Goal: Task Accomplishment & Management: Use online tool/utility

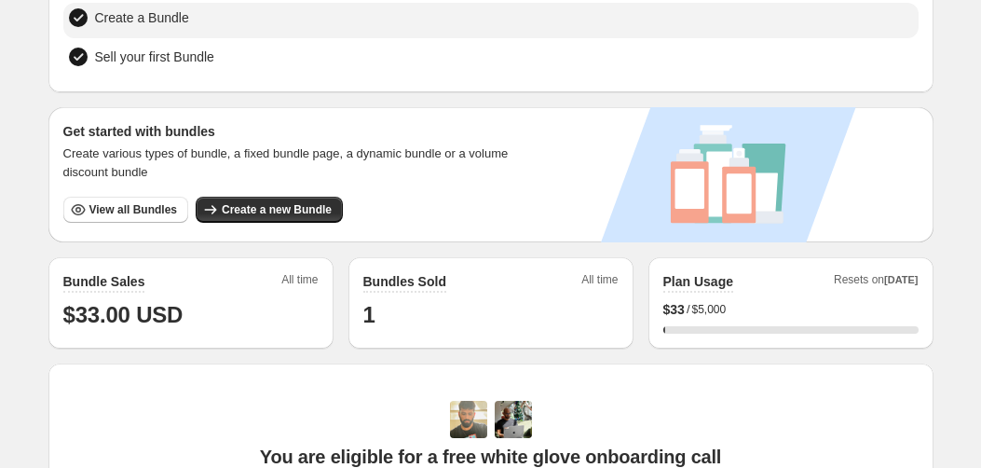
scroll to position [351, 0]
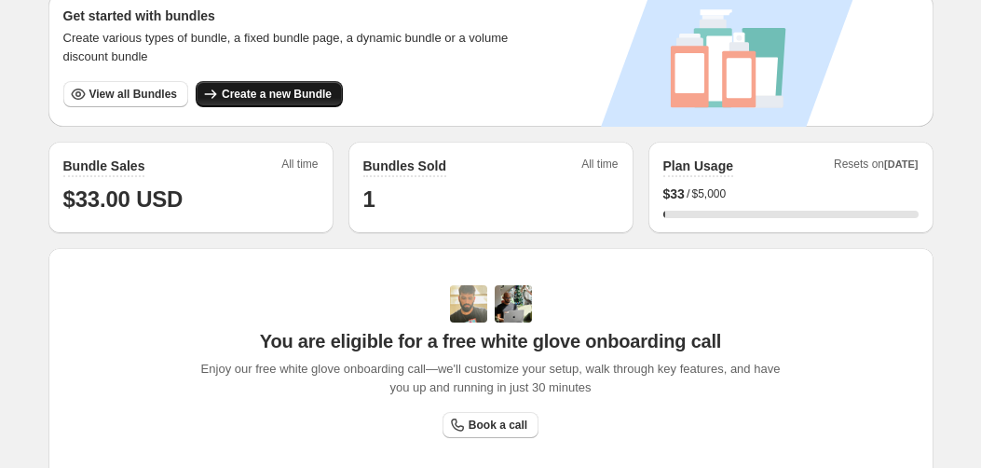
click at [278, 94] on span "Create a new Bundle" at bounding box center [277, 94] width 110 height 15
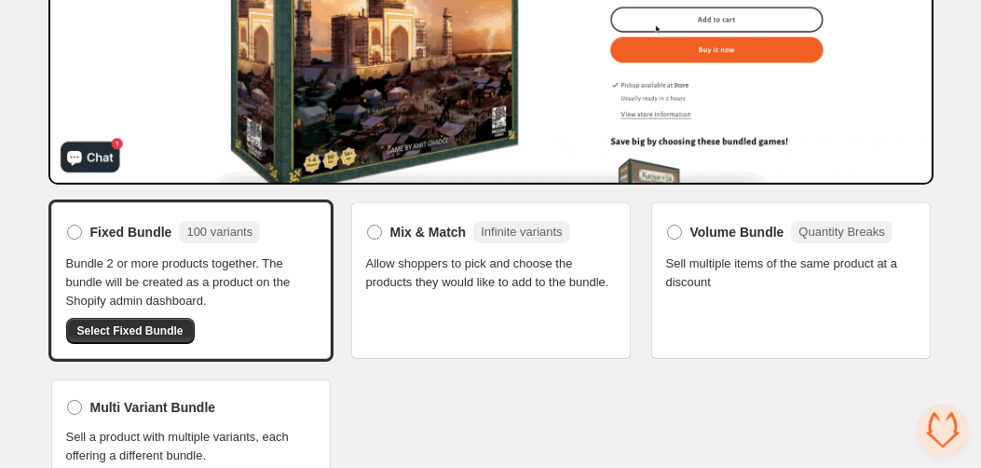
scroll to position [361, 0]
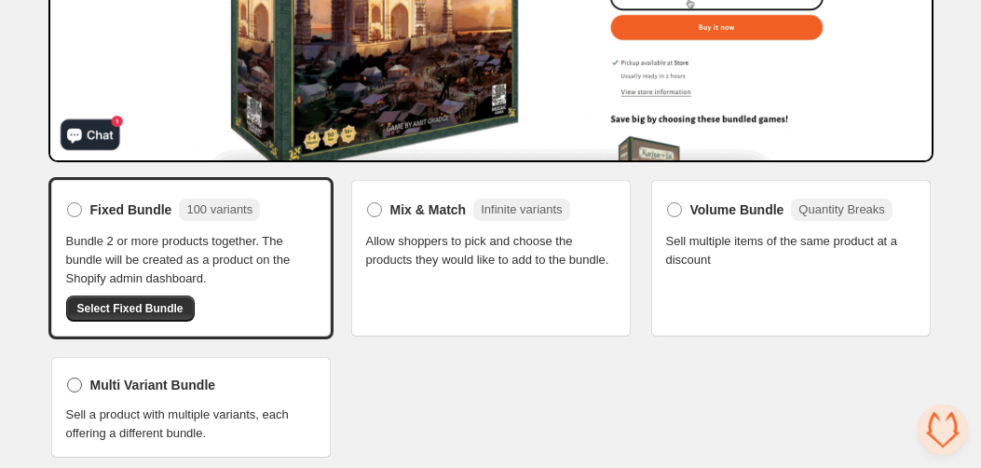
click at [211, 372] on label "Multi Variant Bundle" at bounding box center [141, 385] width 150 height 26
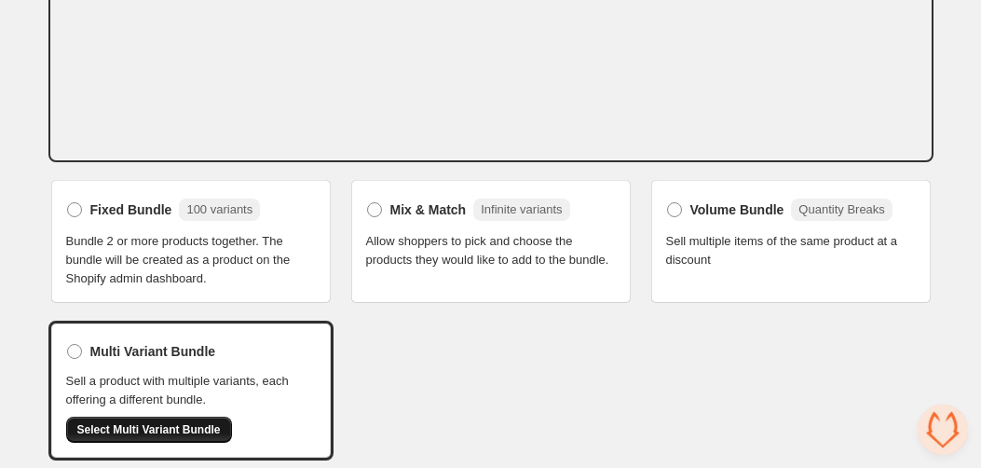
click at [156, 427] on span "Select Multi Variant Bundle" at bounding box center [148, 429] width 143 height 15
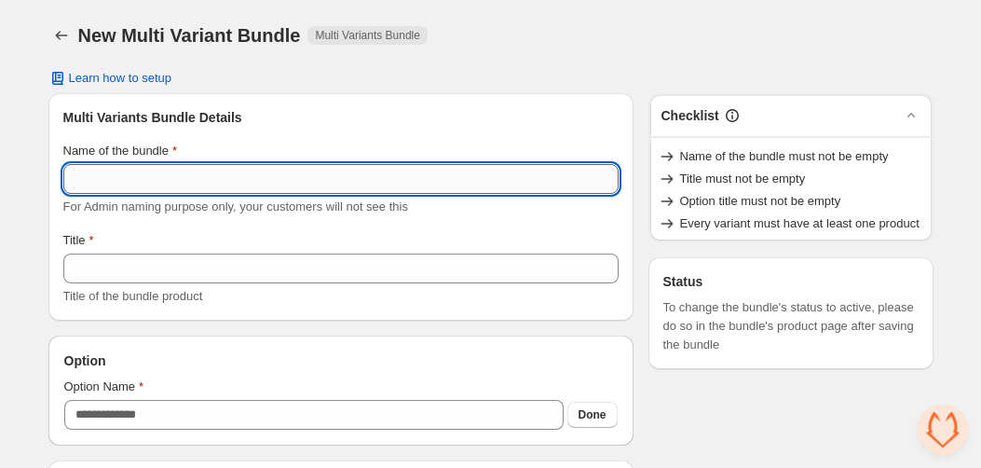
click at [213, 184] on input "Name of the bundle" at bounding box center [340, 179] width 555 height 30
paste input "**********"
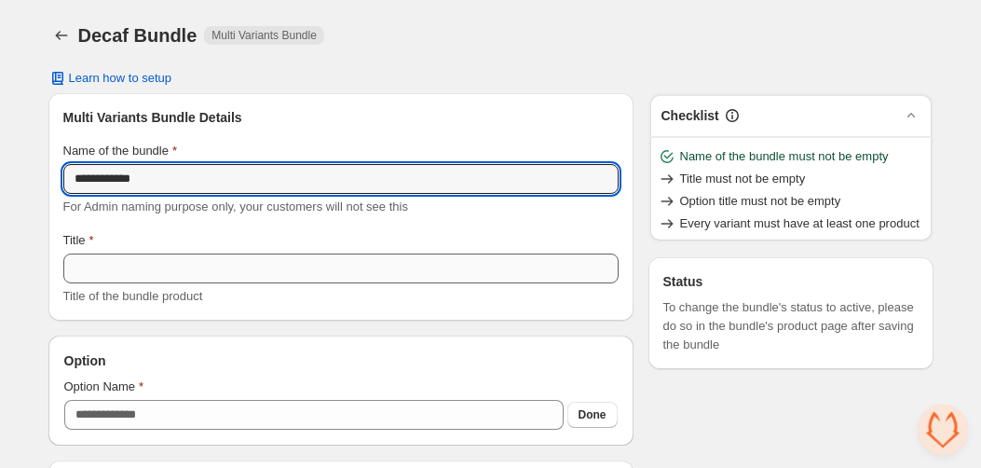
type input "**********"
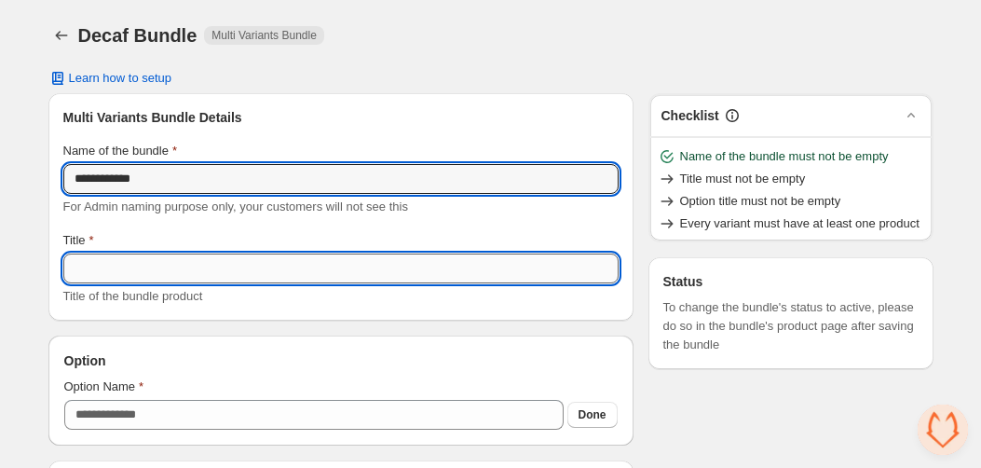
click at [160, 269] on input "Title" at bounding box center [340, 268] width 555 height 30
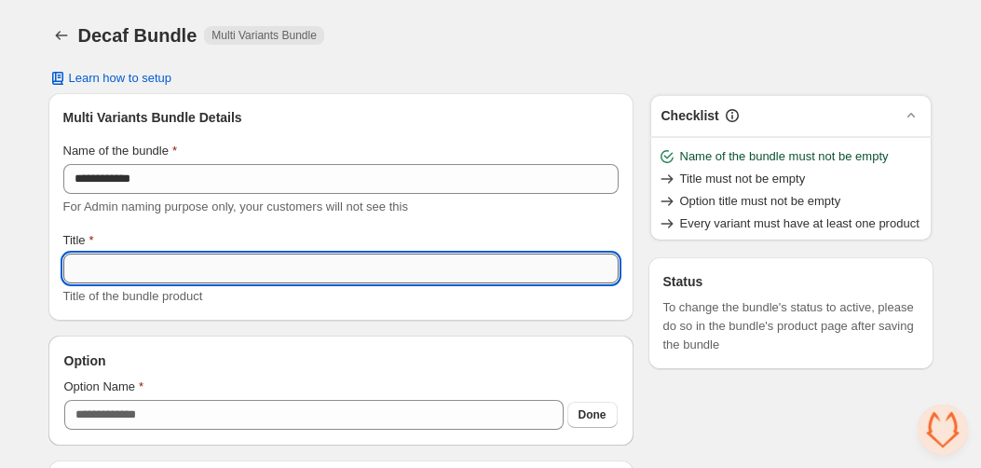
scroll to position [130, 0]
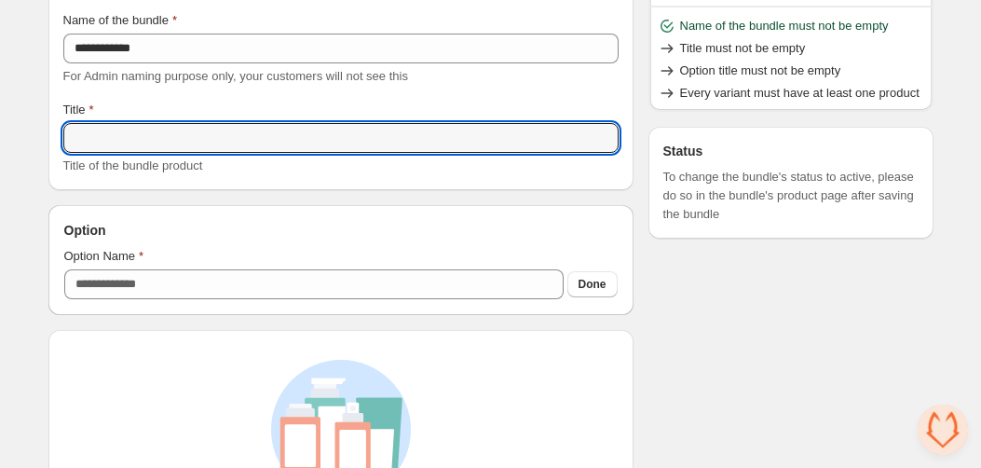
paste input "**********"
type input "**********"
click at [141, 249] on label "Option Name" at bounding box center [104, 256] width 80 height 19
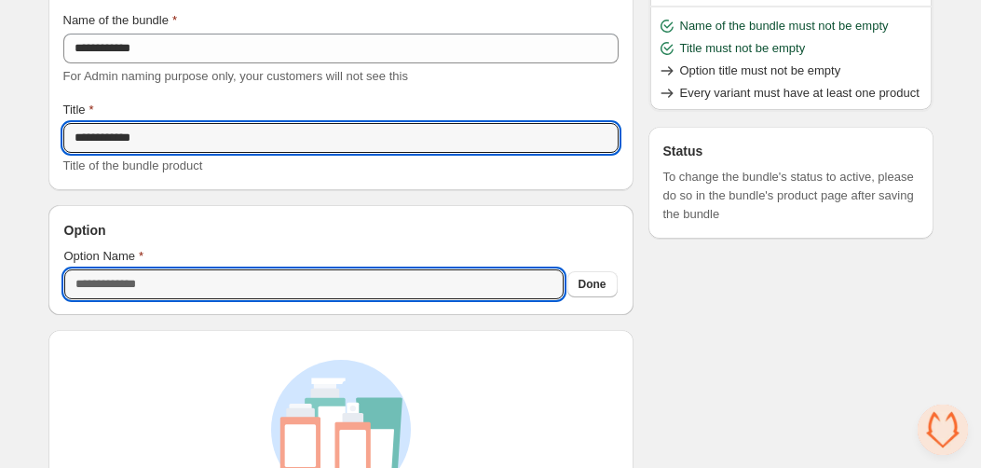
click at [141, 269] on input "Option Name" at bounding box center [313, 284] width 499 height 30
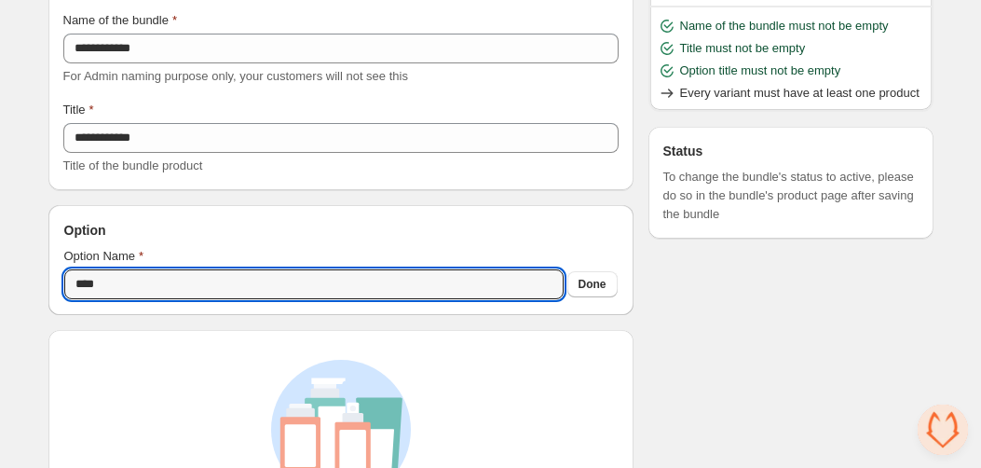
type input "****"
click at [440, 254] on div "Option Name" at bounding box center [340, 256] width 553 height 19
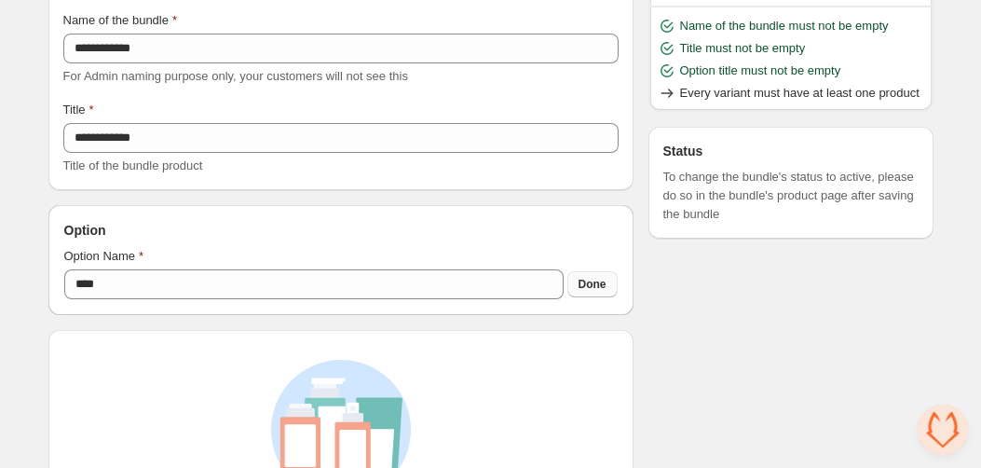
click at [592, 286] on span "Done" at bounding box center [593, 284] width 28 height 15
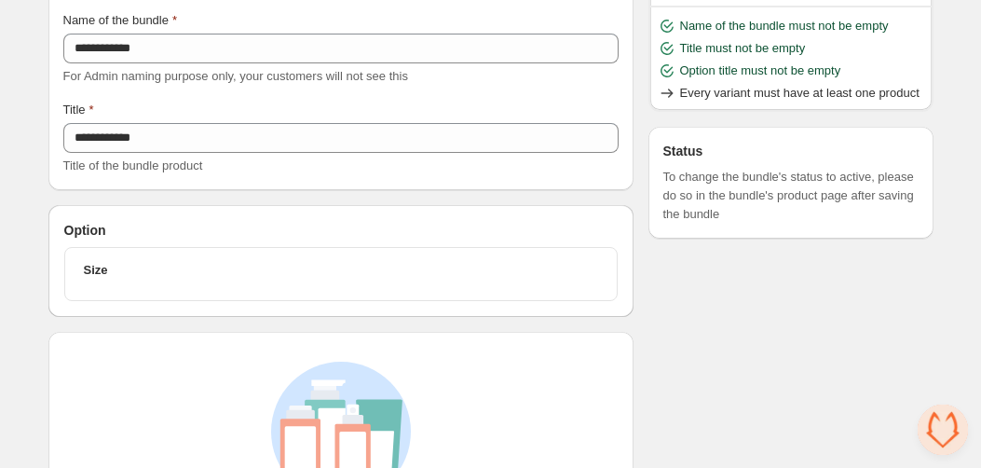
scroll to position [267, 0]
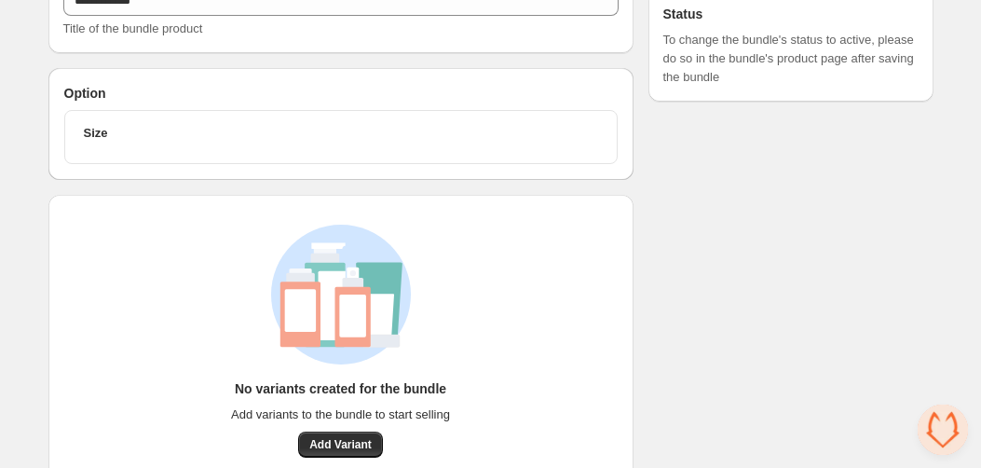
click at [320, 162] on div "Size" at bounding box center [340, 137] width 553 height 54
click at [317, 118] on button "Size" at bounding box center [341, 136] width 537 height 37
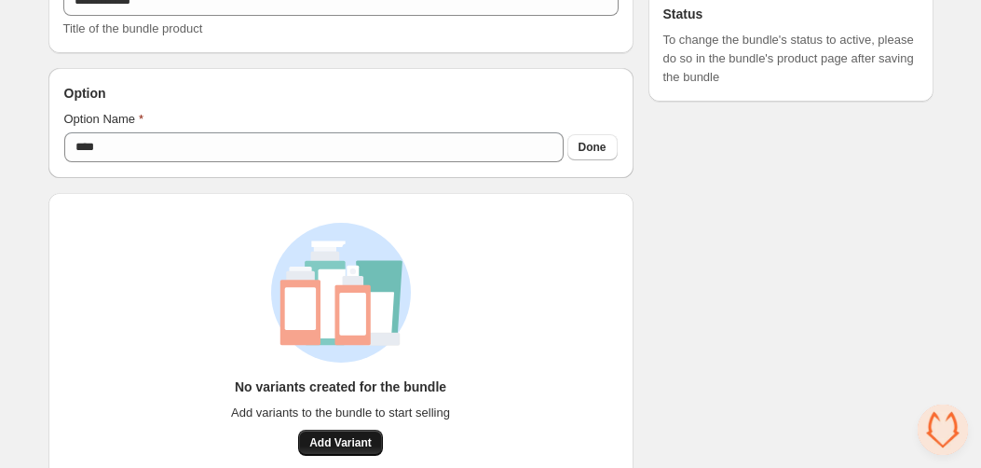
click at [374, 442] on button "Add Variant" at bounding box center [340, 442] width 85 height 26
click at [340, 444] on span "Add Variant" at bounding box center [340, 442] width 62 height 15
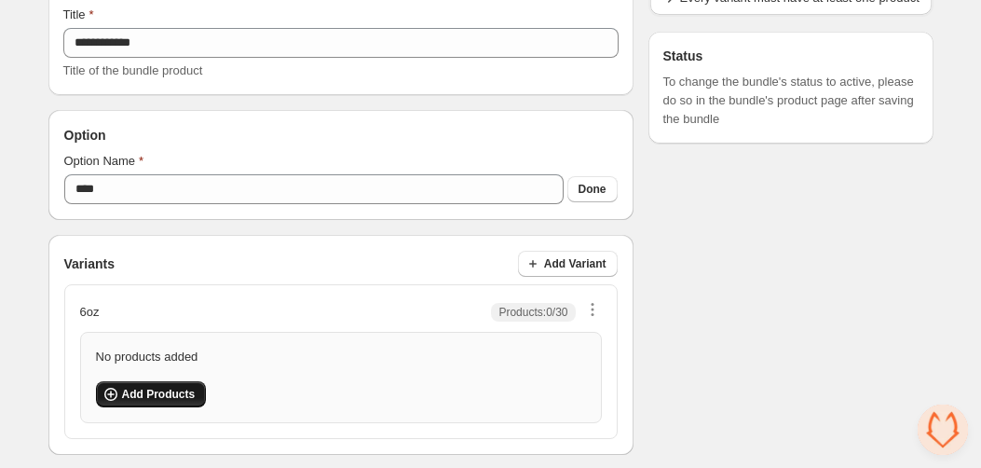
click at [173, 399] on span "Add Products" at bounding box center [159, 394] width 74 height 15
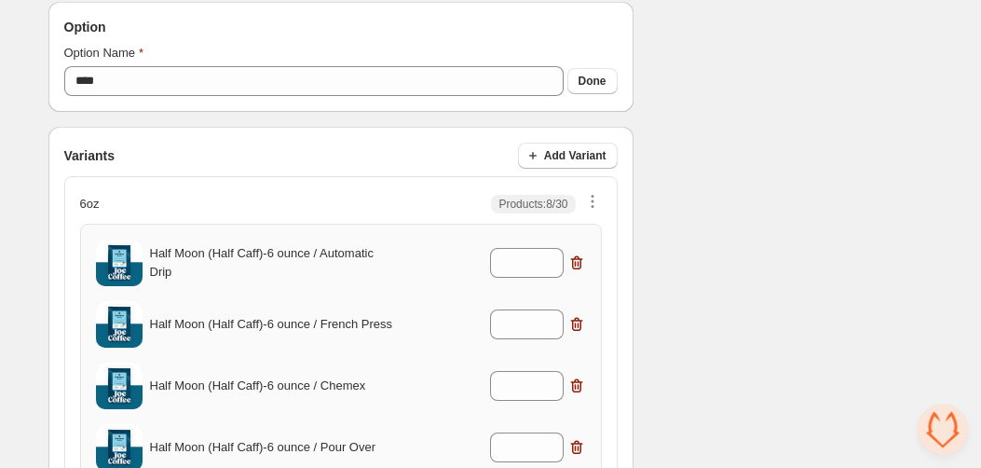
scroll to position [256, 0]
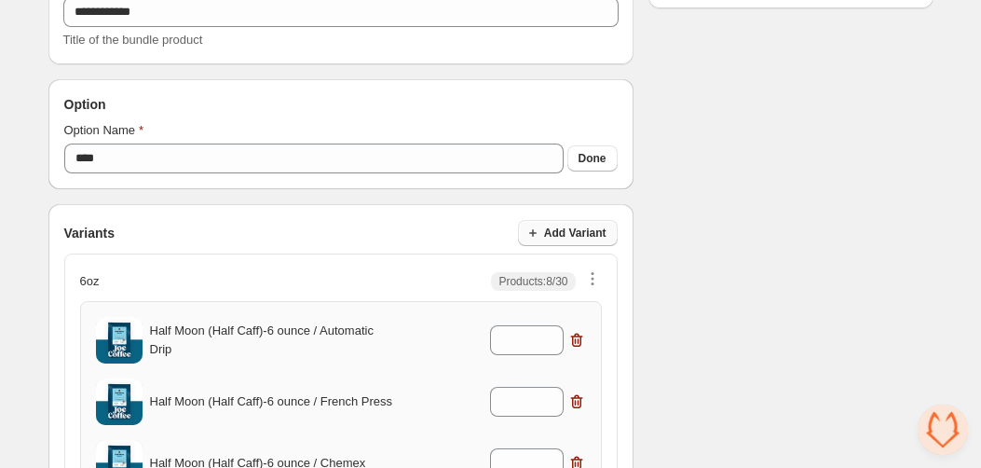
click at [592, 231] on span "Add Variant" at bounding box center [575, 232] width 62 height 15
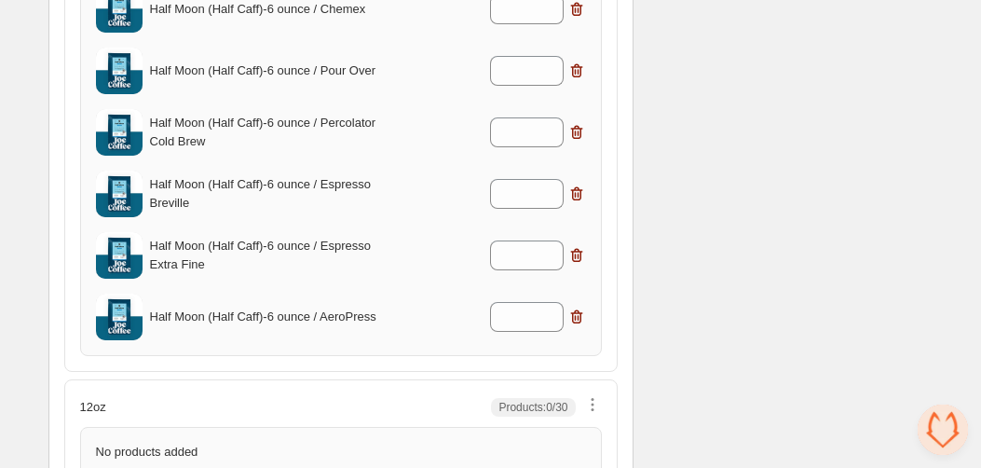
scroll to position [461, 0]
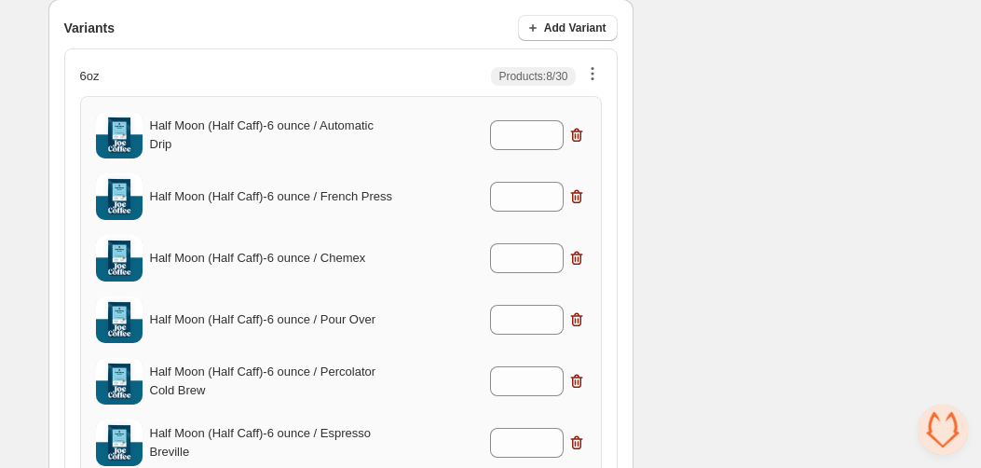
click at [592, 68] on icon "button" at bounding box center [592, 68] width 3 height 3
click at [588, 139] on span "Edit Products" at bounding box center [602, 139] width 83 height 19
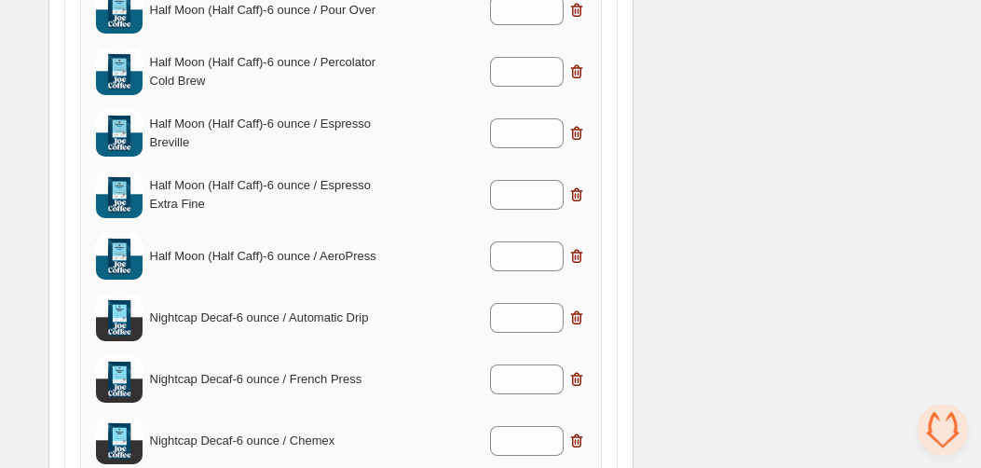
scroll to position [1296, 0]
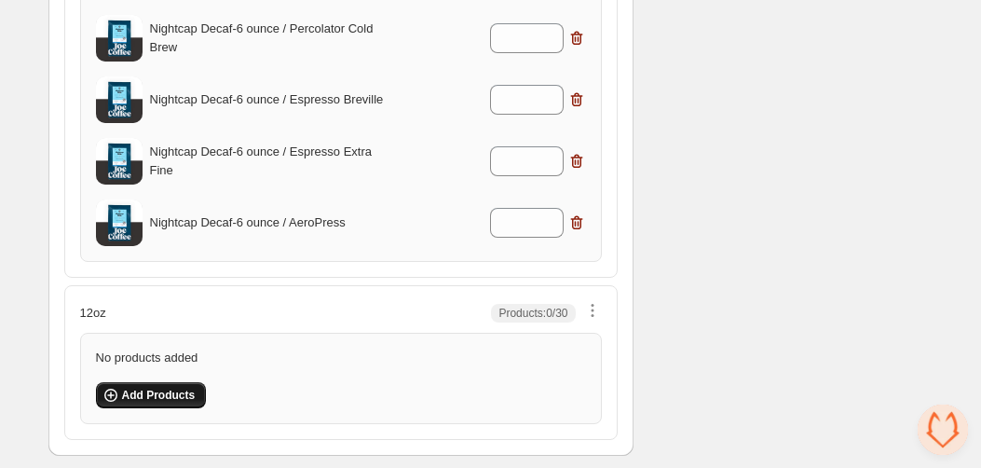
click at [171, 394] on span "Add Products" at bounding box center [159, 395] width 74 height 15
click at [173, 402] on button "Add Products" at bounding box center [151, 395] width 111 height 26
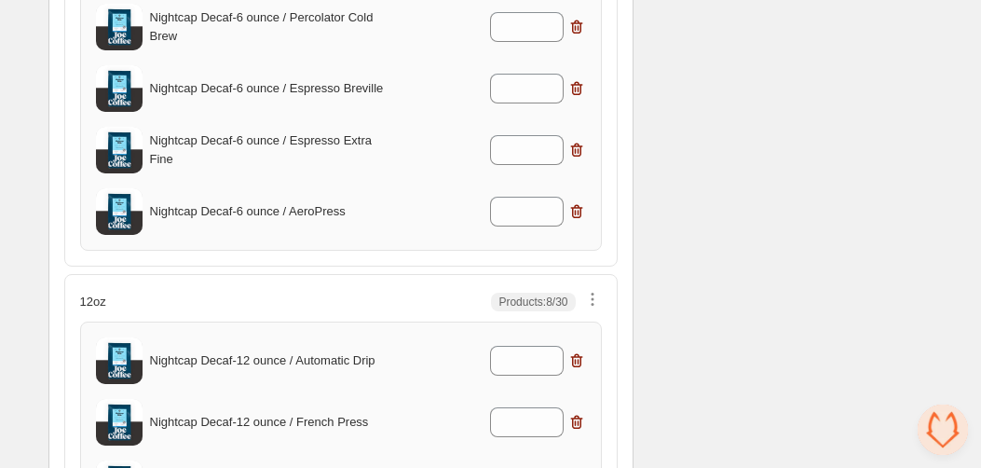
scroll to position [1305, 0]
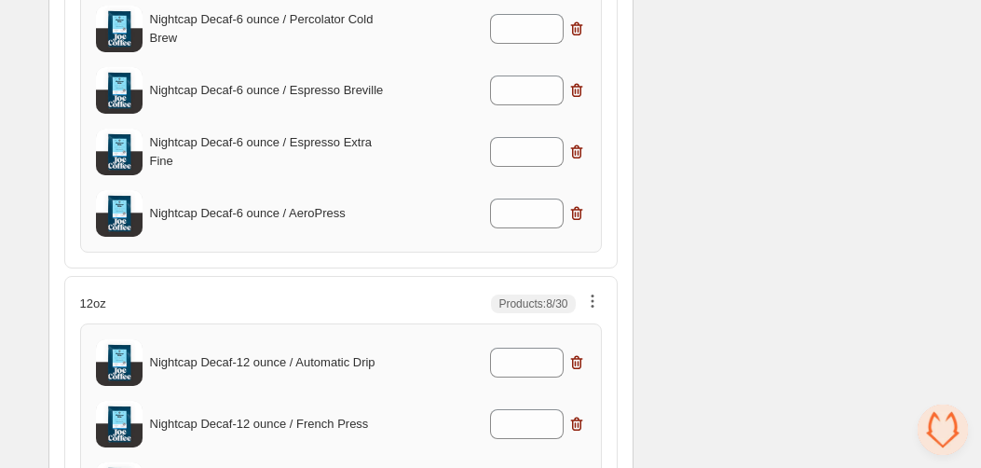
click at [593, 305] on icon "button" at bounding box center [592, 301] width 19 height 19
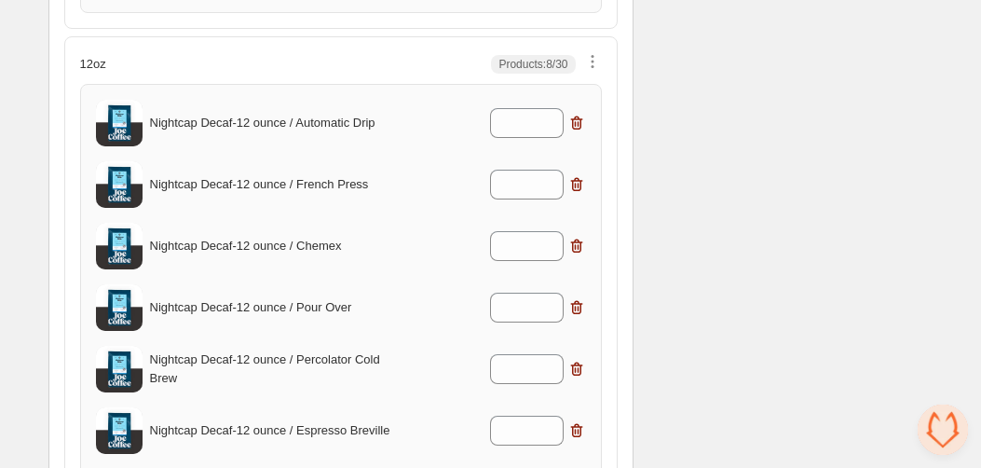
scroll to position [1312, 0]
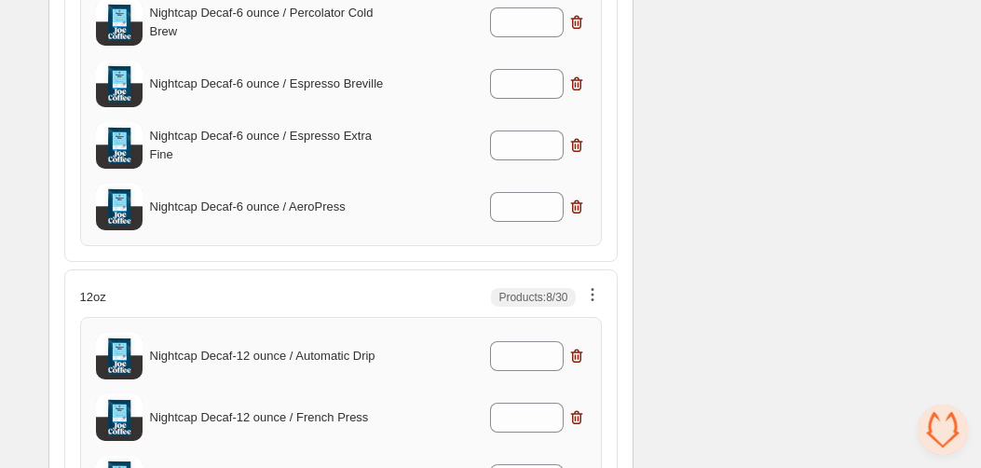
click at [586, 285] on icon "button" at bounding box center [592, 294] width 19 height 19
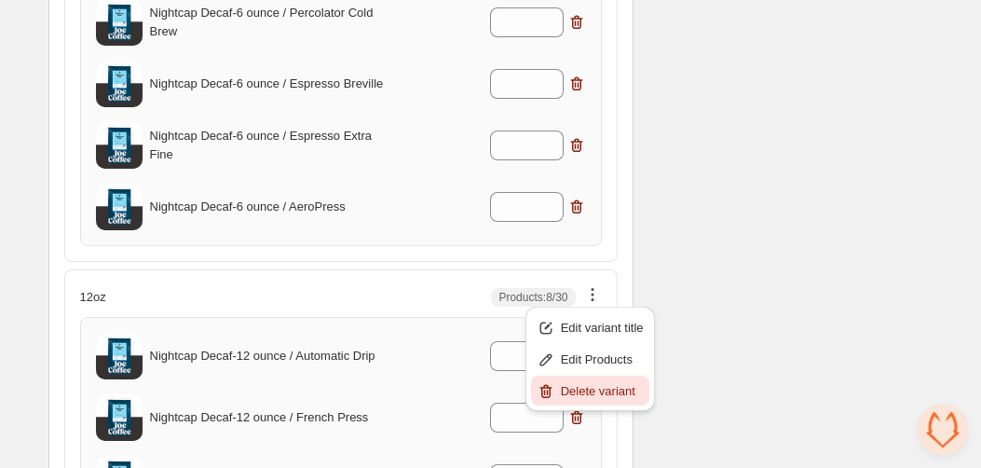
click at [603, 383] on span "Delete variant" at bounding box center [602, 391] width 83 height 19
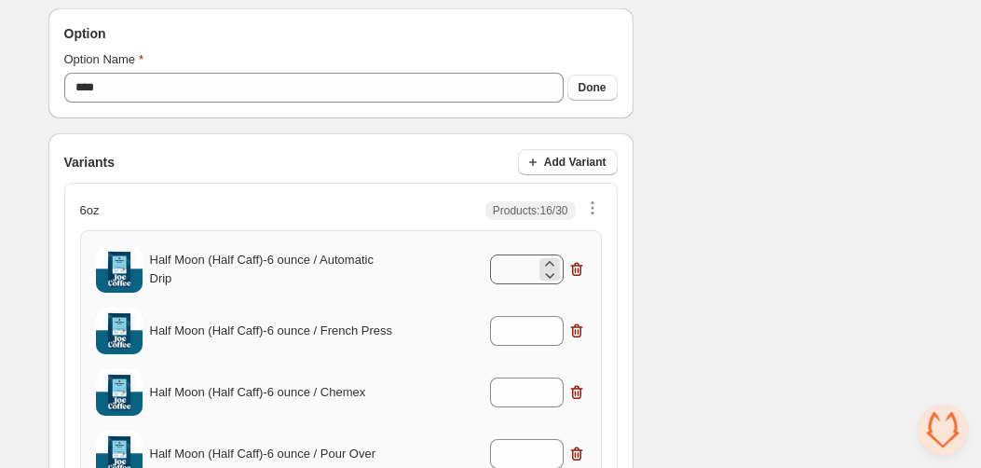
scroll to position [384, 0]
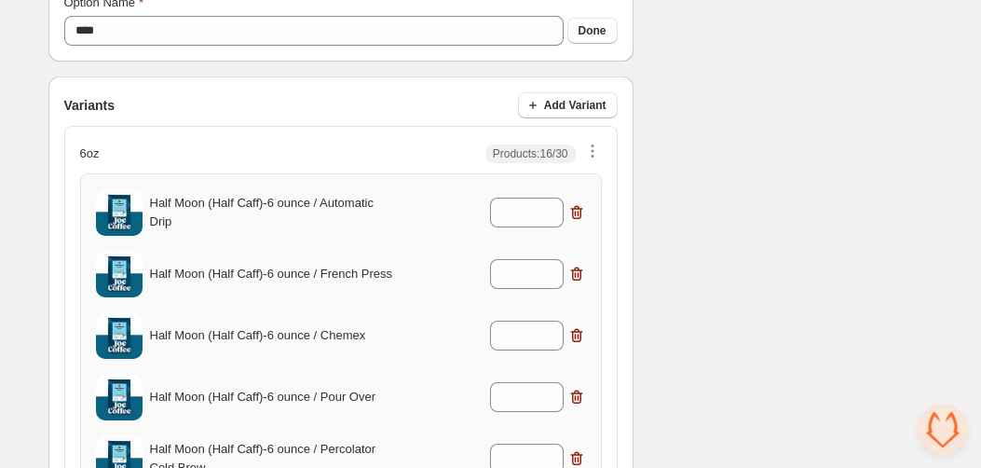
click at [545, 103] on span "Add Variant" at bounding box center [575, 105] width 62 height 15
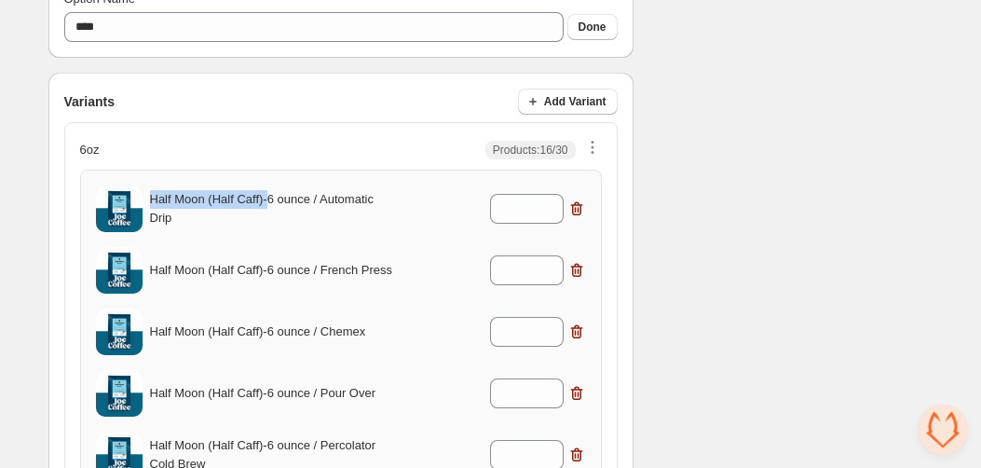
drag, startPoint x: 274, startPoint y: 197, endPoint x: 130, endPoint y: 197, distance: 143.5
click at [129, 197] on div "Half Moon (Half Caff) - 6 ounce / Automatic Drip *" at bounding box center [341, 208] width 490 height 47
copy div "Half Moon (Half Caff)"
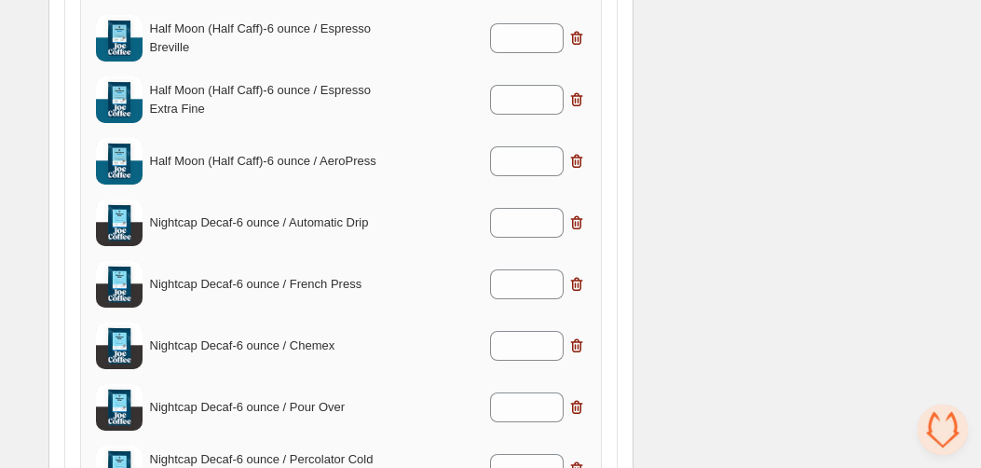
scroll to position [1296, 0]
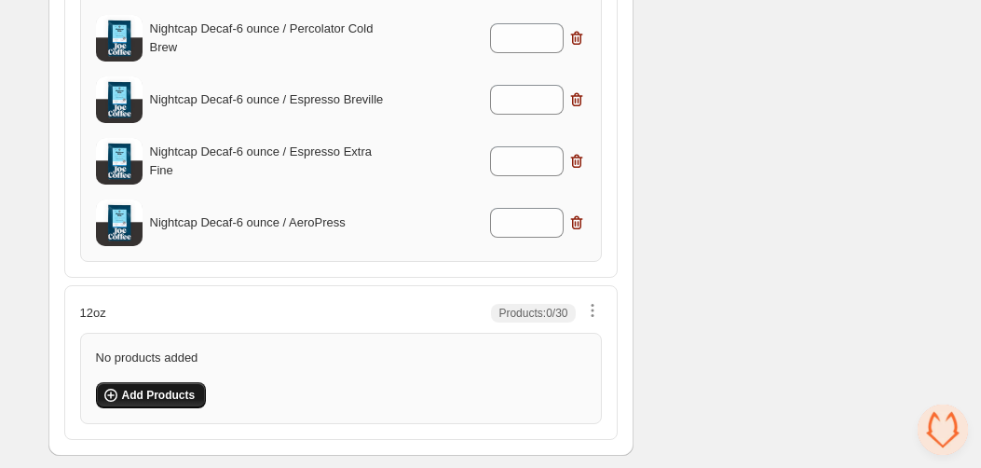
click at [161, 393] on span "Add Products" at bounding box center [159, 395] width 74 height 15
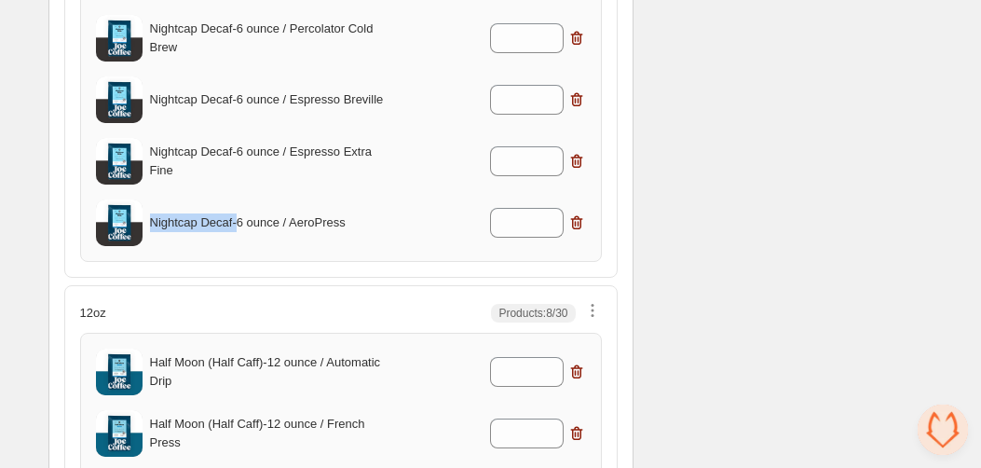
drag, startPoint x: 241, startPoint y: 224, endPoint x: 150, endPoint y: 225, distance: 91.3
click at [150, 225] on p "Nightcap Decaf - 6 ounce / AeroPress" at bounding box center [272, 222] width 245 height 19
copy p "Nightcap Decaf"
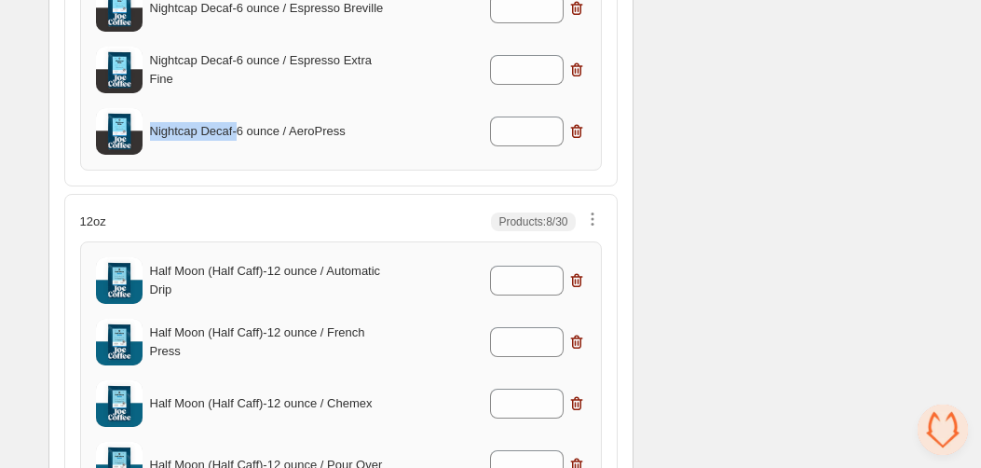
scroll to position [1349, 0]
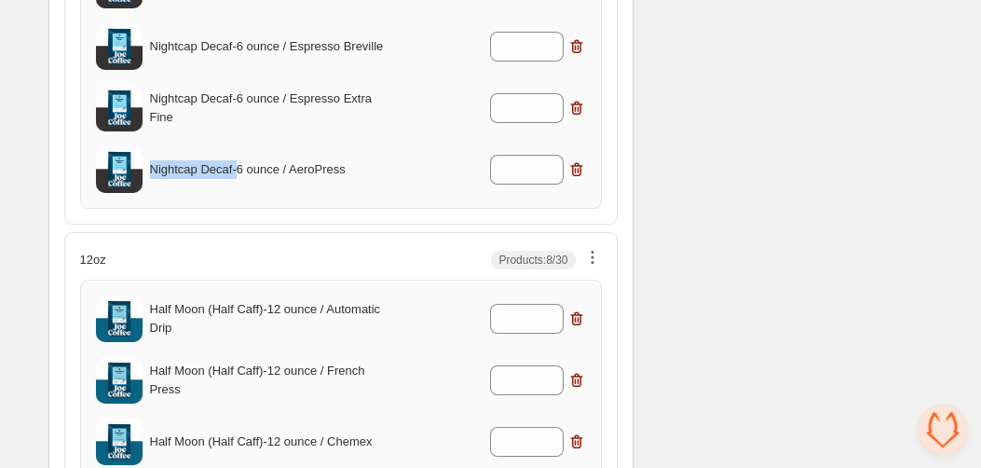
click at [593, 250] on icon "button" at bounding box center [592, 257] width 19 height 19
click at [600, 318] on span "Edit Products" at bounding box center [602, 322] width 83 height 19
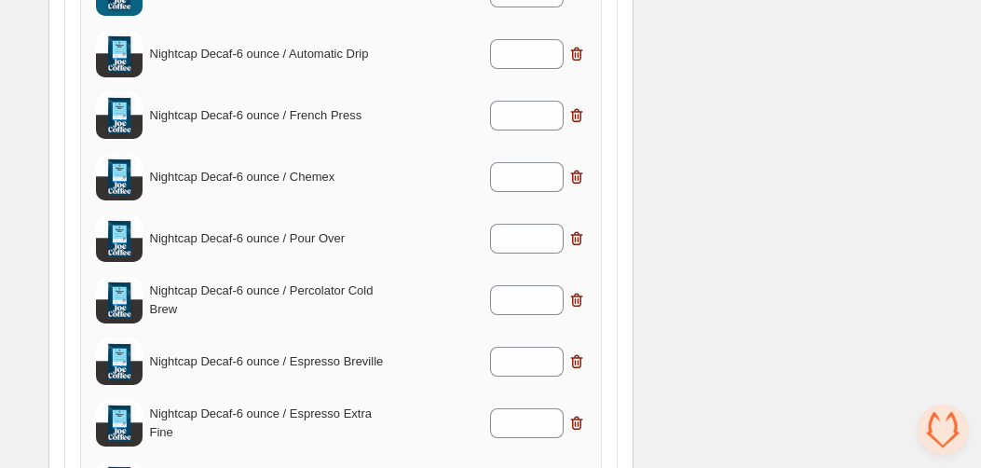
scroll to position [953, 0]
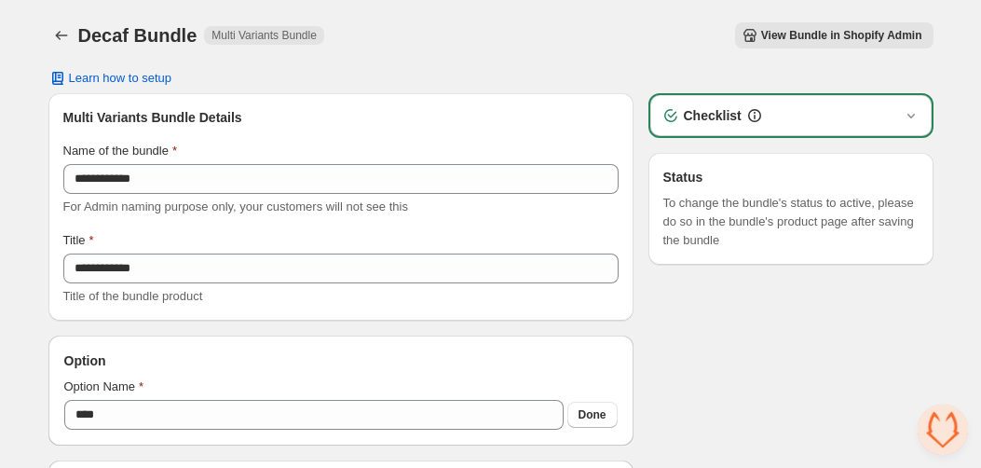
click at [806, 38] on span "View Bundle in Shopify Admin" at bounding box center [841, 35] width 161 height 15
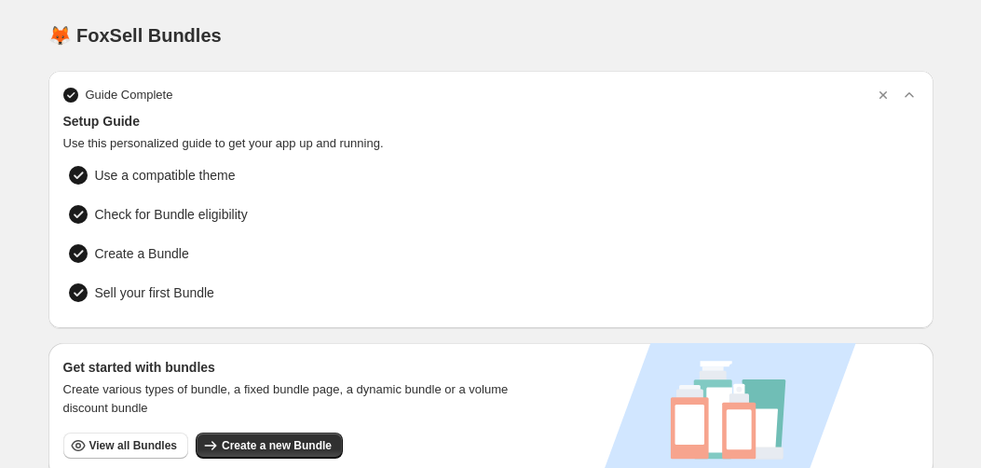
scroll to position [280, 0]
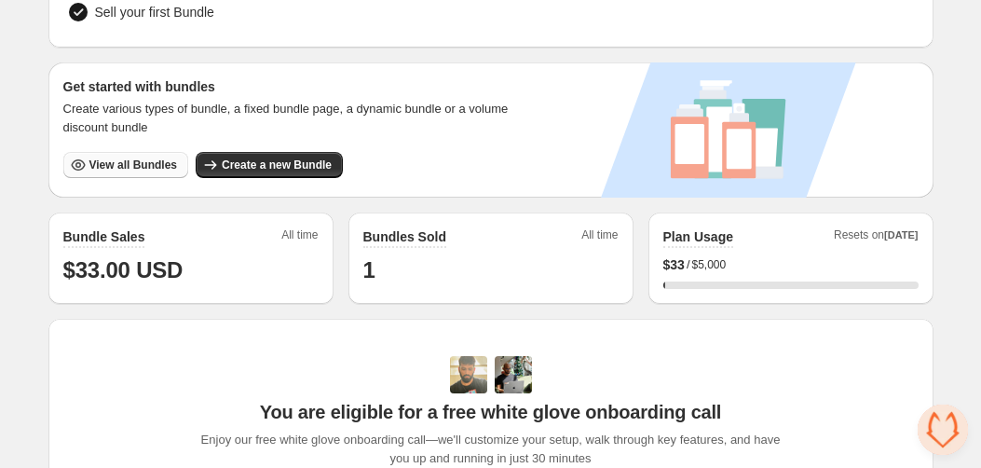
click at [170, 166] on span "View all Bundles" at bounding box center [133, 164] width 88 height 15
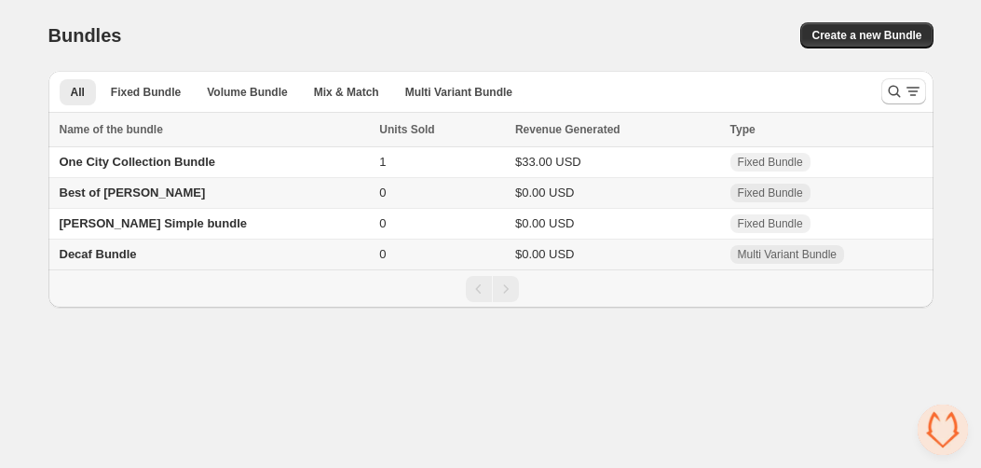
click at [186, 164] on span "One City Collection Bundle" at bounding box center [138, 162] width 157 height 14
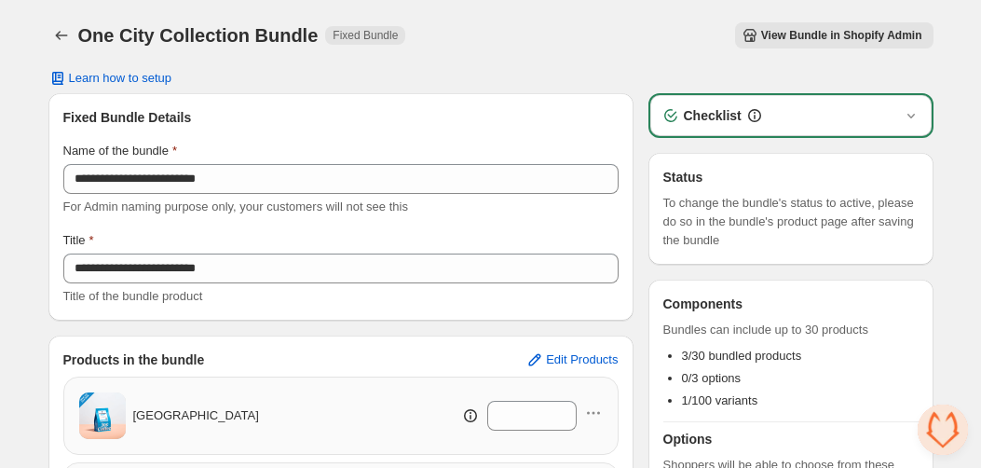
click at [591, 77] on div "Learn how to setup" at bounding box center [490, 78] width 885 height 15
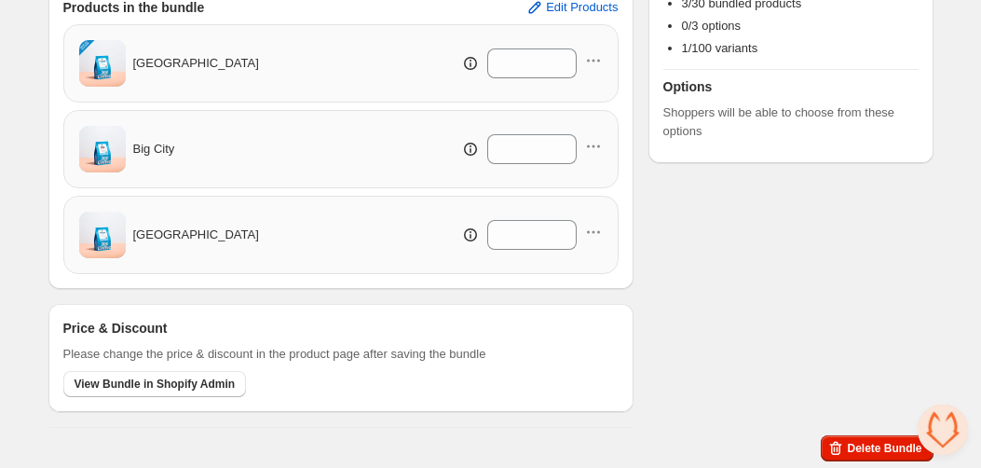
scroll to position [352, 0]
click at [735, 252] on div "Checklist Status To change the bundle's status to active, please do so in the b…" at bounding box center [790, 84] width 285 height 687
click at [869, 443] on span "Delete Bundle" at bounding box center [884, 448] width 75 height 15
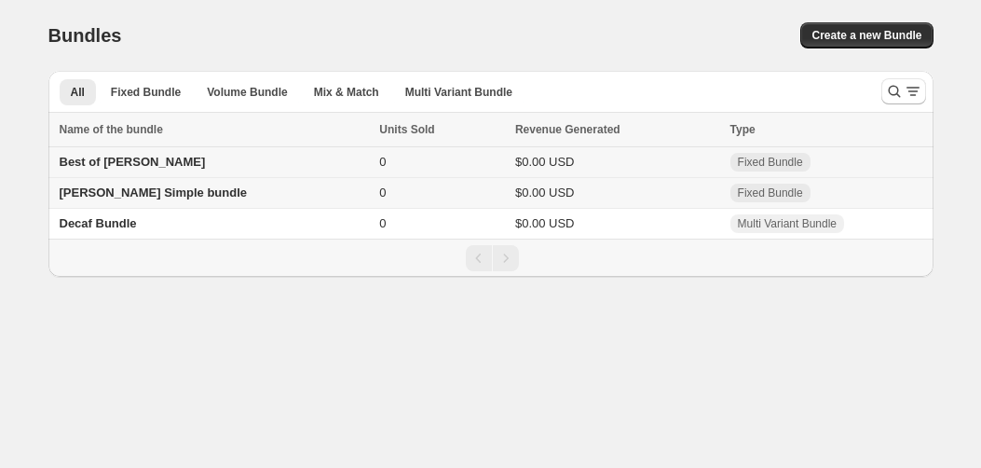
click at [143, 166] on span "Best of [PERSON_NAME]" at bounding box center [133, 162] width 146 height 14
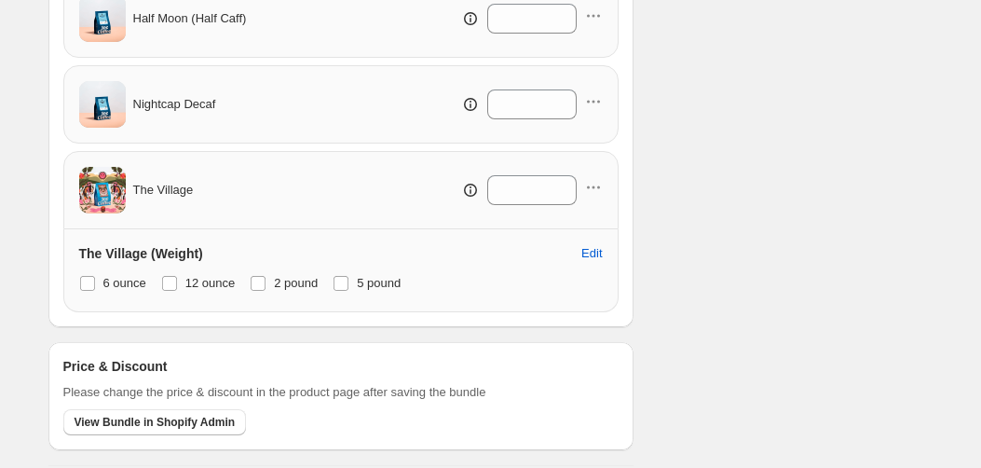
scroll to position [1048, 0]
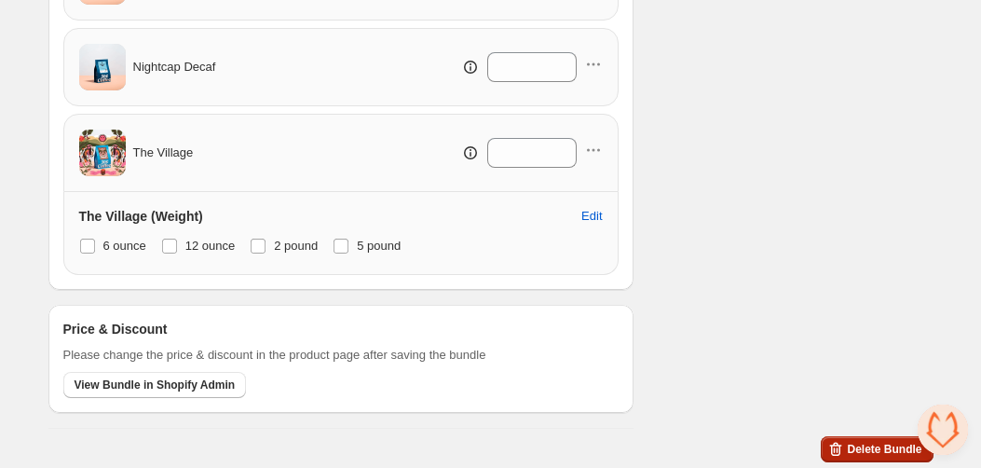
click at [857, 443] on span "Delete Bundle" at bounding box center [884, 449] width 75 height 15
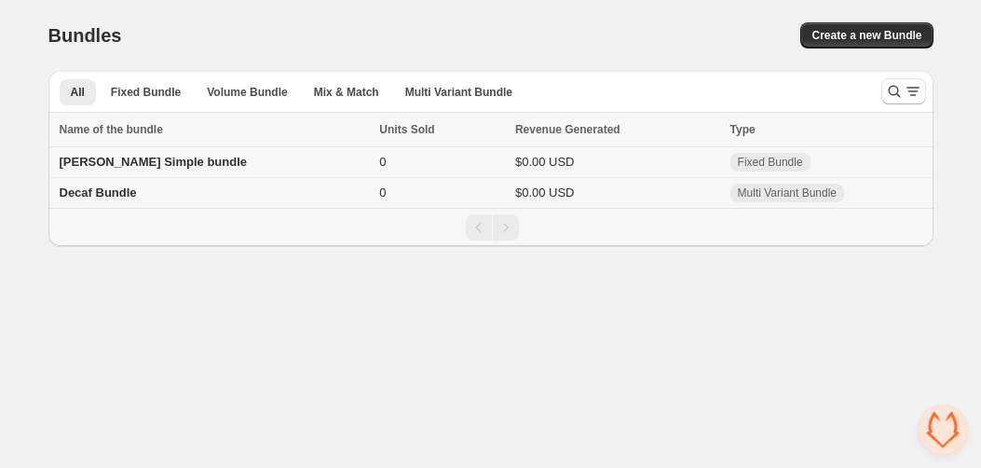
click at [184, 162] on td "Joe Simple bundle" at bounding box center [211, 162] width 326 height 31
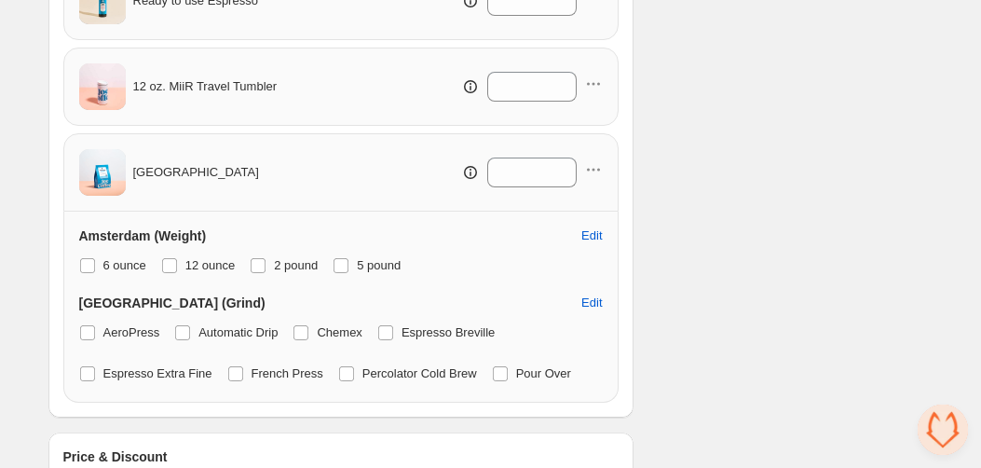
scroll to position [820, 0]
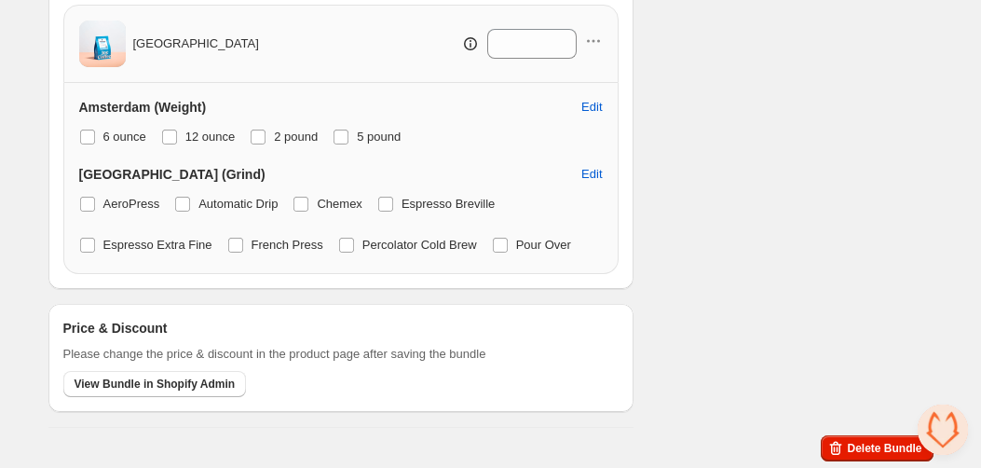
click at [816, 444] on div "Delete Bundle" at bounding box center [490, 448] width 885 height 26
click at [824, 444] on button "Delete Bundle" at bounding box center [877, 448] width 112 height 26
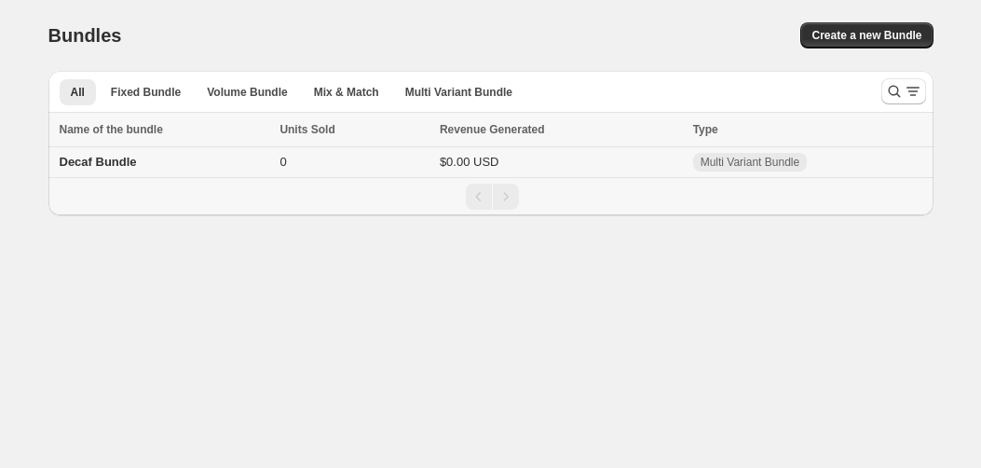
click at [162, 164] on td "Decaf Bundle" at bounding box center [161, 162] width 226 height 31
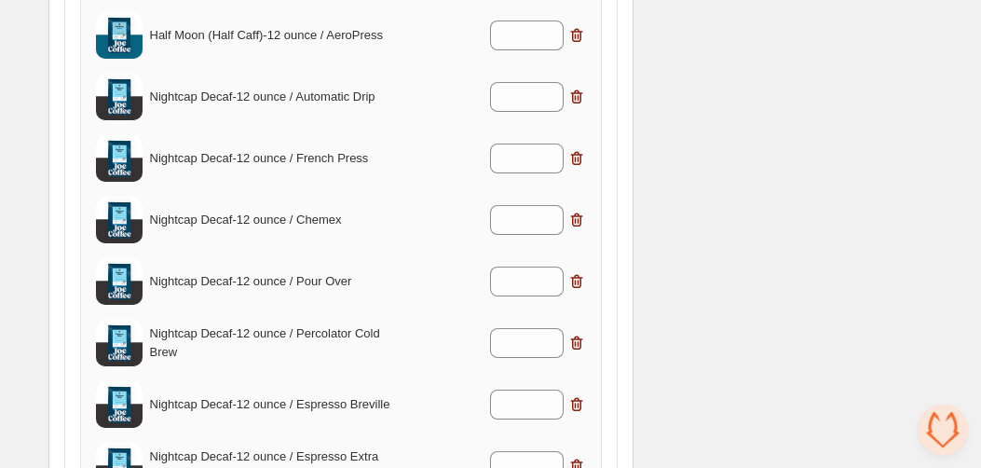
scroll to position [2231, 0]
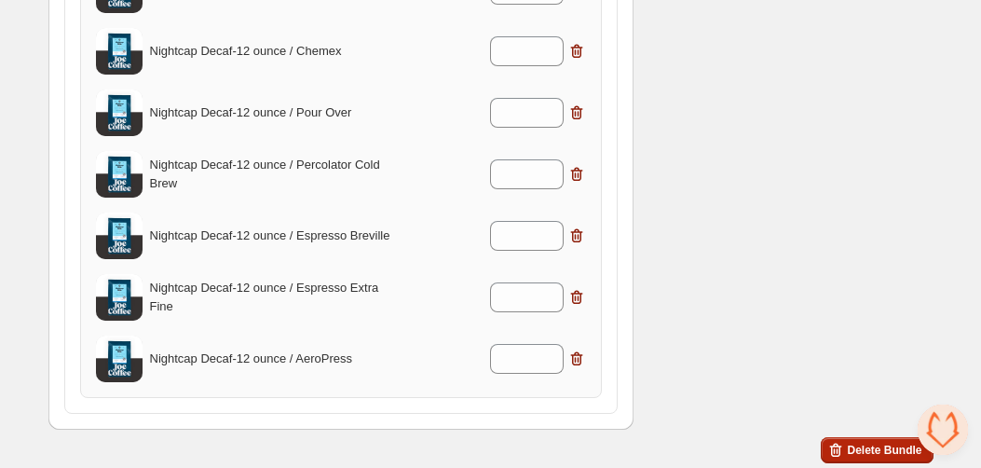
click at [841, 437] on button "Delete Bundle" at bounding box center [877, 450] width 112 height 26
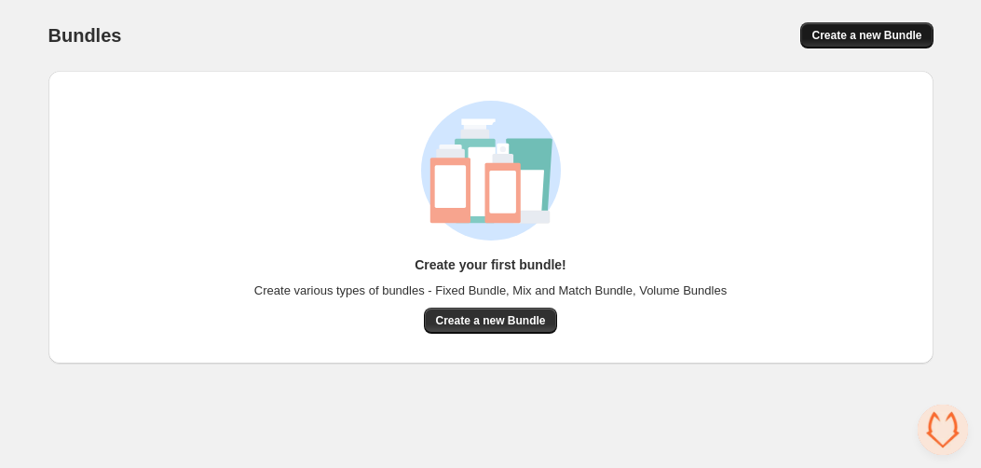
click at [844, 23] on button "Create a new Bundle" at bounding box center [866, 35] width 132 height 26
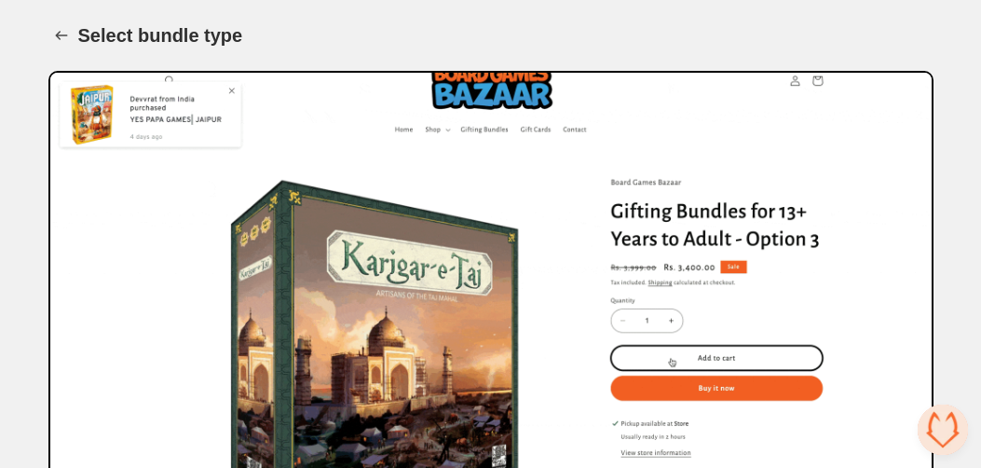
scroll to position [361, 0]
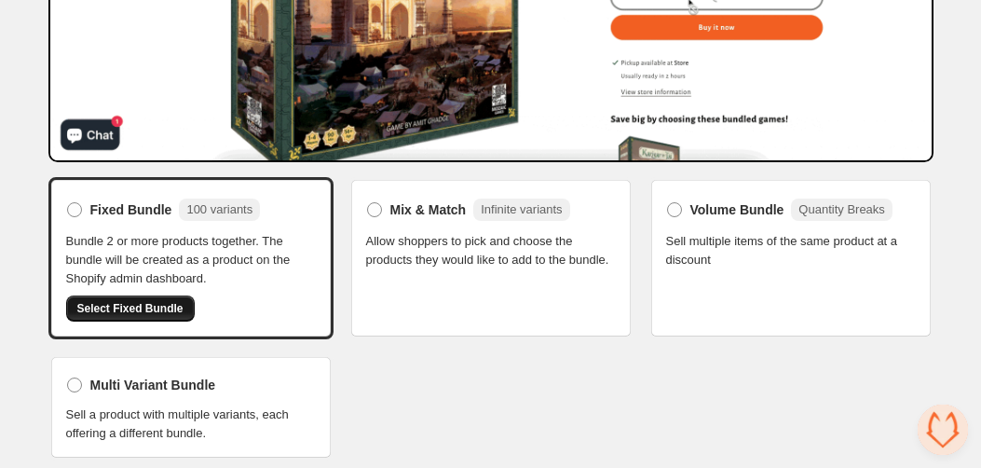
click at [175, 301] on span "Select Fixed Bundle" at bounding box center [130, 308] width 106 height 15
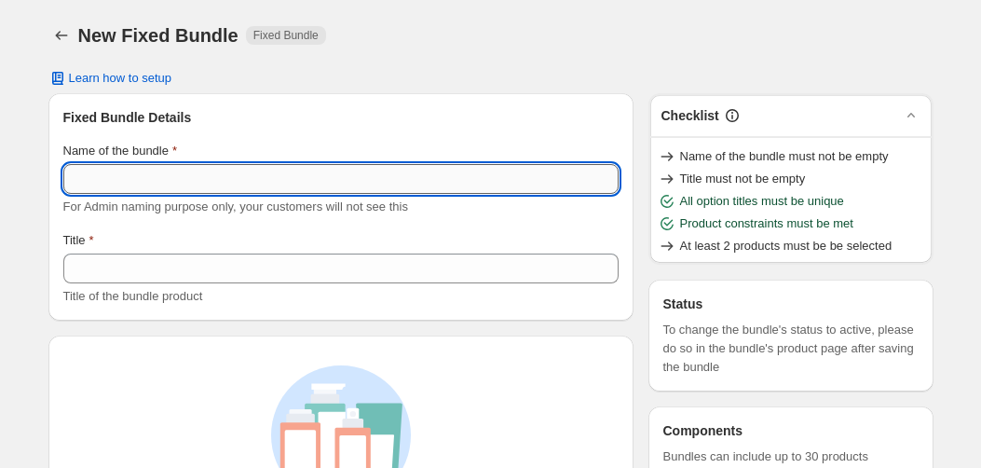
click at [157, 172] on input "Name of the bundle" at bounding box center [340, 179] width 555 height 30
paste input "**********"
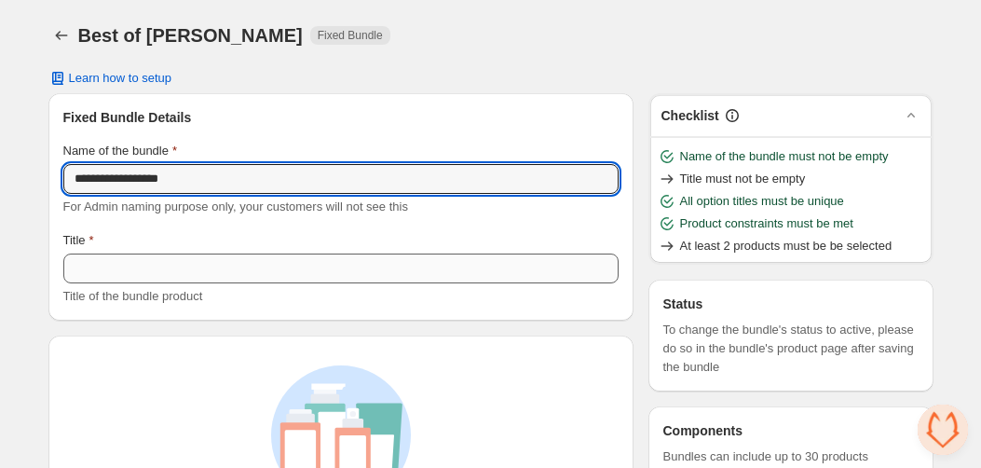
type input "**********"
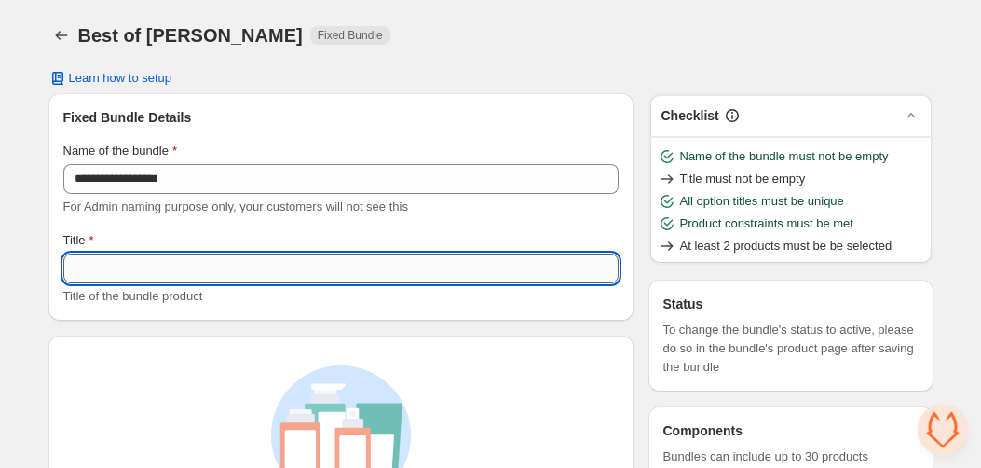
click at [186, 269] on input "Title" at bounding box center [340, 268] width 555 height 30
paste input "**********"
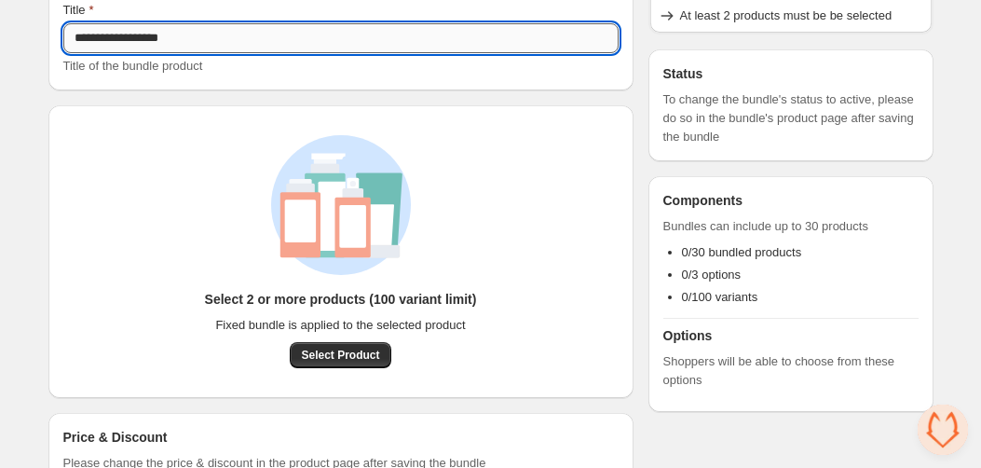
scroll to position [233, 0]
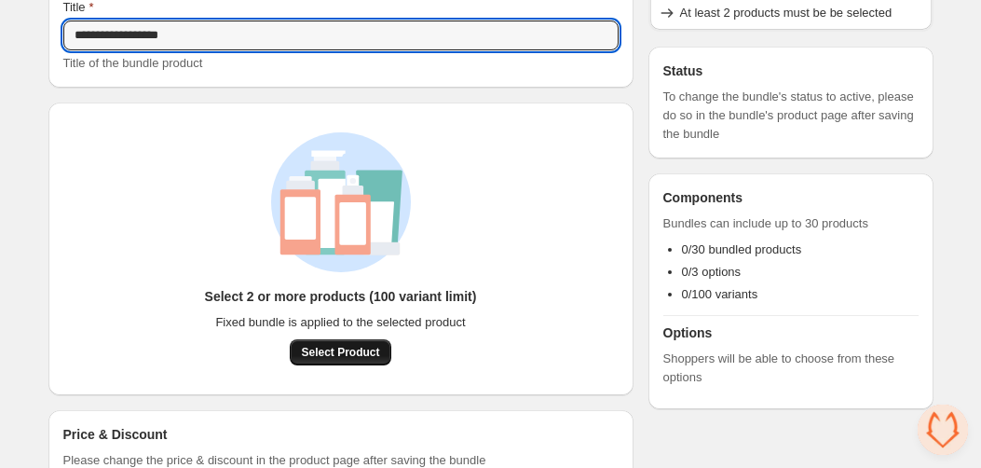
type input "**********"
click at [338, 347] on span "Select Product" at bounding box center [340, 352] width 78 height 15
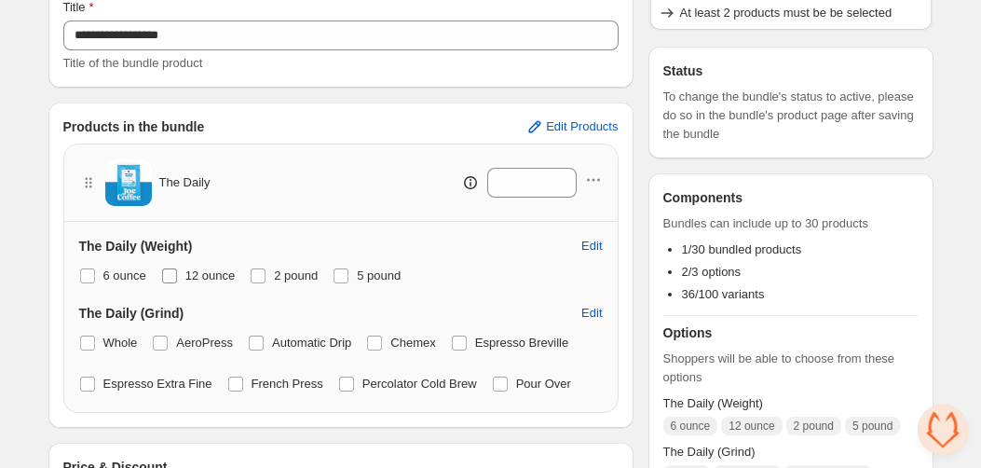
click at [174, 274] on span at bounding box center [169, 275] width 15 height 15
click at [266, 274] on span at bounding box center [258, 275] width 15 height 15
click at [336, 274] on div "6 ounce 12 ounce 2 pound 5 pound" at bounding box center [341, 276] width 524 height 26
click at [348, 274] on span at bounding box center [341, 275] width 15 height 15
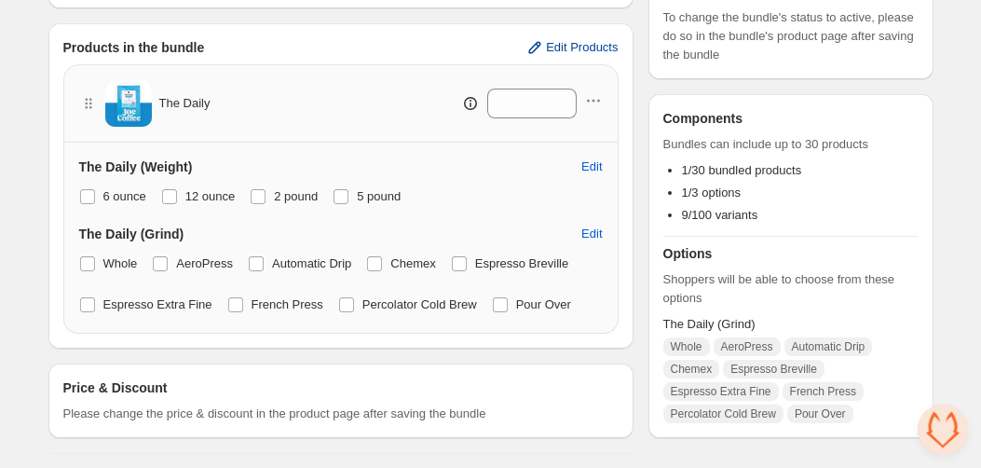
click at [548, 45] on span "Edit Products" at bounding box center [582, 47] width 72 height 15
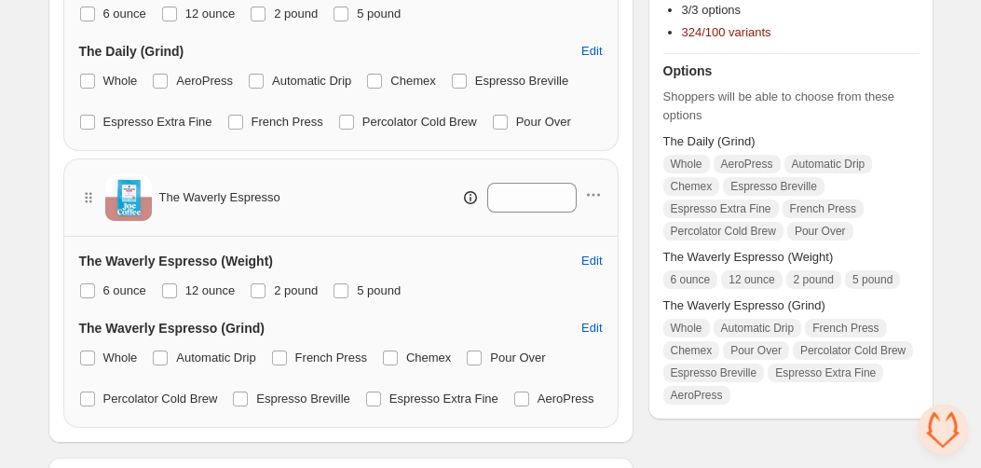
scroll to position [508, 0]
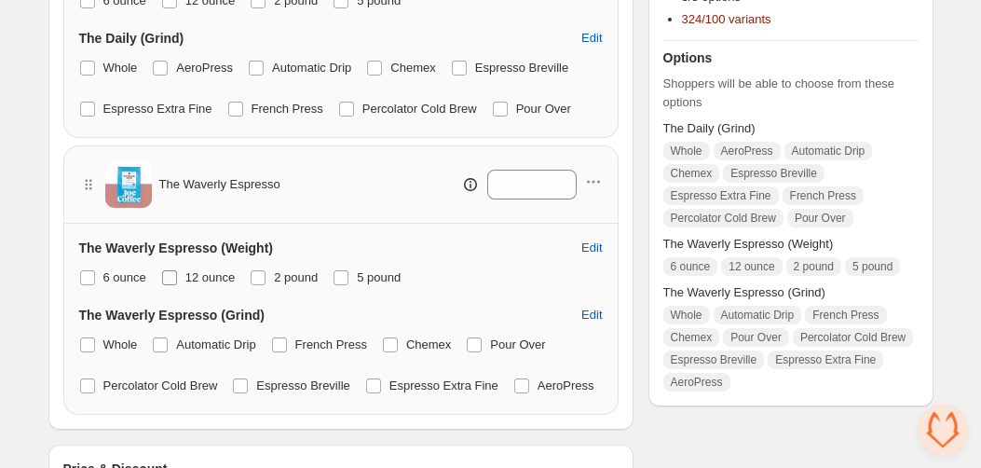
click at [215, 282] on span "12 ounce" at bounding box center [210, 277] width 50 height 14
click at [296, 282] on span "2 pound" at bounding box center [296, 277] width 44 height 14
click at [376, 282] on span "5 pound" at bounding box center [379, 277] width 44 height 14
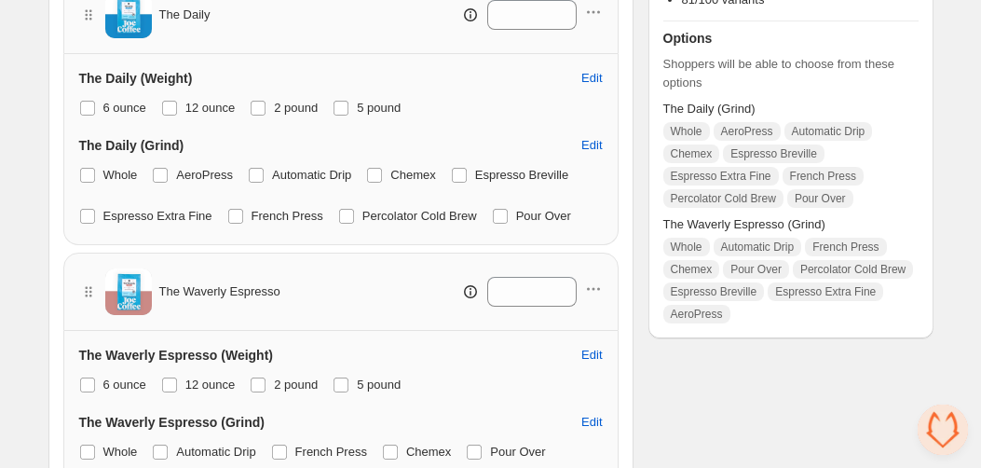
scroll to position [158, 0]
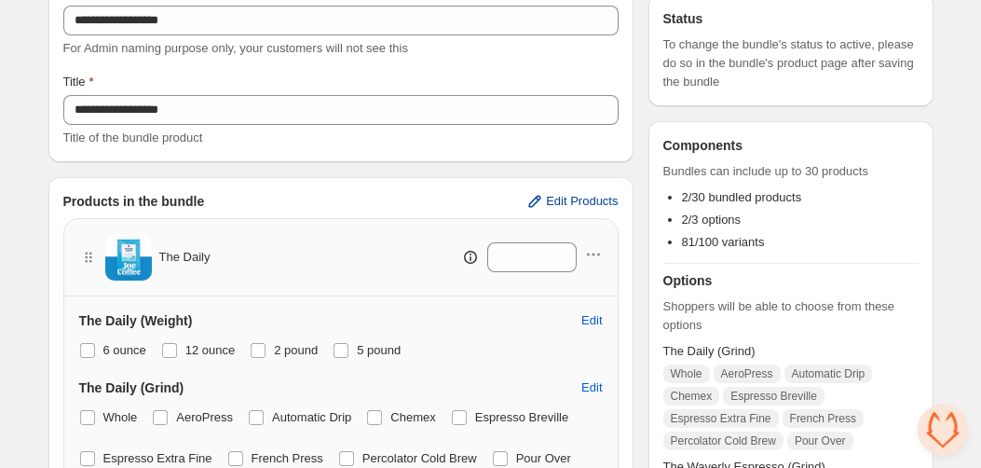
click at [555, 202] on span "Edit Products" at bounding box center [582, 201] width 72 height 15
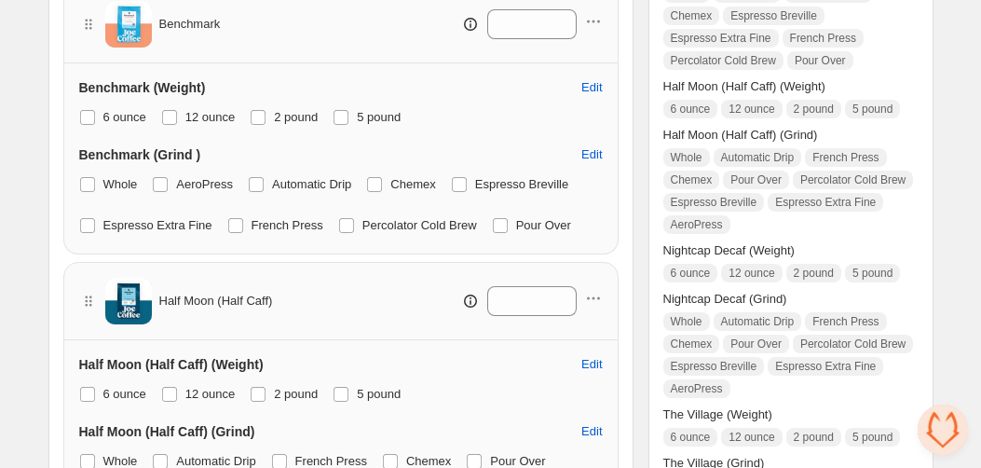
scroll to position [952, 0]
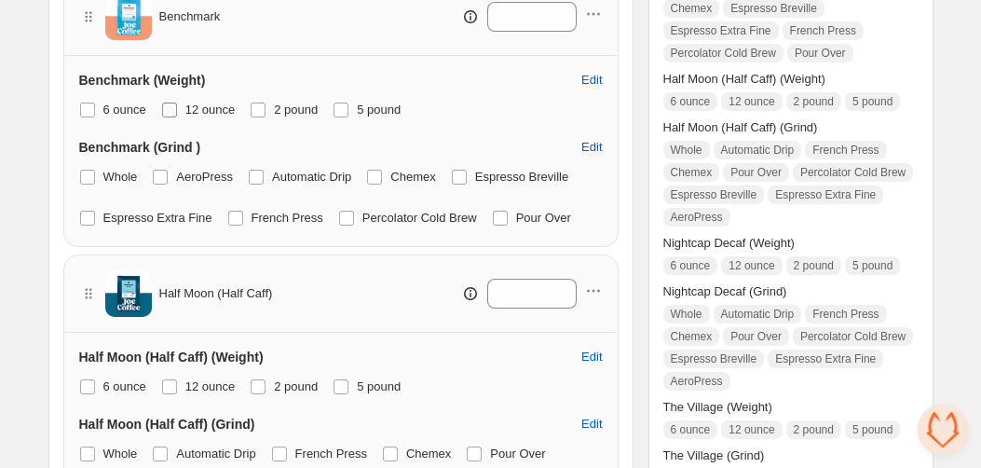
click at [231, 116] on span "12 ounce" at bounding box center [210, 109] width 50 height 14
click at [265, 117] on span at bounding box center [258, 109] width 15 height 15
click at [385, 116] on span "5 pound" at bounding box center [379, 109] width 44 height 14
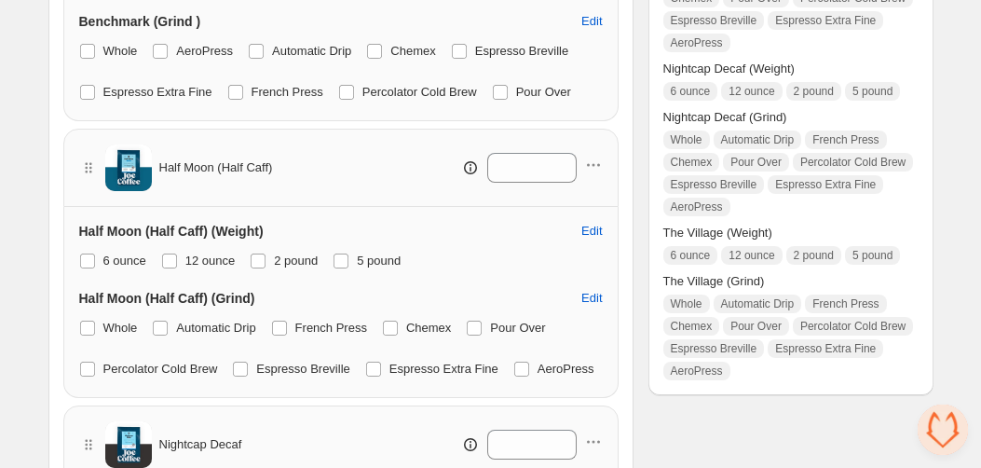
scroll to position [1082, 0]
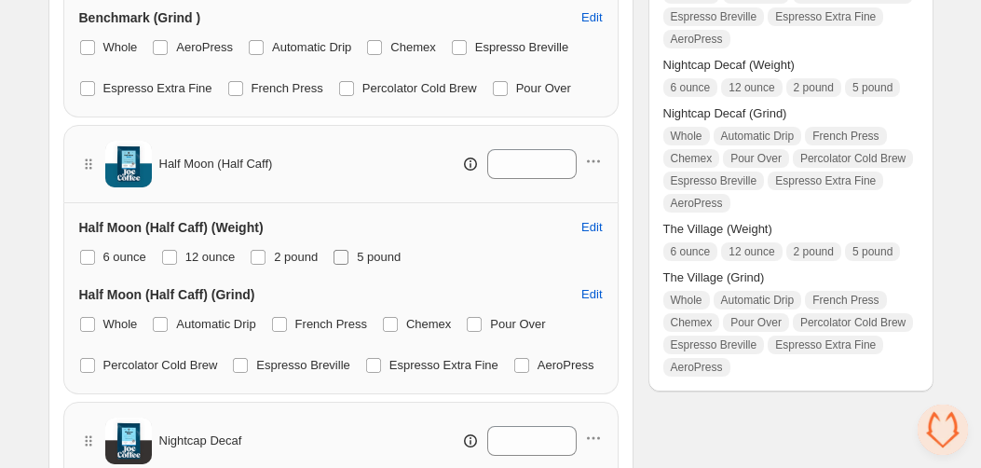
click at [361, 270] on label "5 pound" at bounding box center [367, 257] width 68 height 26
click at [272, 270] on label "2 pound" at bounding box center [284, 257] width 68 height 26
click at [209, 264] on span "12 ounce" at bounding box center [210, 257] width 50 height 14
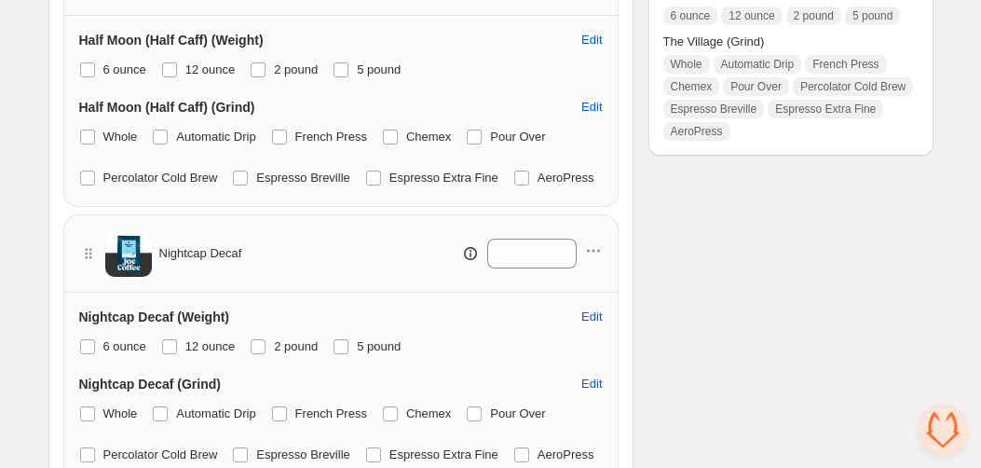
scroll to position [1341, 0]
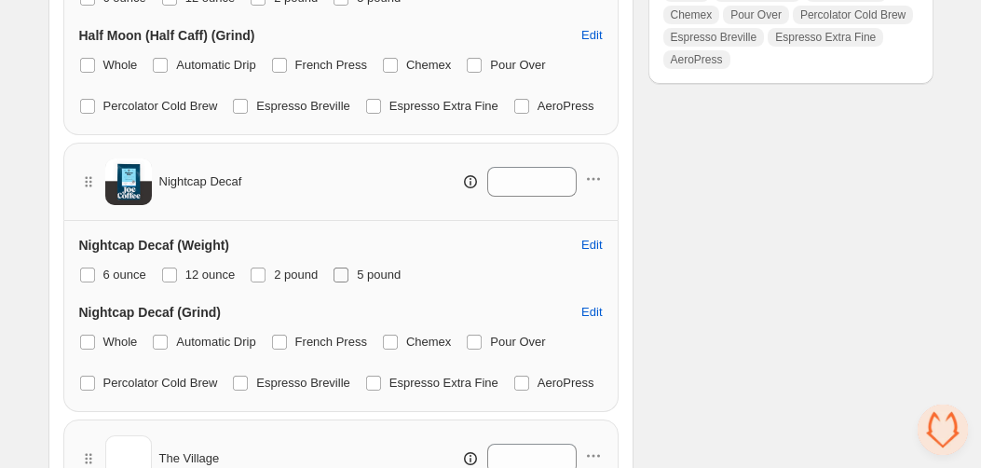
click at [349, 283] on span at bounding box center [341, 274] width 17 height 17
click at [305, 281] on span "2 pound" at bounding box center [296, 274] width 44 height 14
click at [216, 281] on span "12 ounce" at bounding box center [210, 274] width 50 height 14
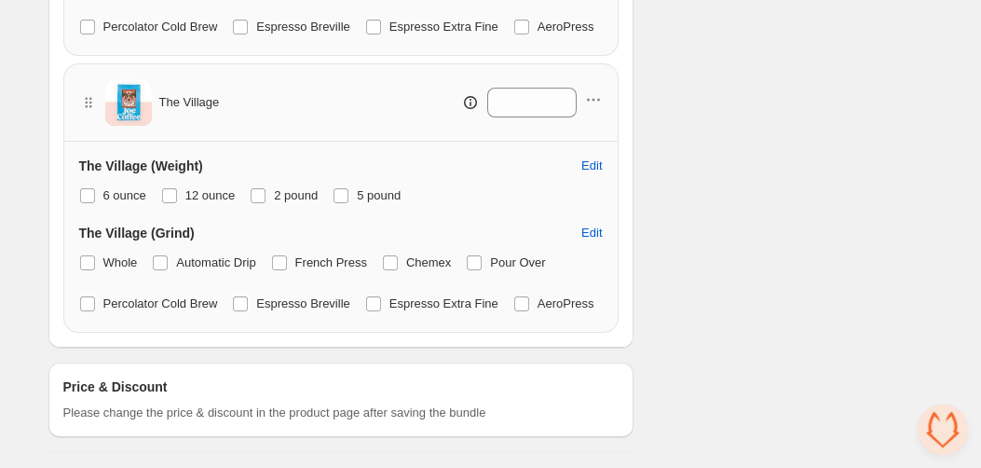
scroll to position [1697, 0]
click at [349, 204] on span at bounding box center [341, 195] width 17 height 17
click at [307, 202] on span "2 pound" at bounding box center [296, 195] width 44 height 14
click at [207, 202] on span "12 ounce" at bounding box center [210, 195] width 50 height 14
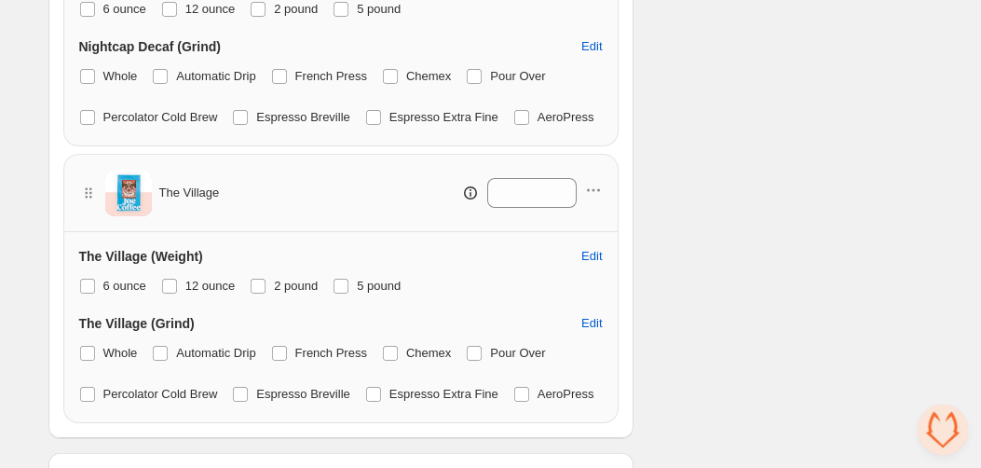
scroll to position [1826, 0]
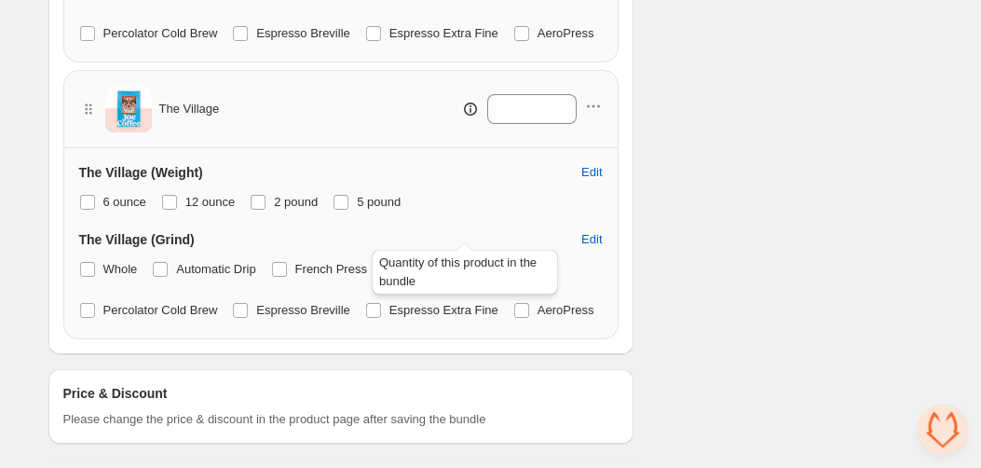
click at [462, 118] on icon at bounding box center [470, 109] width 19 height 19
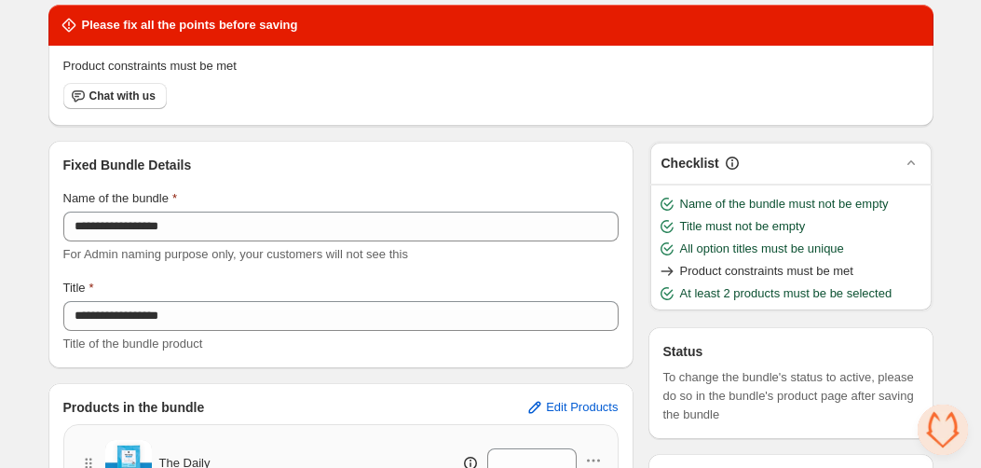
scroll to position [177, 0]
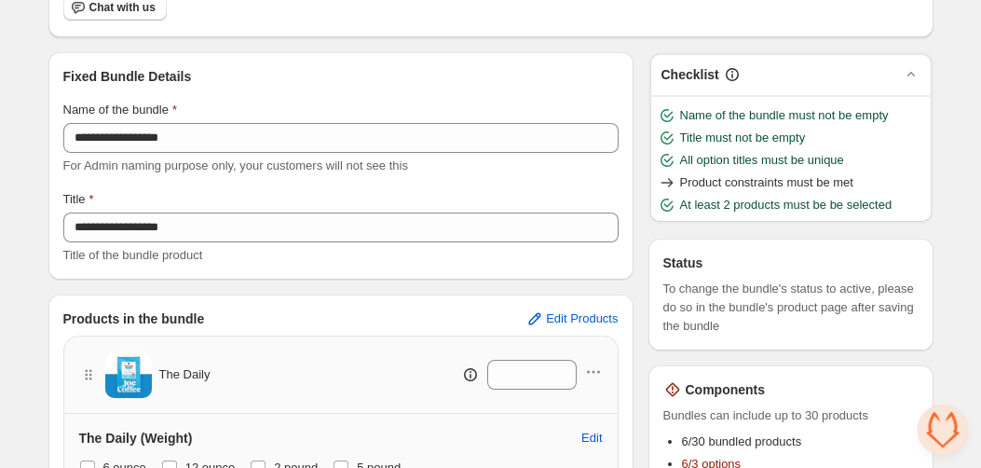
click at [668, 180] on icon at bounding box center [667, 182] width 19 height 19
click at [688, 180] on span "Product constraints must be met" at bounding box center [766, 182] width 173 height 19
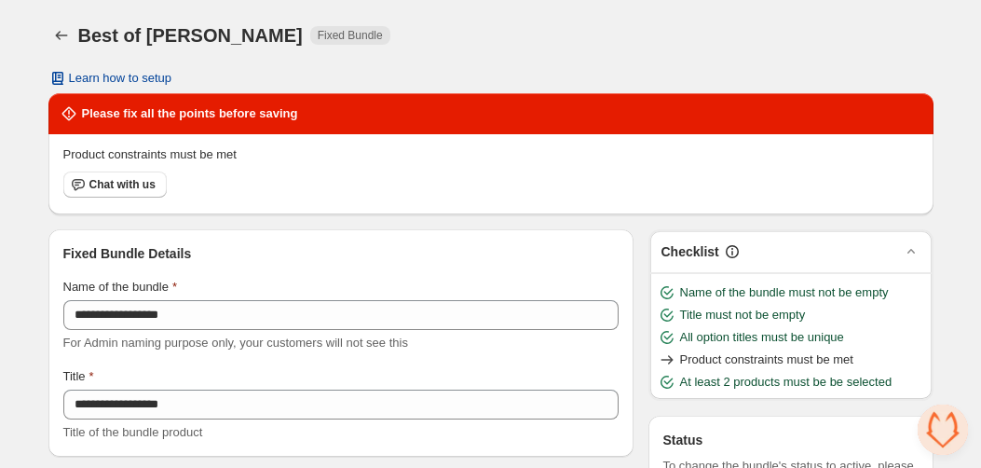
click at [145, 75] on span "Learn how to setup" at bounding box center [120, 78] width 103 height 15
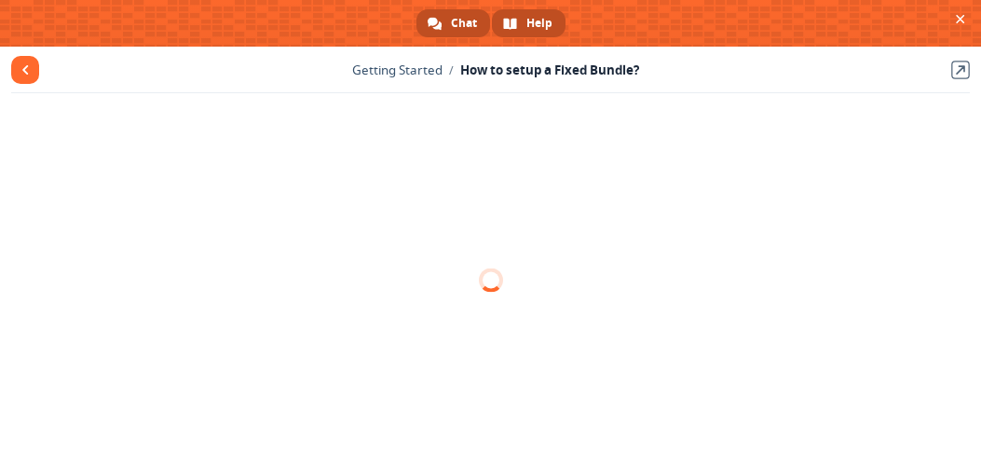
click at [463, 26] on span "Chat" at bounding box center [464, 23] width 26 height 28
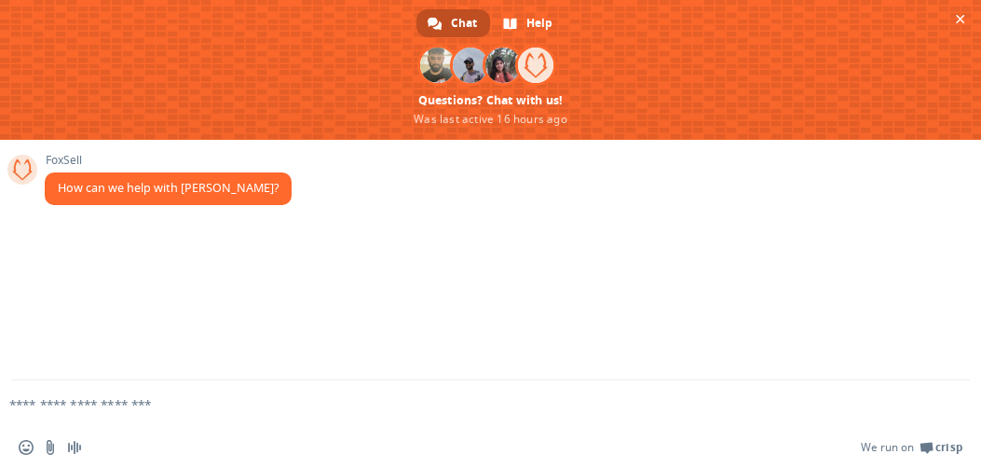
click at [218, 398] on textarea "Compose your message..." at bounding box center [460, 404] width 903 height 17
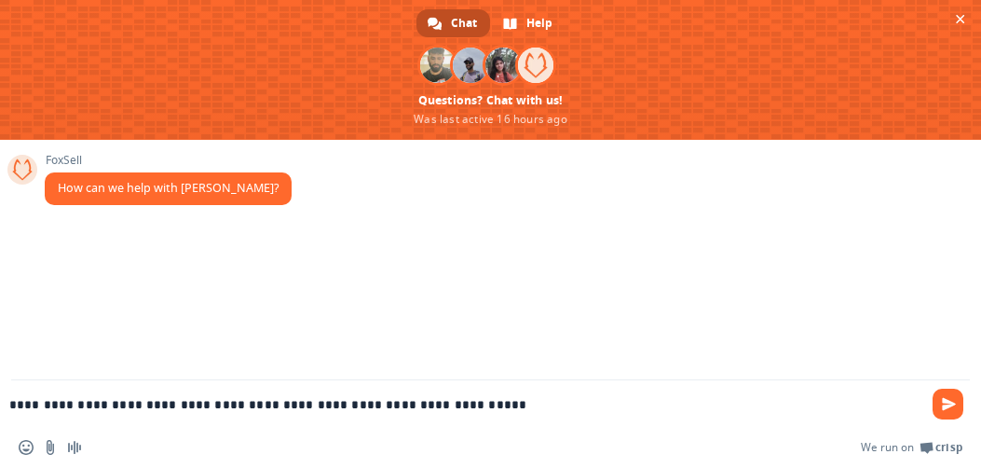
type textarea "**********"
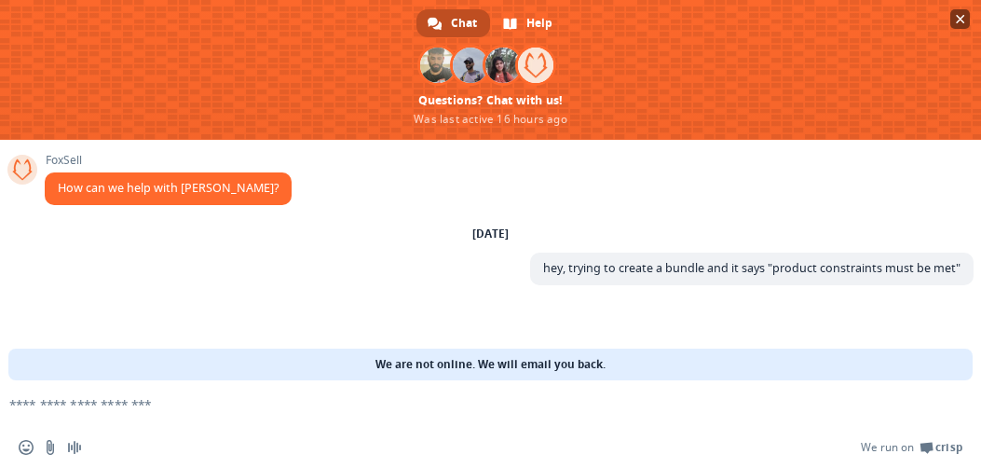
click at [966, 17] on span "Close chat" at bounding box center [960, 19] width 20 height 20
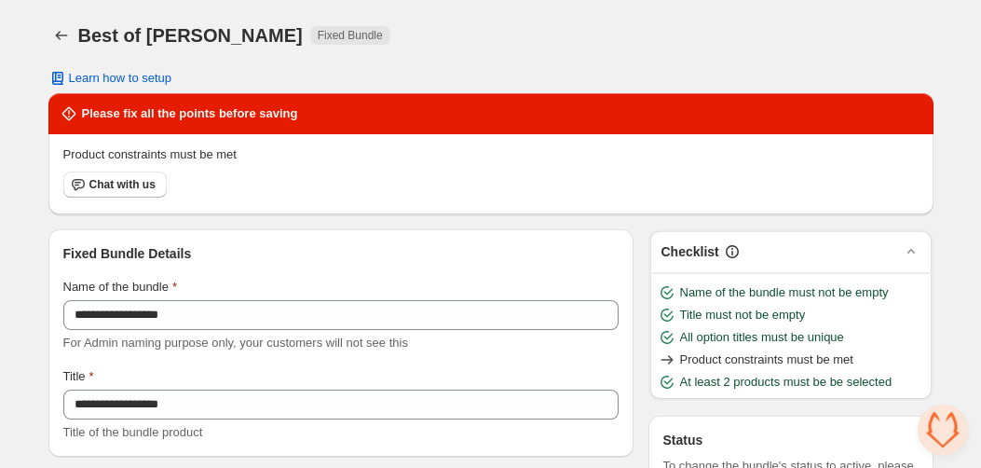
click at [706, 357] on span "Product constraints must be met" at bounding box center [766, 359] width 173 height 19
click at [674, 359] on icon at bounding box center [667, 359] width 19 height 19
click at [667, 358] on icon at bounding box center [667, 359] width 12 height 9
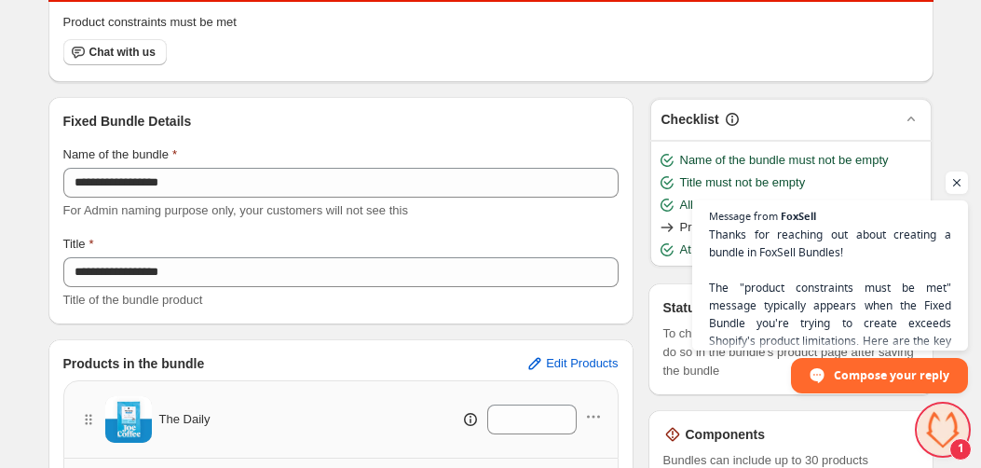
scroll to position [252, 0]
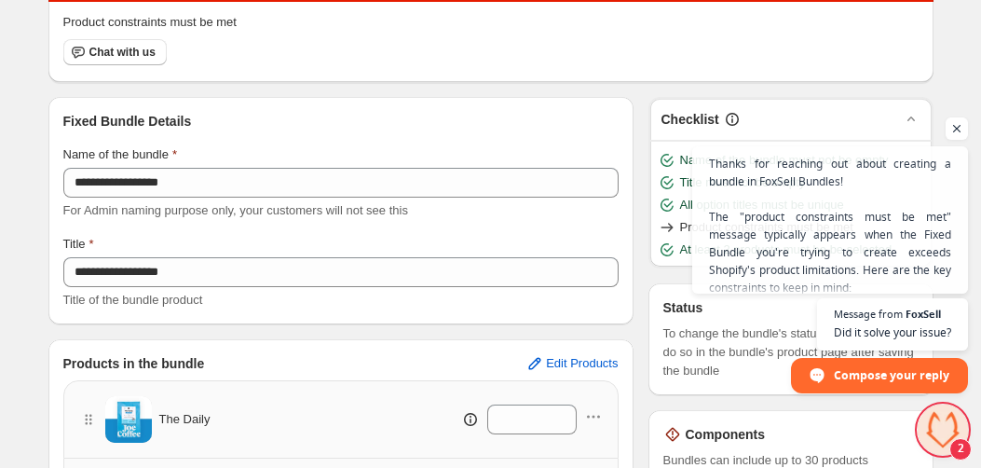
click at [932, 417] on span "Open chat" at bounding box center [943, 429] width 50 height 50
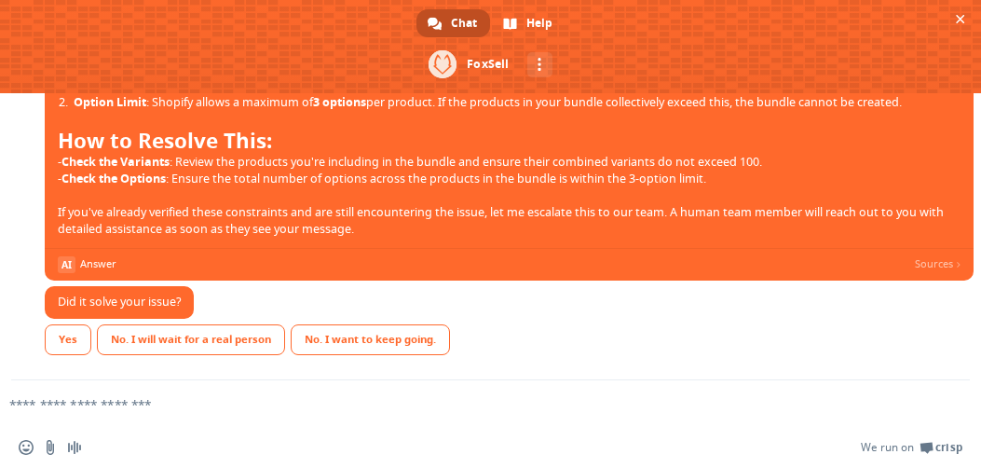
click at [275, 402] on textarea "Compose your message..." at bounding box center [460, 404] width 903 height 17
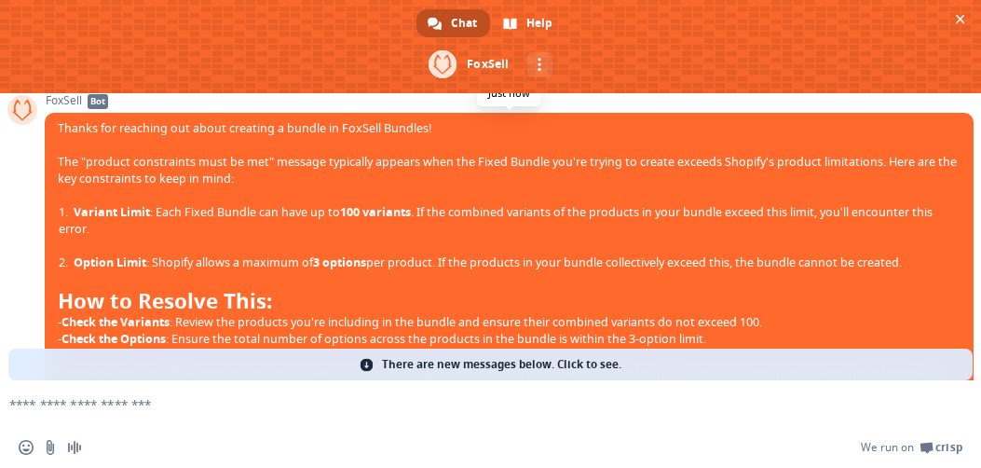
scroll to position [158, 0]
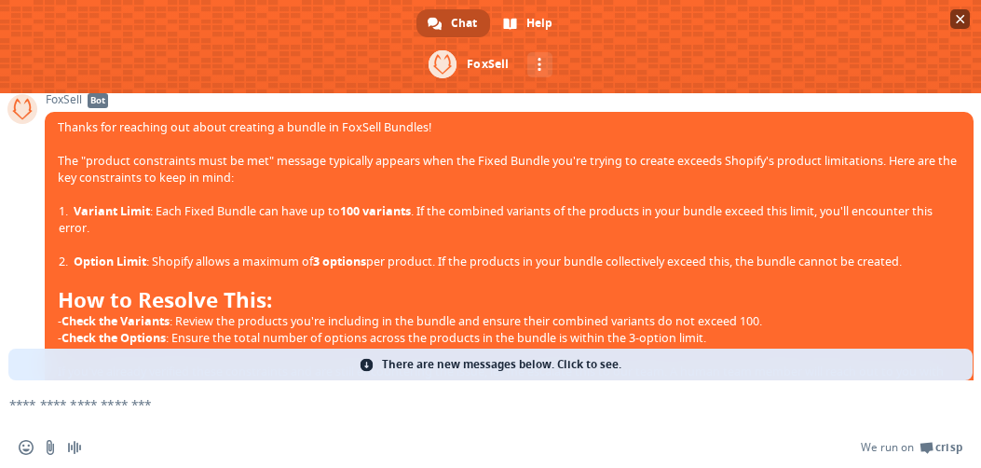
click at [963, 15] on span "Close chat" at bounding box center [960, 19] width 9 height 9
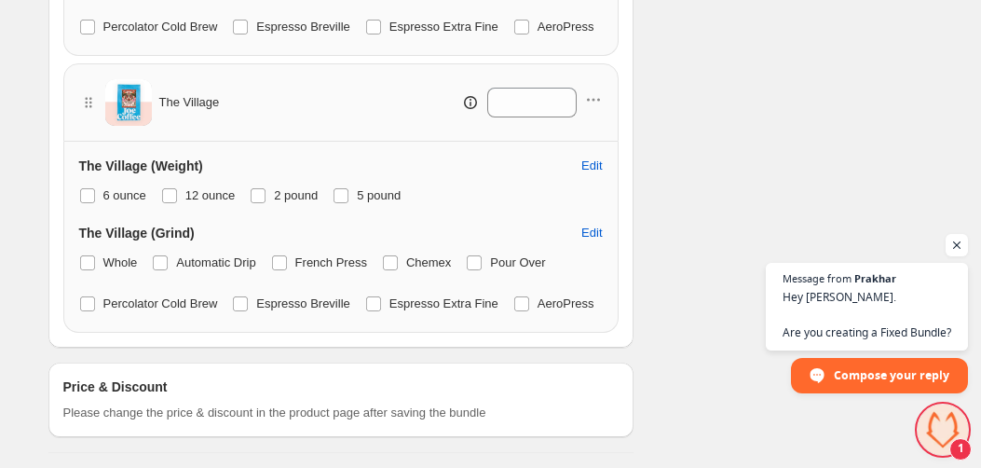
scroll to position [1994, 0]
click at [939, 426] on span "Open chat" at bounding box center [943, 429] width 50 height 50
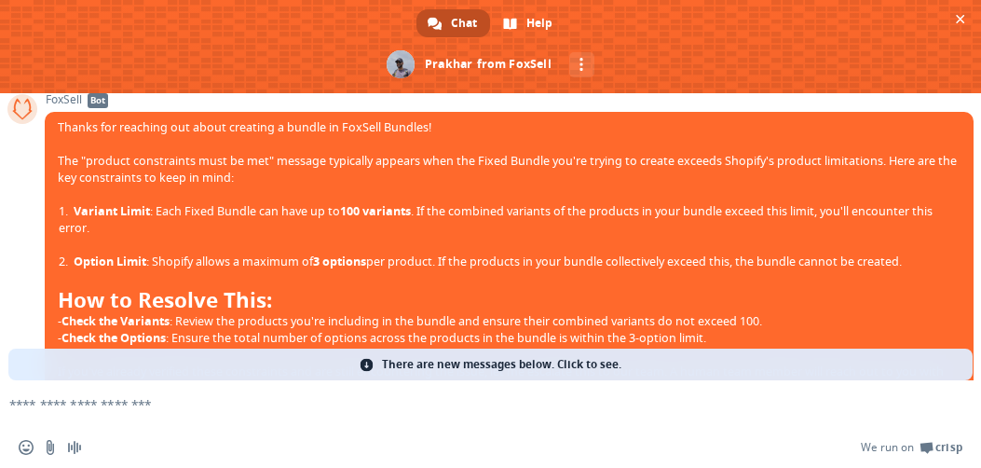
scroll to position [463, 0]
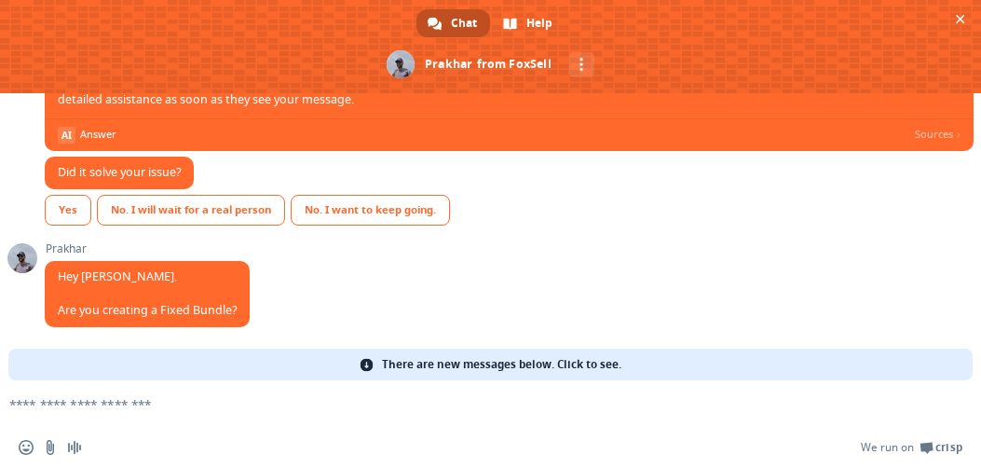
click at [167, 409] on textarea "Compose your message..." at bounding box center [460, 404] width 903 height 17
type textarea "***"
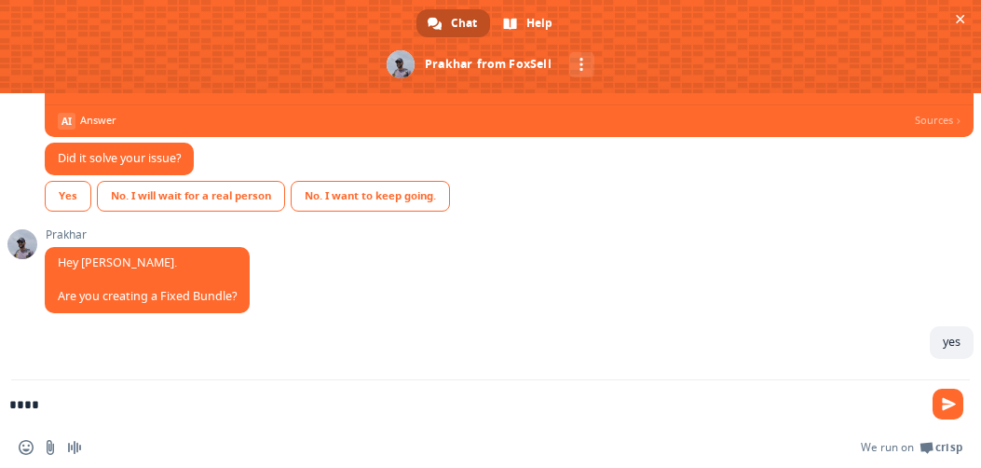
scroll to position [496, 0]
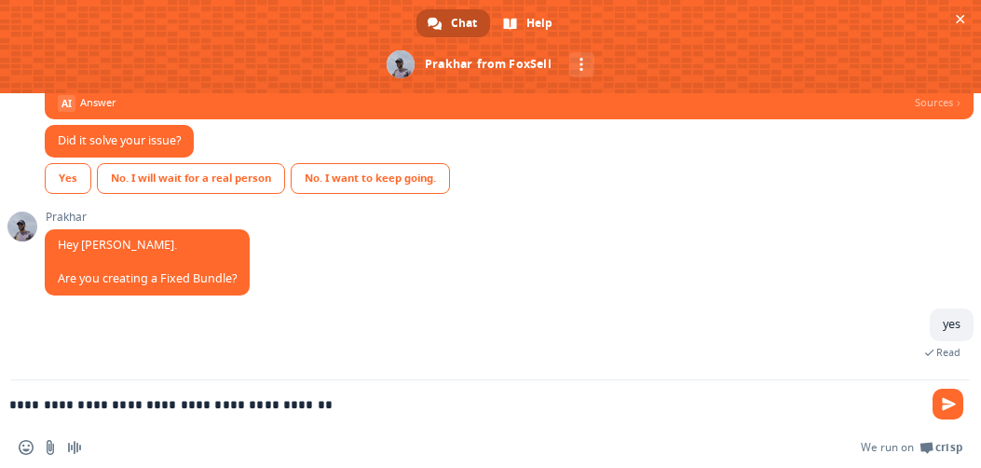
type textarea "**********"
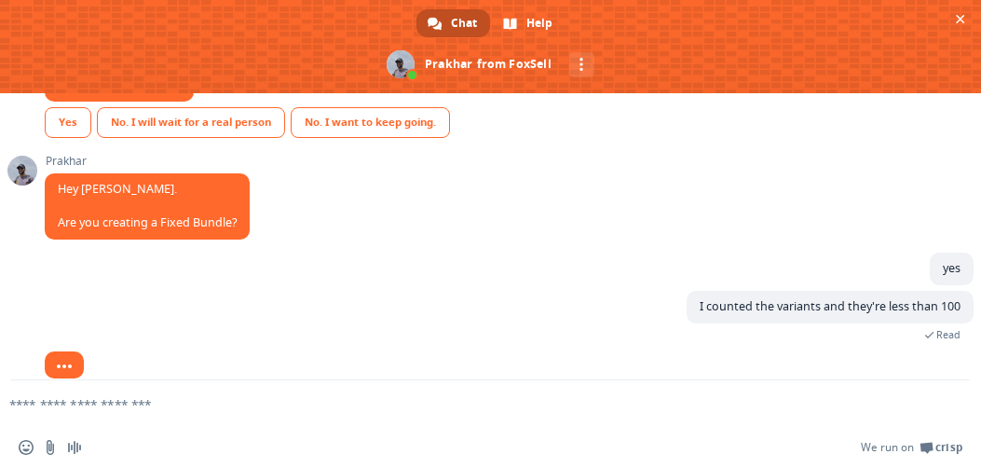
scroll to position [571, 0]
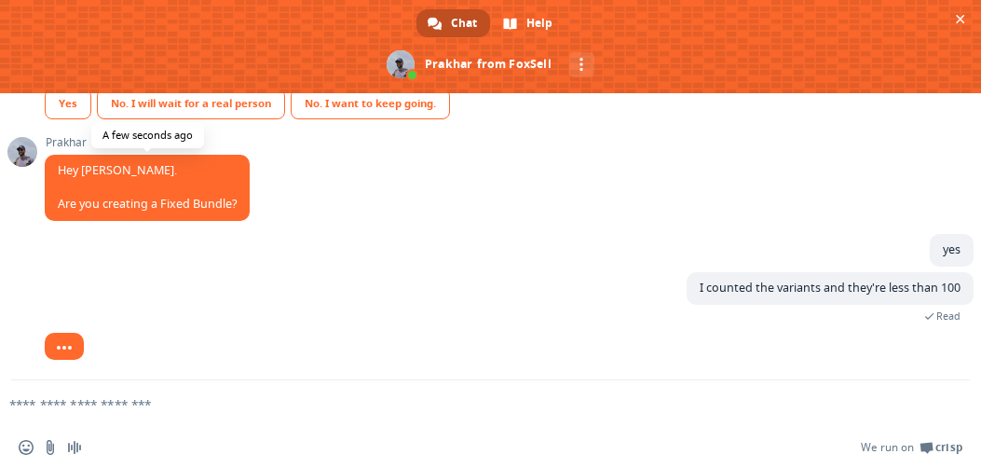
click at [231, 200] on span "Hey [PERSON_NAME]. Are you creating a Fixed Bundle?" at bounding box center [147, 186] width 179 height 49
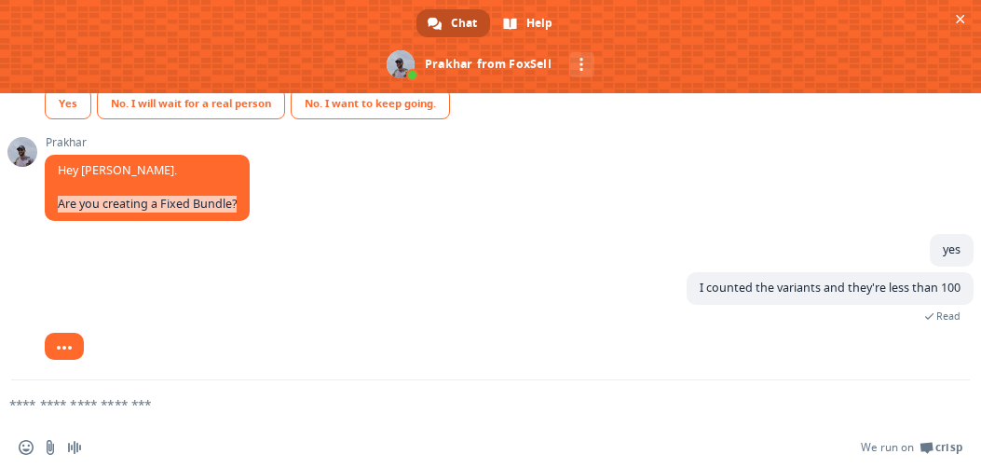
click at [301, 200] on div "[PERSON_NAME] Hey [PERSON_NAME]. Are you creating a Fixed Bundle? A few seconds…" at bounding box center [509, 185] width 929 height 98
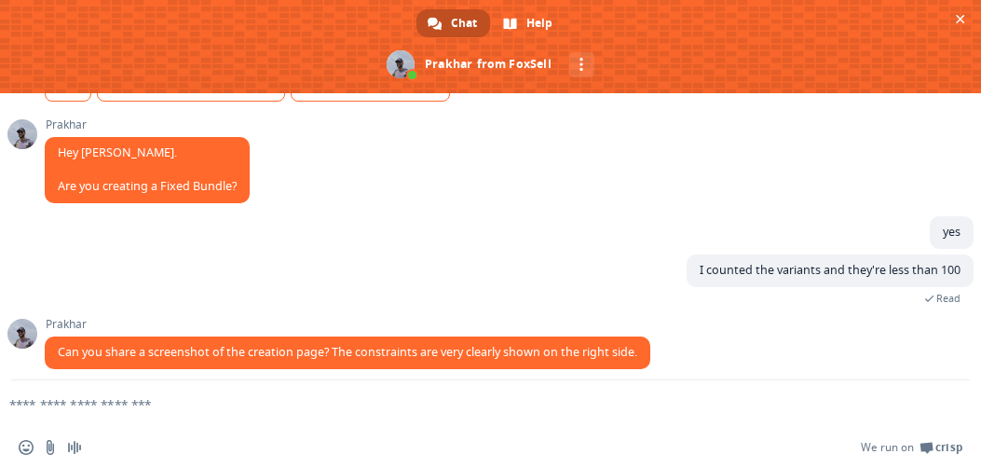
scroll to position [600, 0]
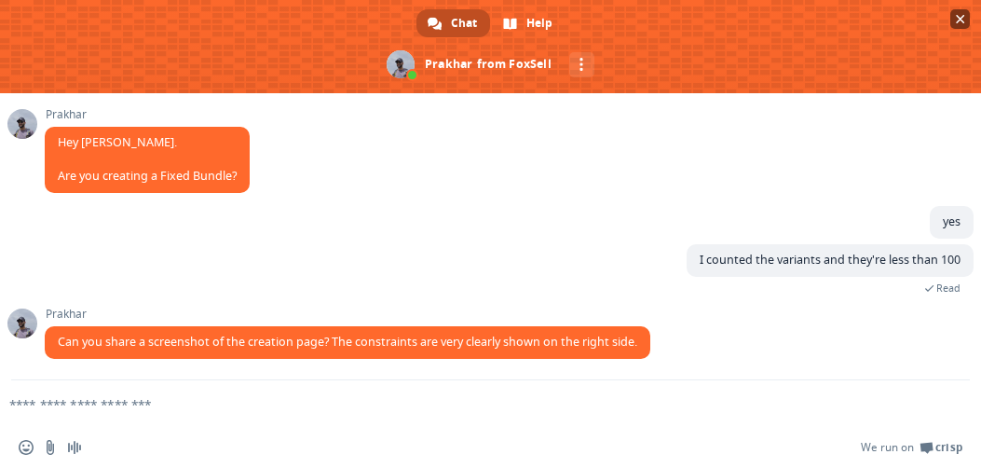
click at [948, 20] on span at bounding box center [490, 46] width 981 height 93
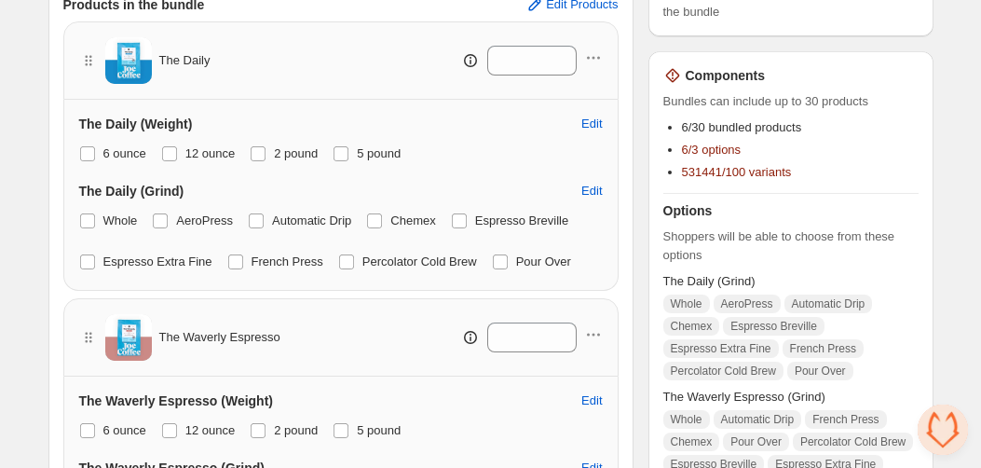
scroll to position [495, 0]
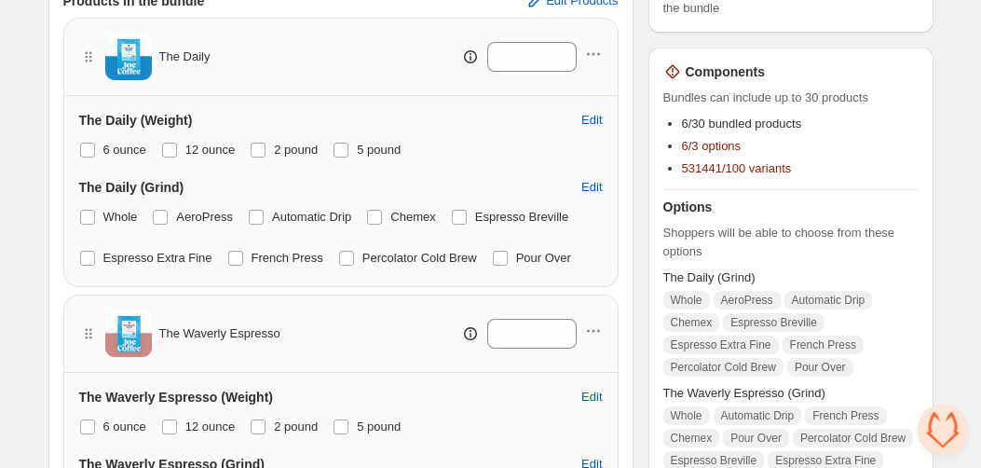
click at [737, 170] on span "531441/100 variants" at bounding box center [737, 168] width 110 height 14
click at [792, 170] on span "531441/100 variants" at bounding box center [737, 168] width 110 height 14
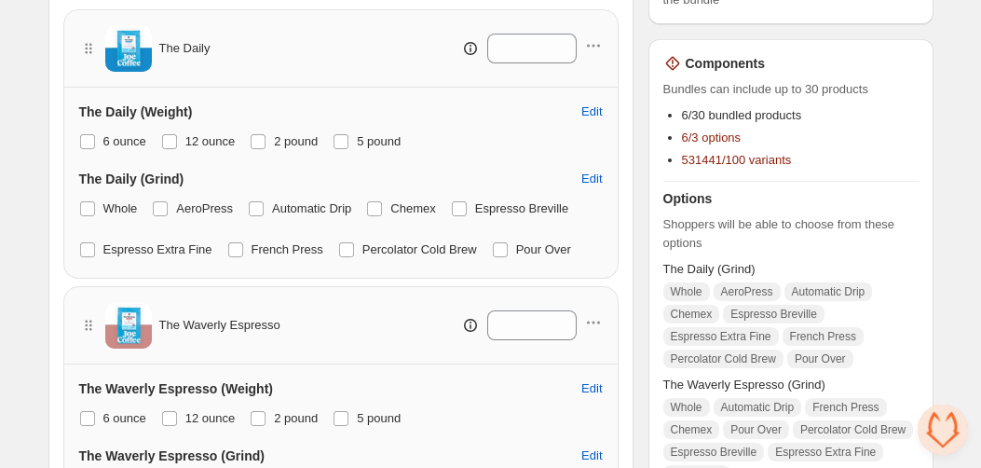
scroll to position [522, 0]
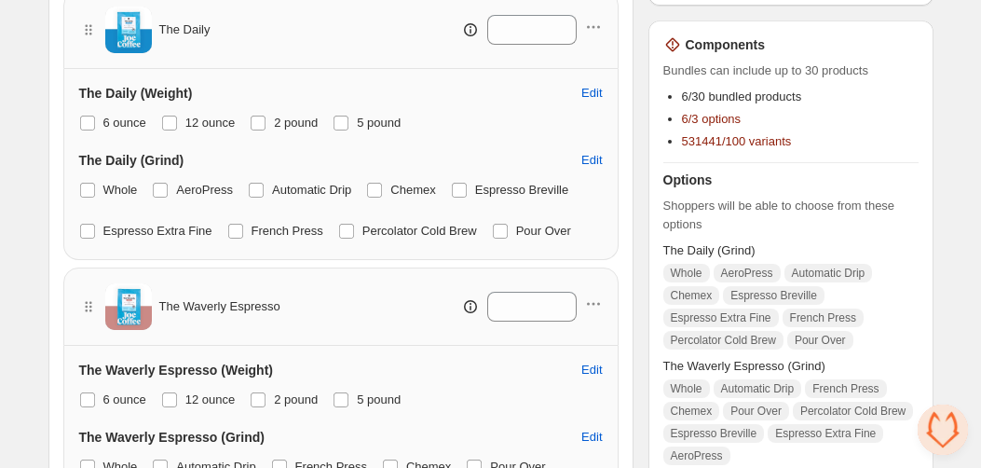
click at [953, 429] on span "Open chat" at bounding box center [943, 429] width 50 height 50
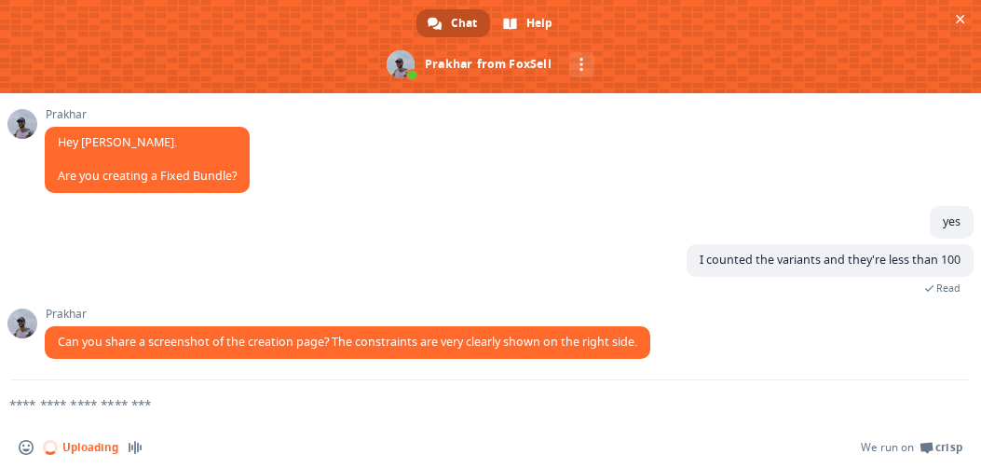
click at [250, 400] on textarea "Compose your message..." at bounding box center [460, 404] width 903 height 17
type textarea "*****"
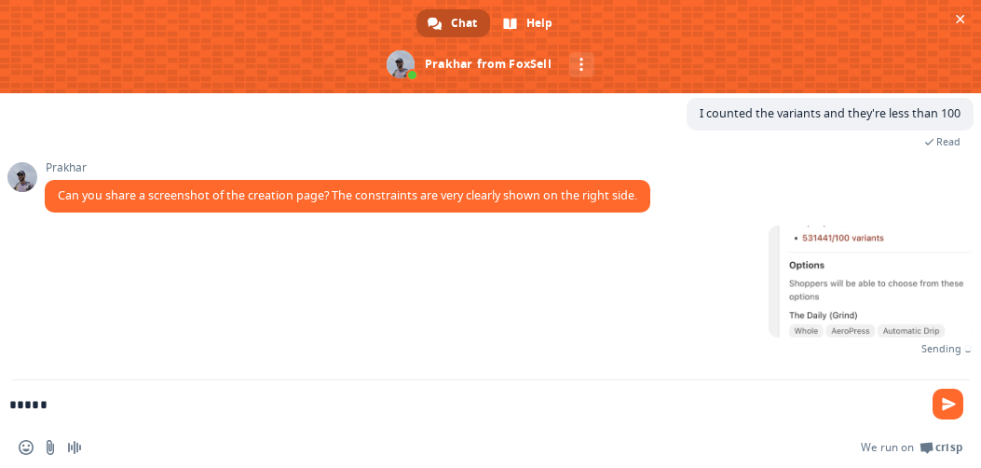
scroll to position [725, 0]
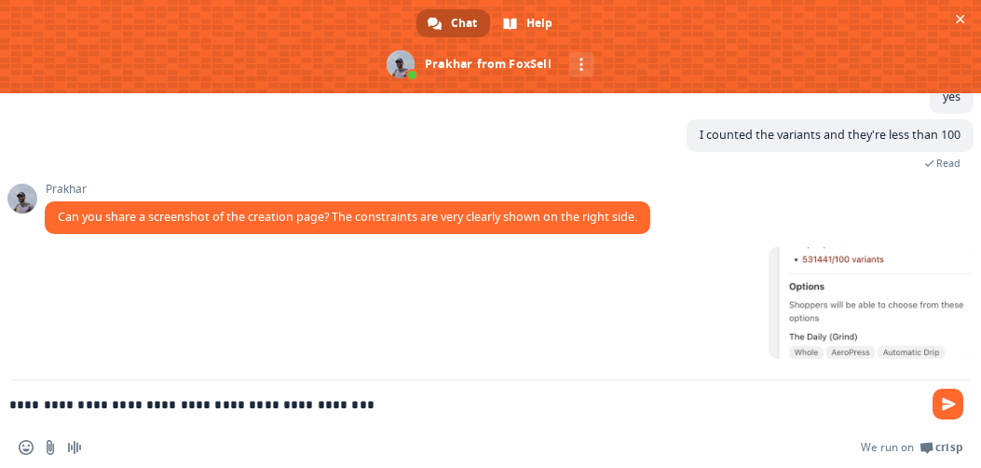
type textarea "**********"
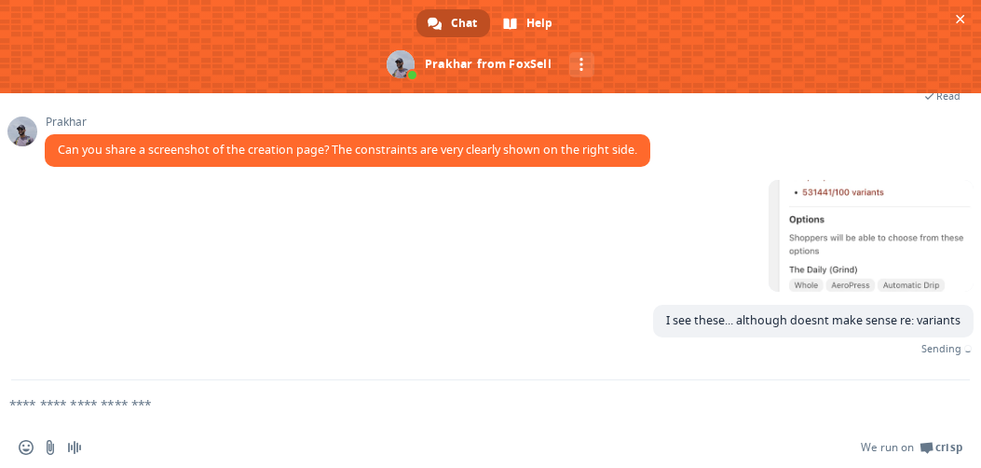
scroll to position [764, 0]
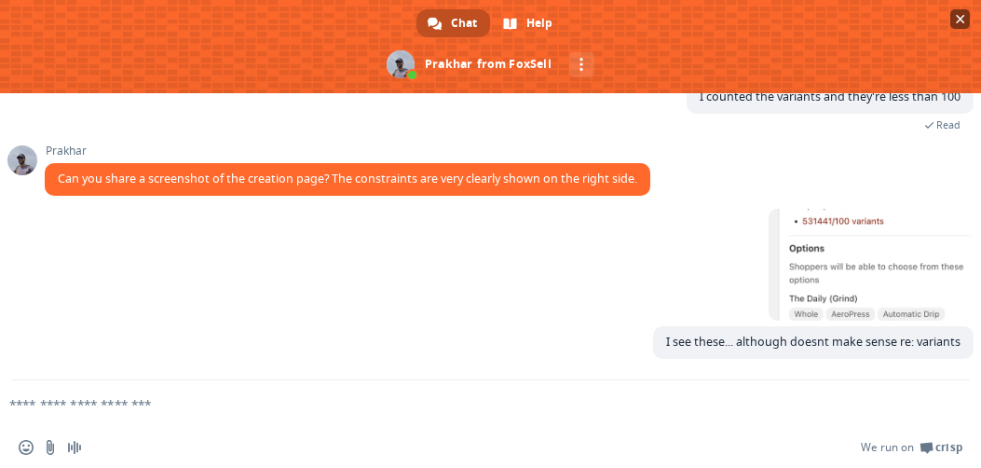
click at [959, 29] on span at bounding box center [490, 46] width 981 height 93
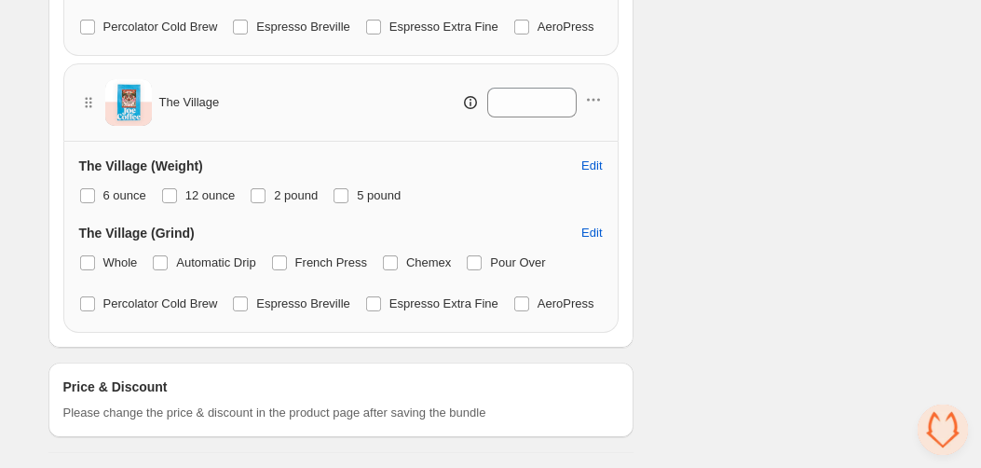
scroll to position [1873, 0]
click at [106, 202] on span "6 ounce" at bounding box center [124, 195] width 43 height 14
click at [93, 203] on span at bounding box center [87, 195] width 15 height 15
click at [85, 203] on span at bounding box center [87, 195] width 15 height 15
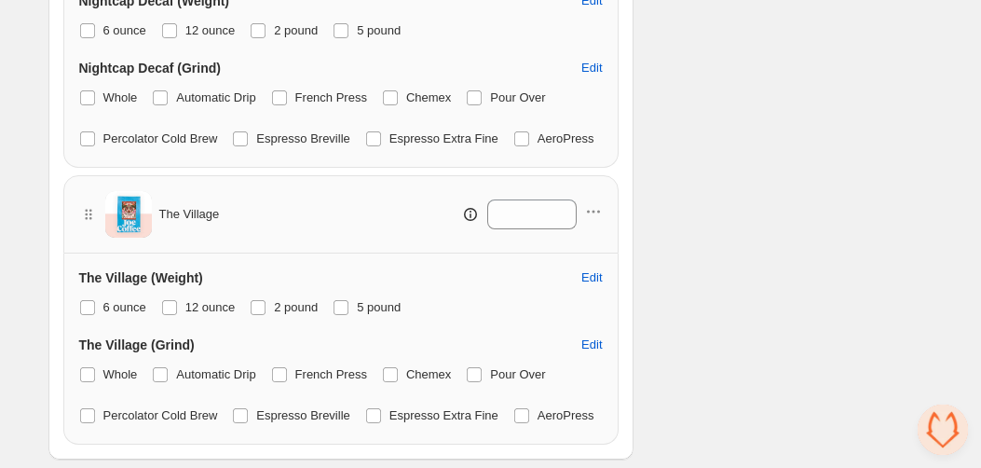
scroll to position [1726, 0]
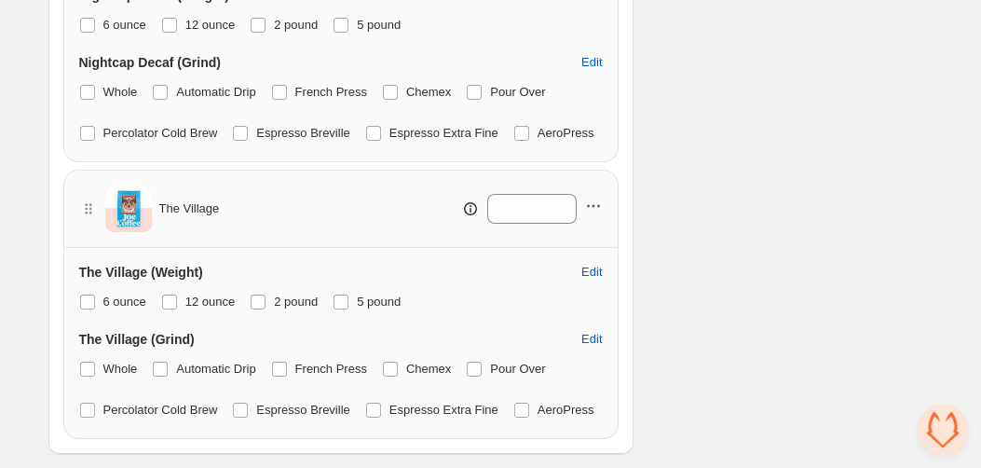
click at [594, 215] on icon "button" at bounding box center [593, 206] width 19 height 19
click at [592, 384] on span "Remove Product" at bounding box center [603, 393] width 96 height 19
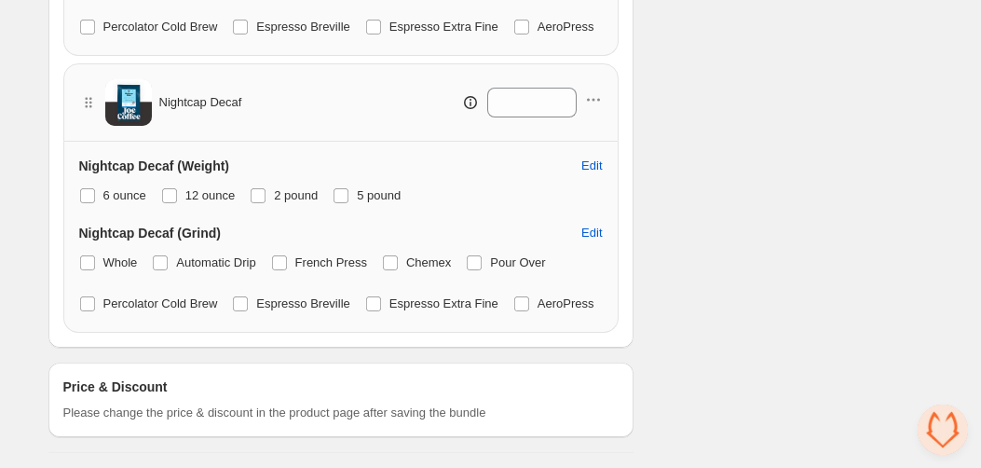
scroll to position [1593, 0]
click at [597, 109] on icon "button" at bounding box center [593, 99] width 19 height 19
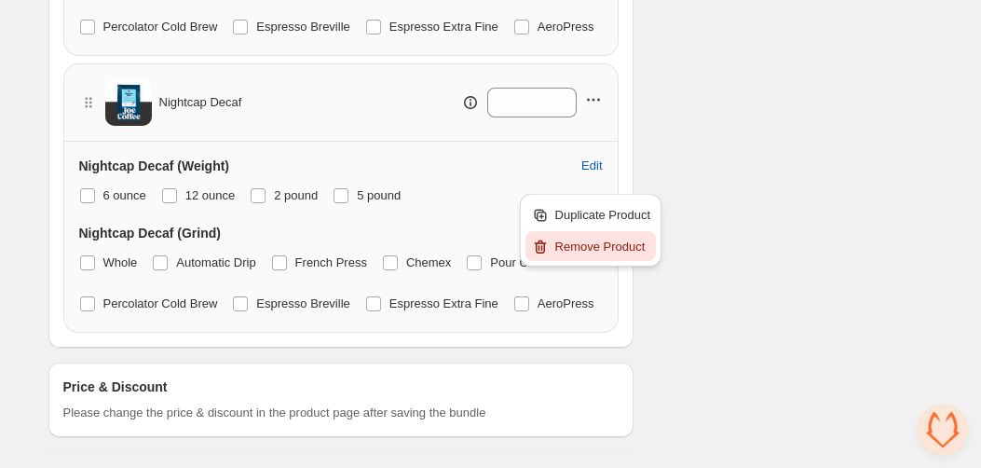
click at [591, 238] on span "Remove Product" at bounding box center [603, 247] width 96 height 19
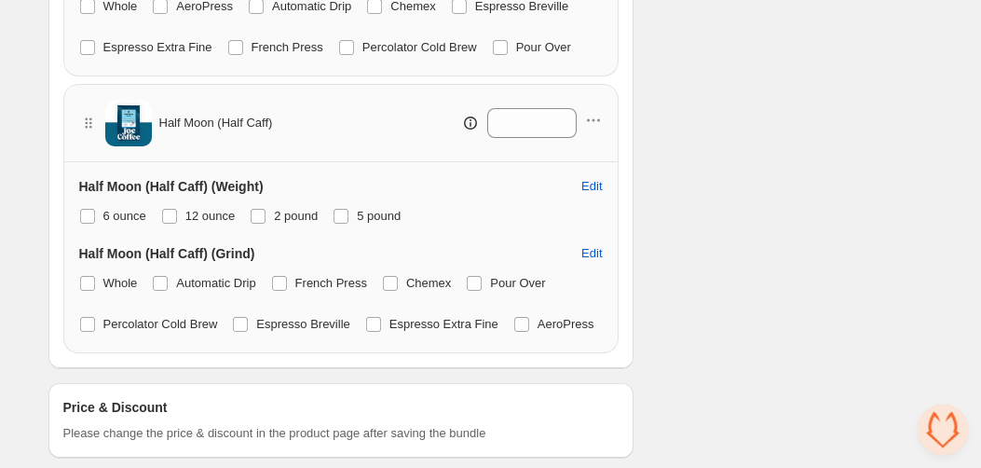
scroll to position [1200, 0]
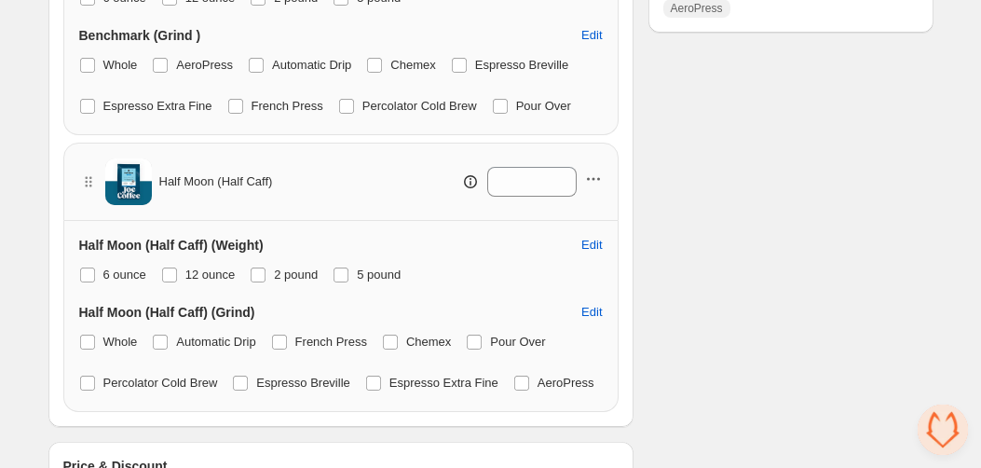
click at [592, 188] on icon "button" at bounding box center [593, 179] width 19 height 19
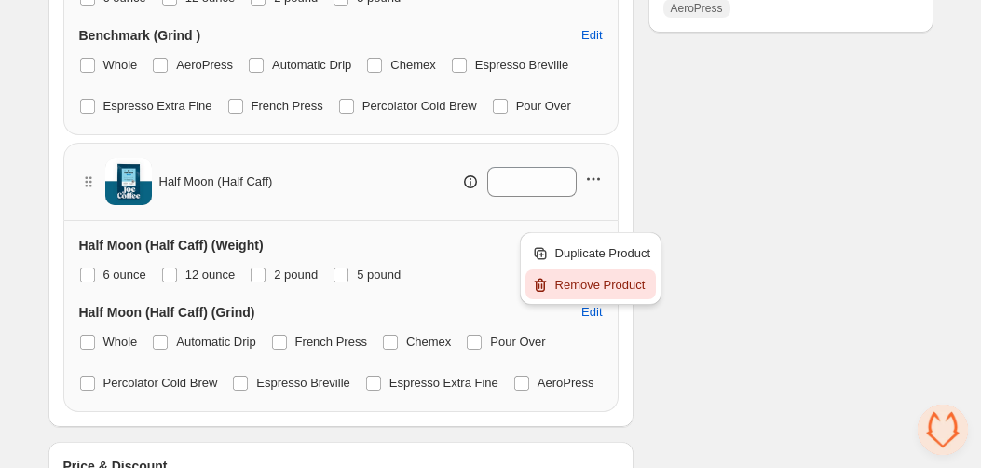
click at [585, 278] on span "Remove Product" at bounding box center [603, 285] width 96 height 19
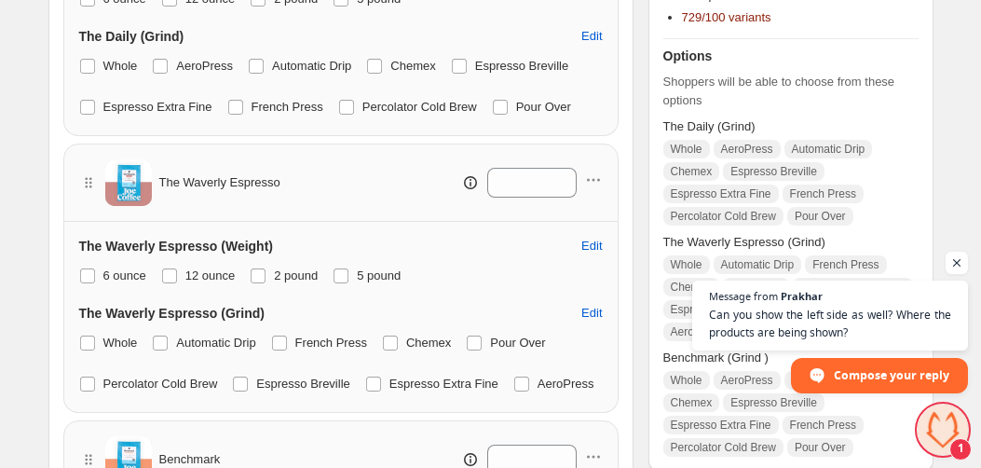
scroll to position [829, 0]
click at [801, 286] on span "Message from [PERSON_NAME] Can you show the left side as well? Where the produc…" at bounding box center [829, 314] width 279 height 71
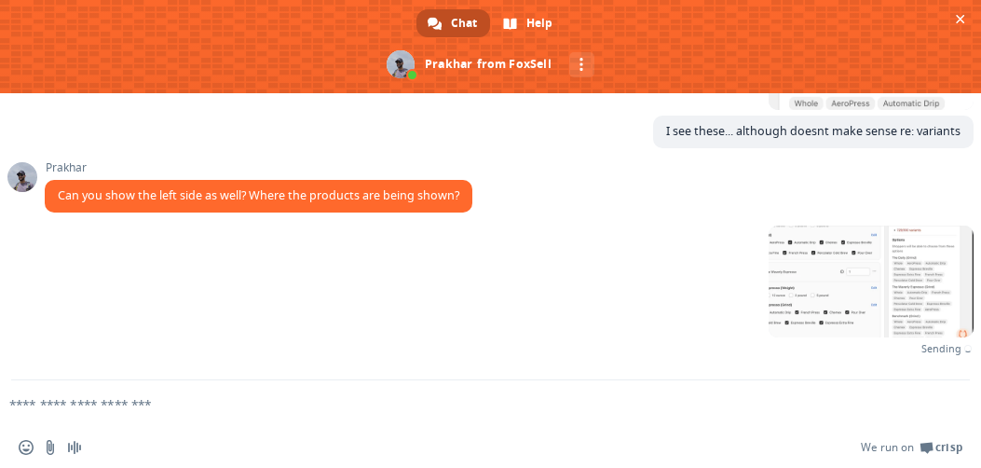
scroll to position [954, 0]
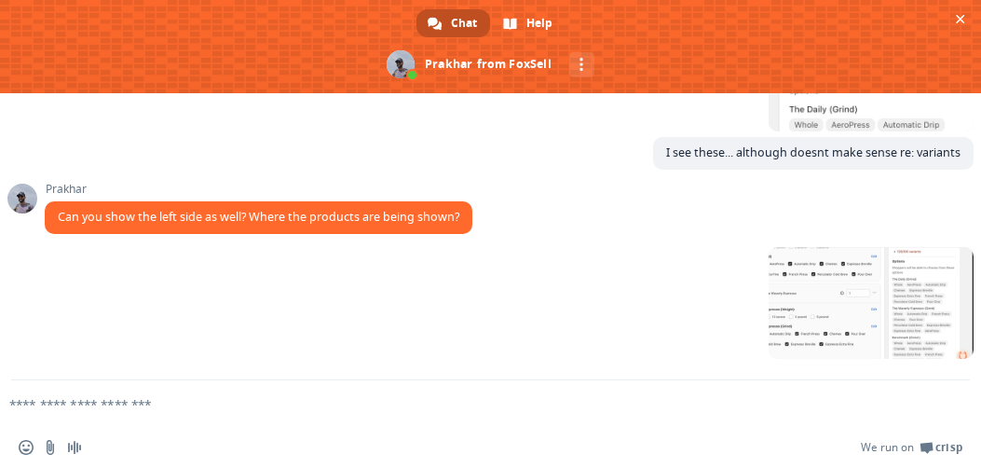
click at [562, 388] on form at bounding box center [470, 405] width 903 height 50
click at [439, 211] on span "Can you show the left side as well? Where the products are being shown?" at bounding box center [259, 217] width 402 height 16
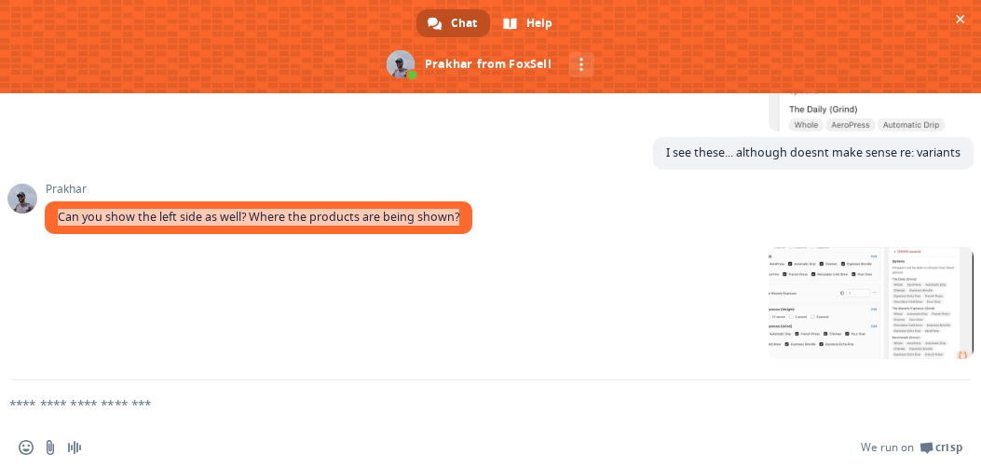
click at [482, 211] on div "[PERSON_NAME] Can you show the left side as well? Where the products are being …" at bounding box center [509, 215] width 929 height 64
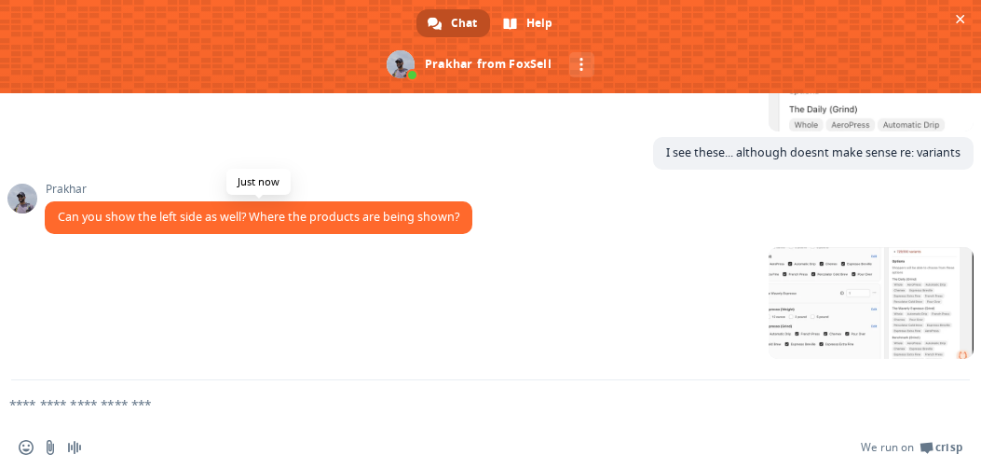
click at [462, 215] on span "Can you show the left side as well? Where the products are being shown?" at bounding box center [259, 217] width 428 height 33
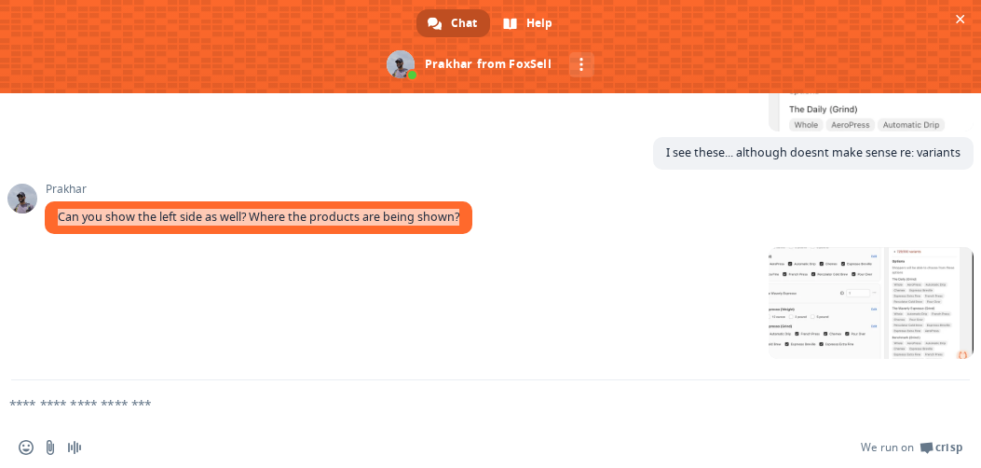
click at [406, 252] on div "Just now" at bounding box center [509, 313] width 929 height 132
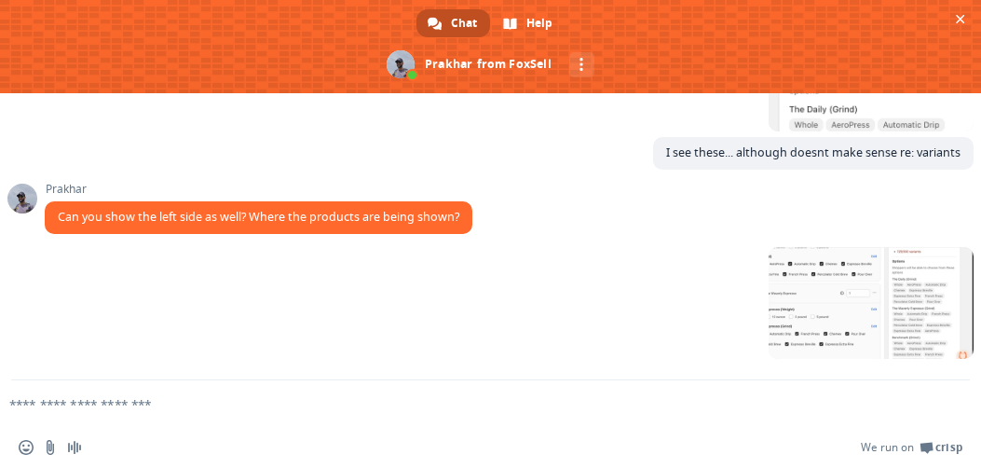
click at [406, 236] on div "[PERSON_NAME] Can you show the left side as well? Where the products are being …" at bounding box center [509, 215] width 929 height 64
click at [406, 225] on span "Can you show the left side as well? Where the products are being shown?" at bounding box center [259, 217] width 428 height 33
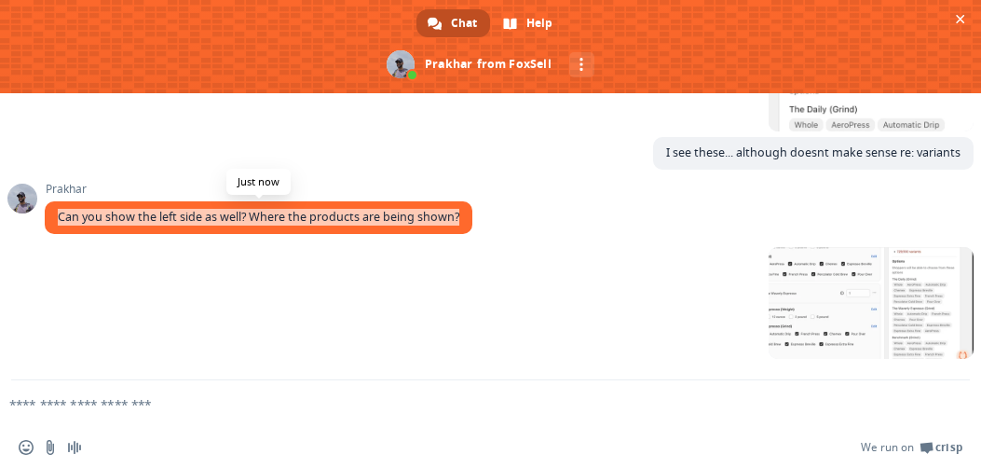
click at [406, 225] on span "Can you show the left side as well? Where the products are being shown?" at bounding box center [259, 217] width 428 height 33
click at [422, 215] on span "Can you show the left side as well? Where the products are being shown?" at bounding box center [259, 217] width 402 height 16
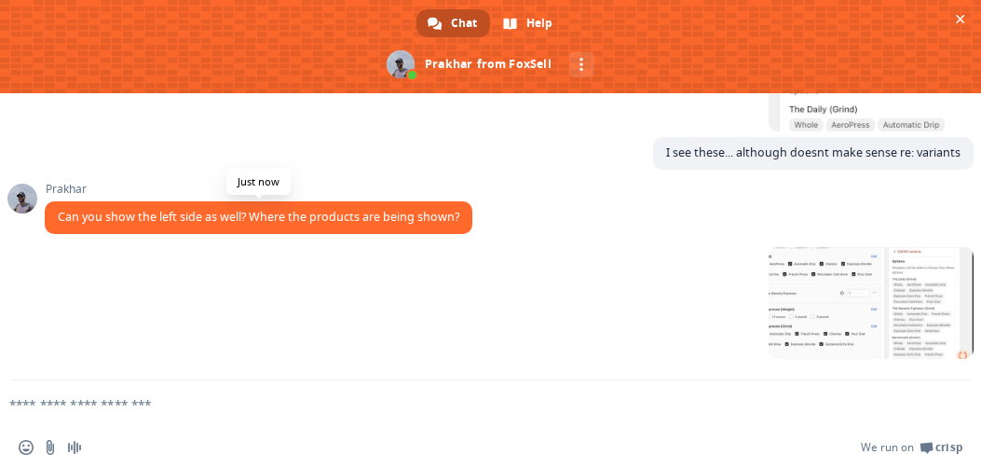
click at [428, 211] on span "Can you show the left side as well? Where the products are being shown?" at bounding box center [259, 217] width 402 height 16
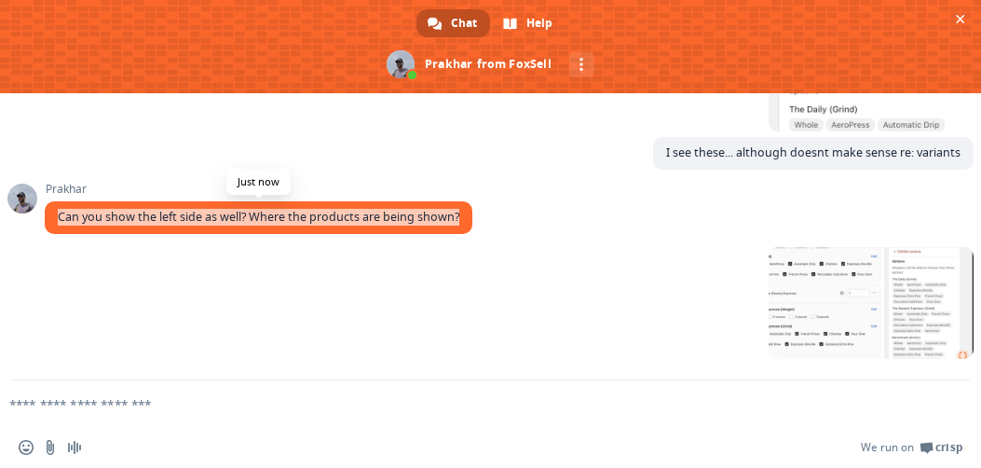
click at [428, 211] on span "Can you show the left side as well? Where the products are being shown?" at bounding box center [259, 217] width 402 height 16
click at [347, 211] on span "Can you show the left side as well? Where the products are being shown?" at bounding box center [259, 217] width 402 height 16
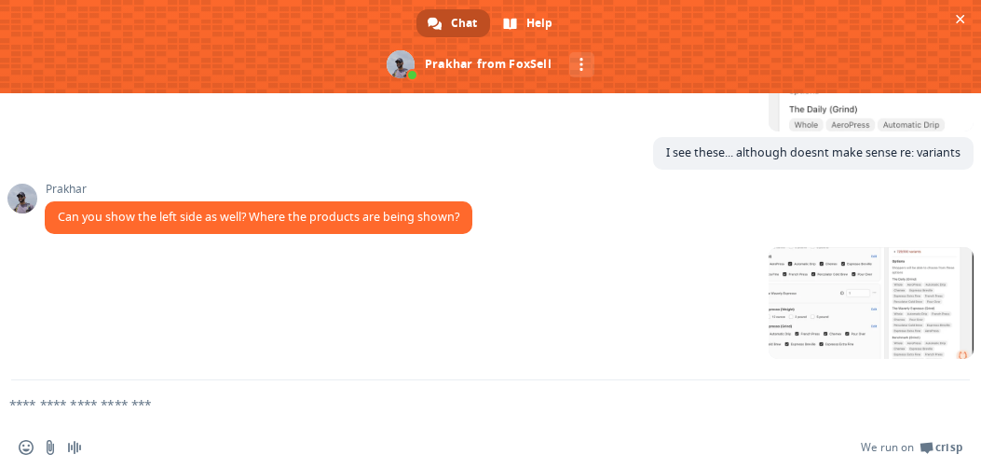
click at [400, 386] on form at bounding box center [470, 405] width 903 height 50
click at [395, 394] on form at bounding box center [470, 405] width 903 height 50
click at [319, 399] on textarea "Compose your message..." at bounding box center [460, 404] width 903 height 17
type textarea "*"
type textarea "**********"
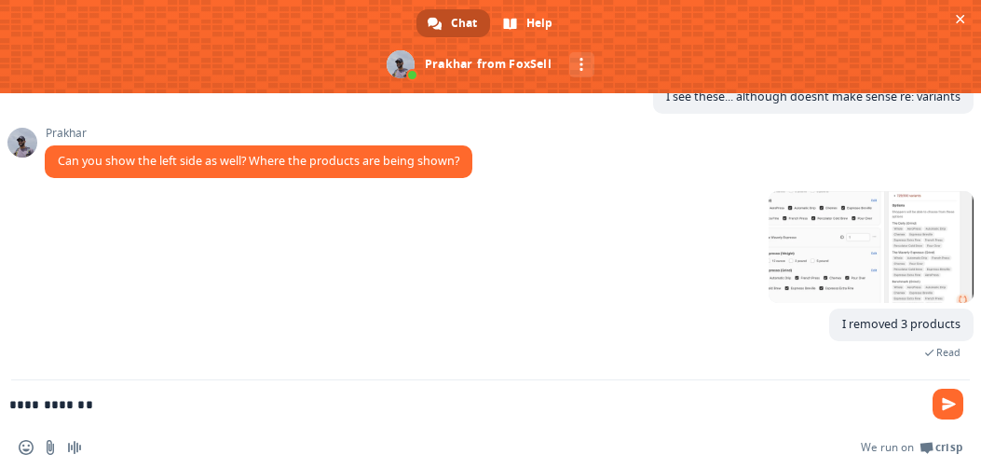
scroll to position [975, 0]
type textarea "**********"
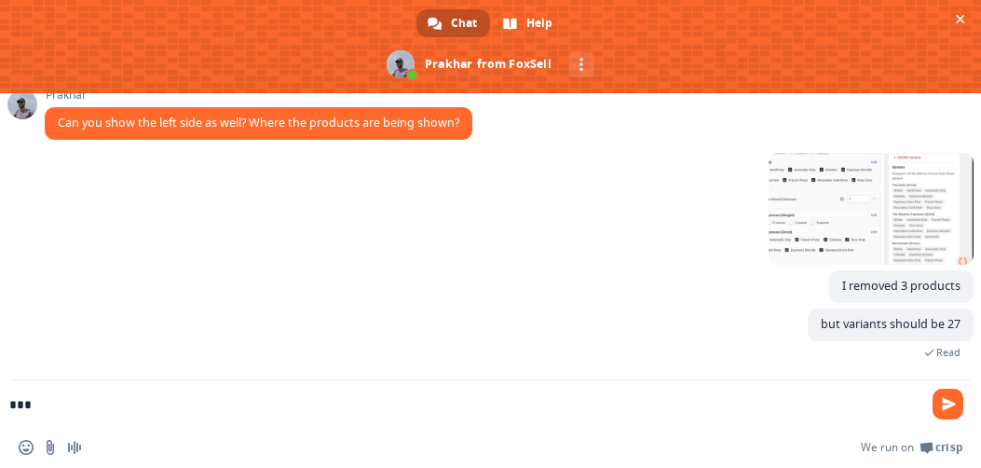
scroll to position [1032, 0]
type textarea "*******"
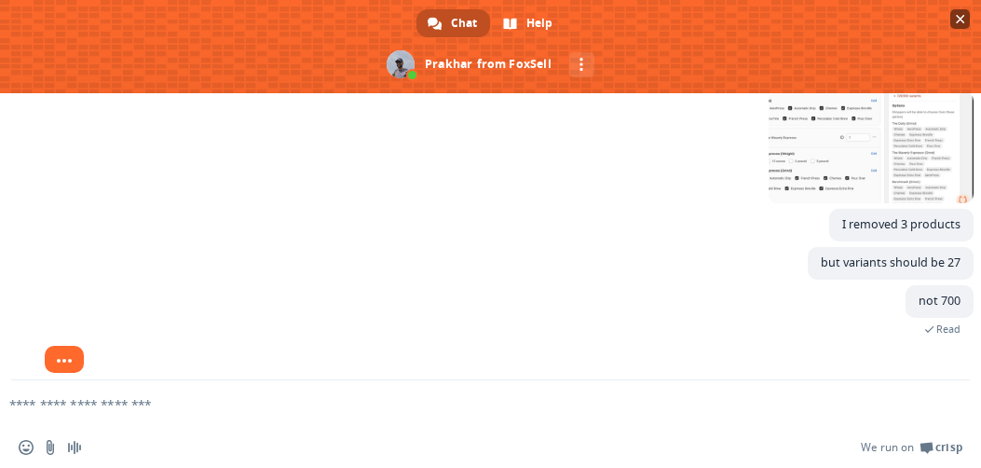
scroll to position [1108, 0]
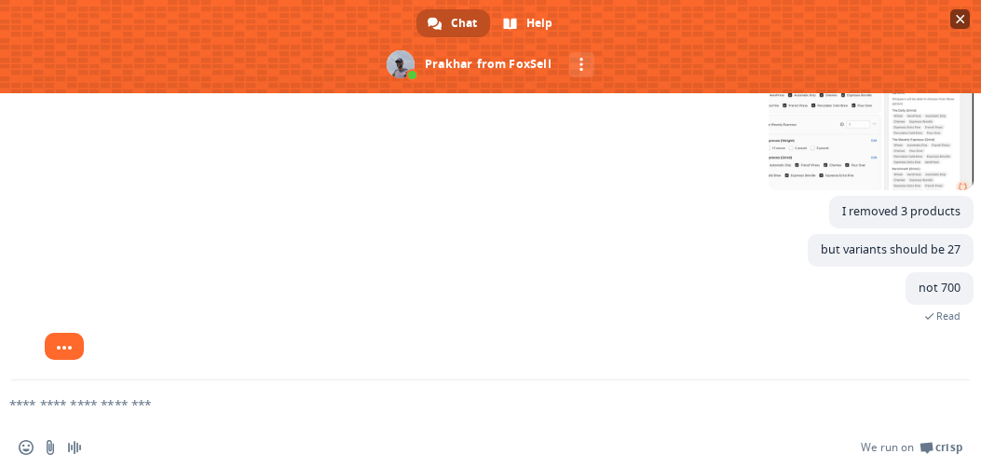
click at [956, 13] on span "Close chat" at bounding box center [960, 19] width 20 height 20
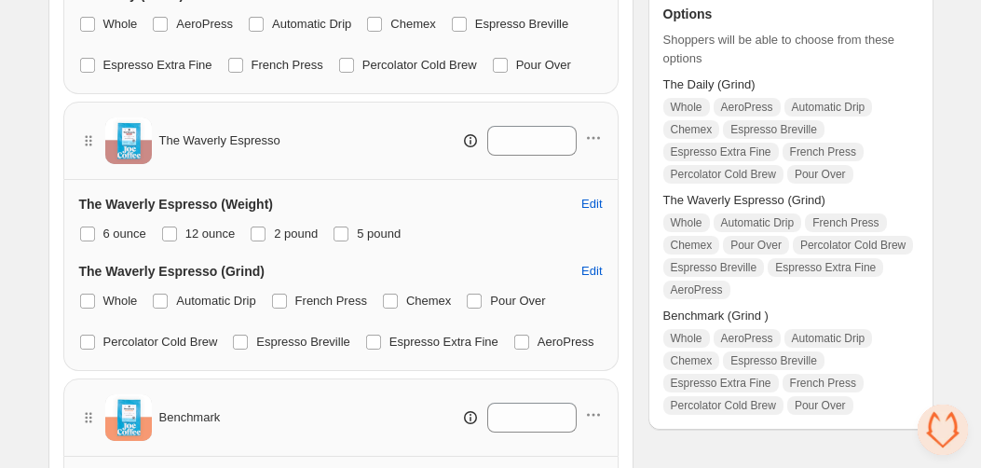
scroll to position [684, 0]
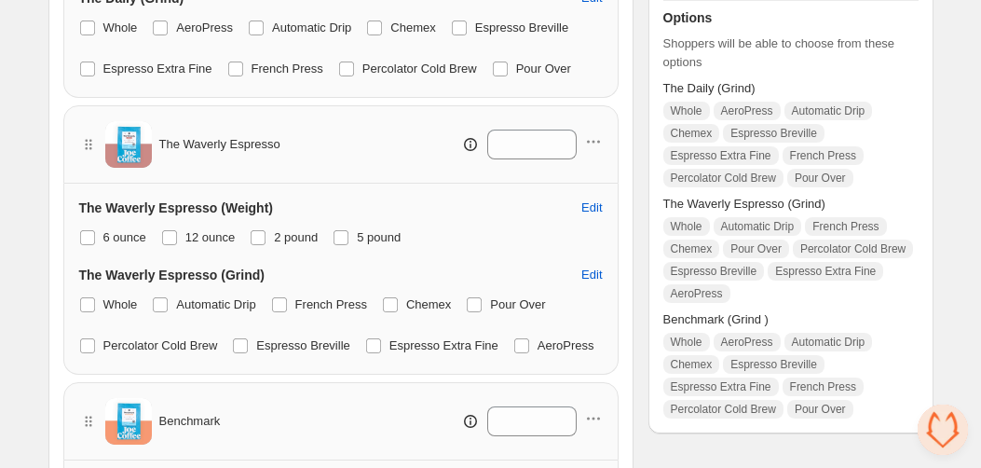
click at [952, 432] on span "Open chat" at bounding box center [943, 429] width 50 height 50
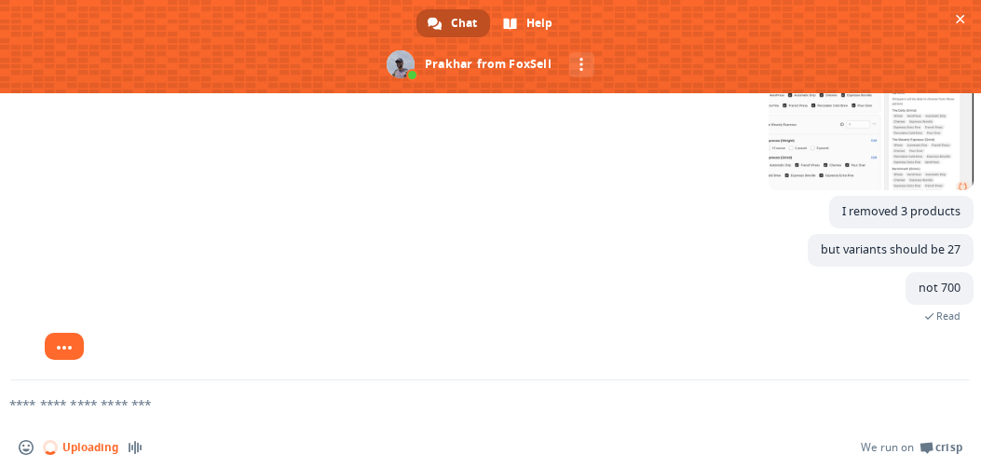
click at [206, 403] on textarea "Compose your message..." at bounding box center [460, 404] width 903 height 17
type textarea "*********"
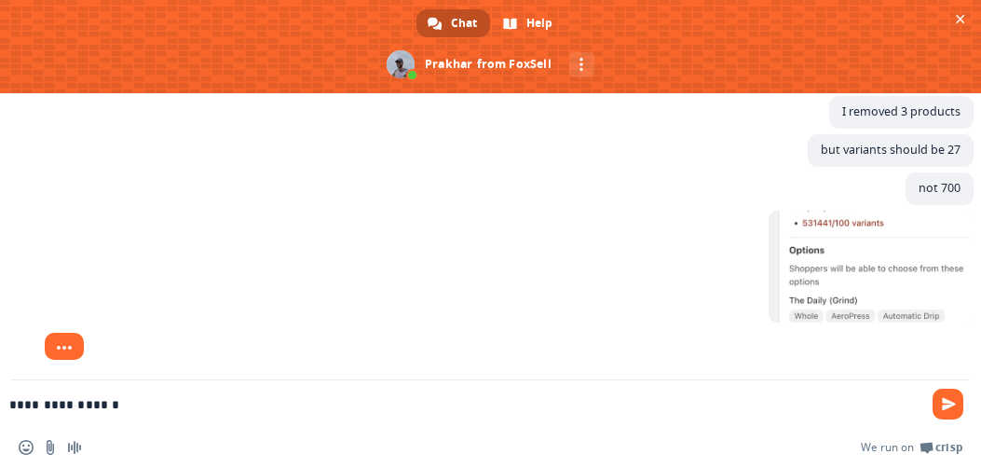
type textarea "**********"
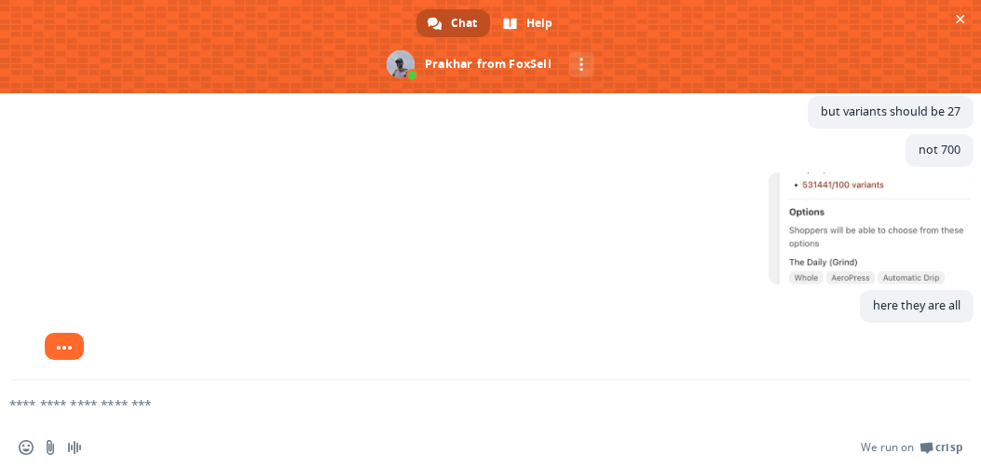
scroll to position [1246, 0]
click at [827, 243] on span at bounding box center [871, 228] width 205 height 112
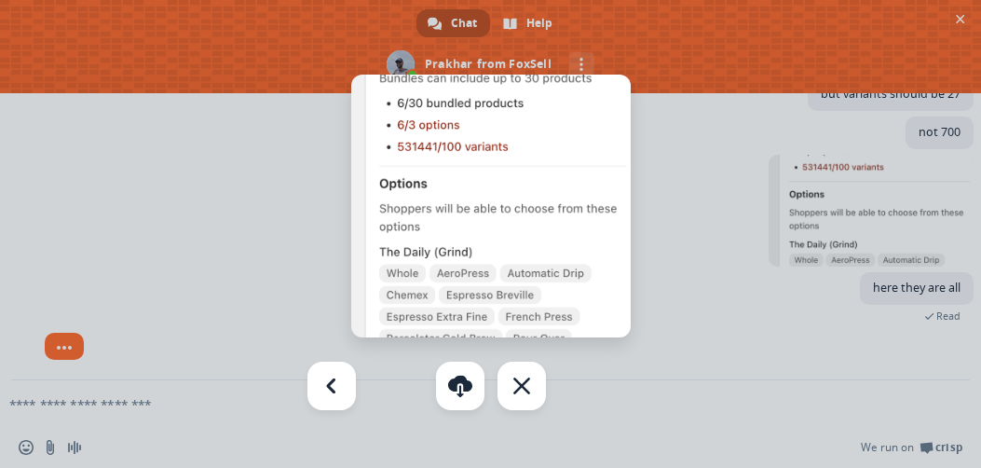
scroll to position [784, 0]
click at [691, 230] on div at bounding box center [490, 234] width 981 height 468
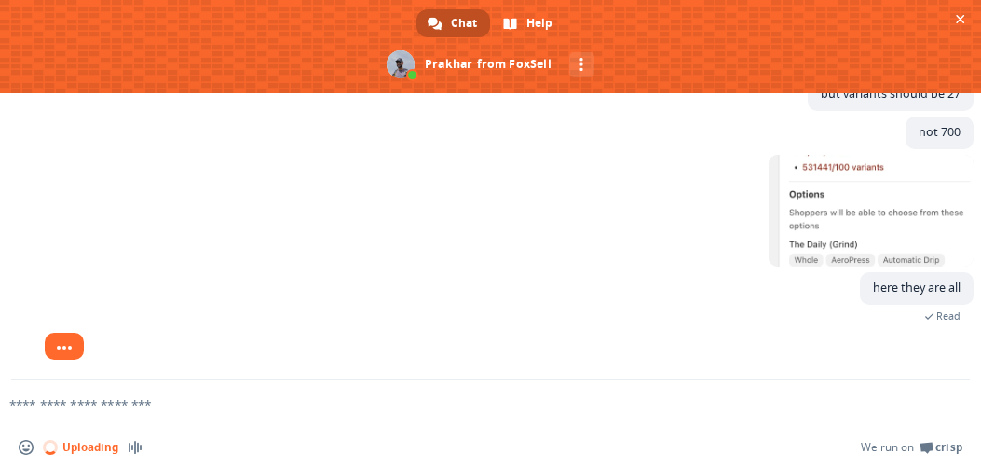
click at [236, 410] on textarea "Compose your message..." at bounding box center [460, 404] width 903 height 17
type textarea "*****"
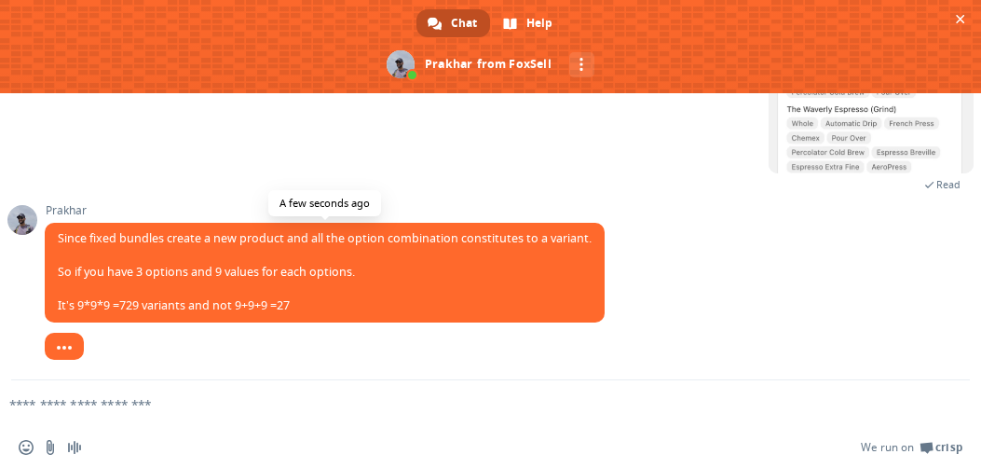
scroll to position [1556, 0]
click at [260, 306] on span "Since fixed bundles create a new product and all the option combination constit…" at bounding box center [325, 271] width 534 height 83
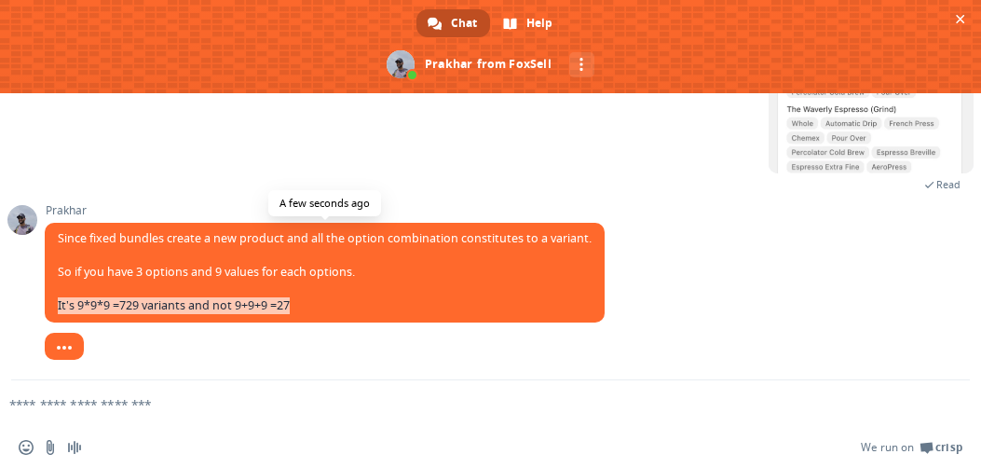
click at [260, 306] on span "Since fixed bundles create a new product and all the option combination constit…" at bounding box center [325, 271] width 534 height 83
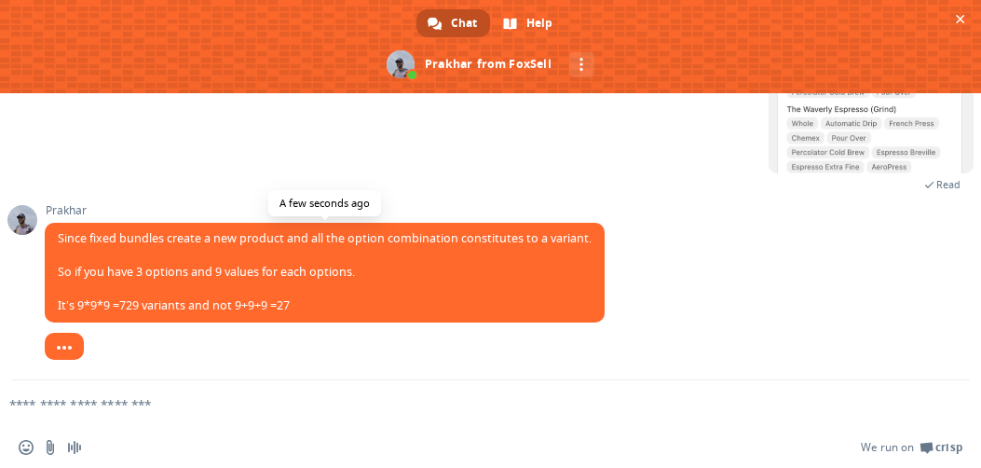
click at [278, 295] on span "Since fixed bundles create a new product and all the option combination constit…" at bounding box center [325, 273] width 560 height 100
click at [188, 409] on textarea "Compose your message..." at bounding box center [460, 404] width 903 height 17
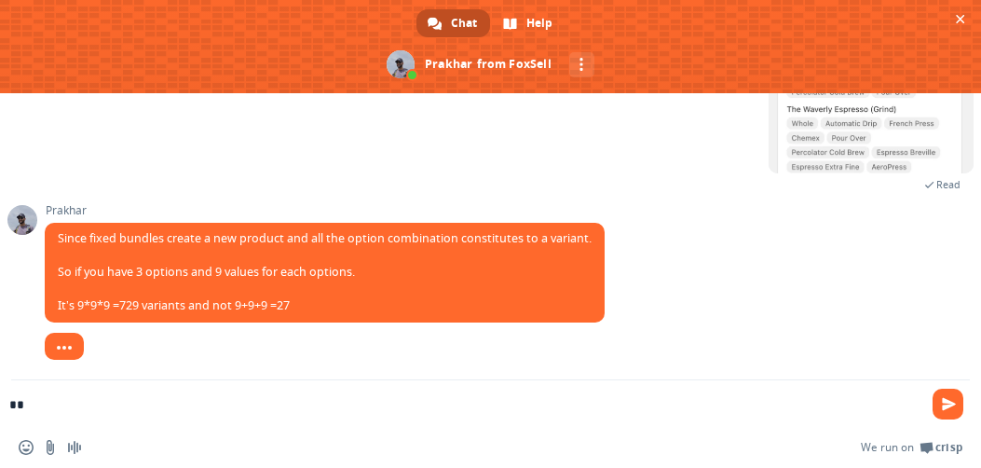
type textarea "*"
type textarea "**********"
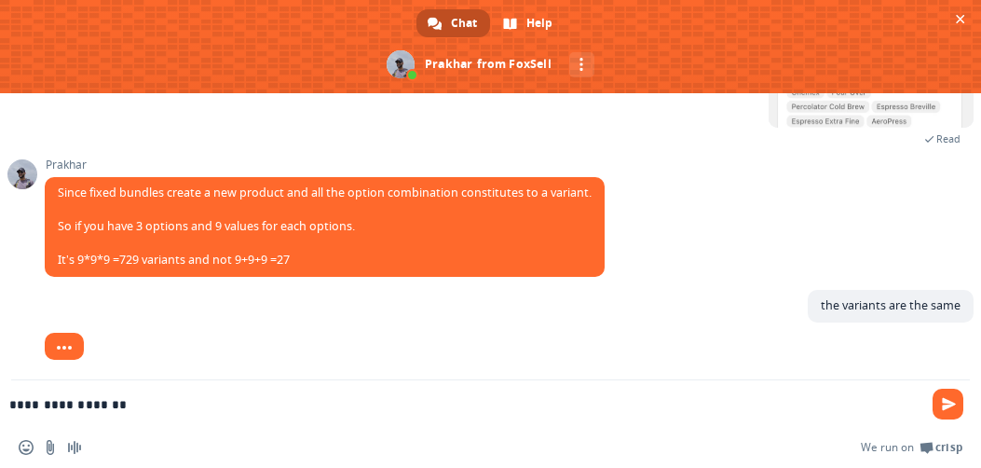
scroll to position [1602, 0]
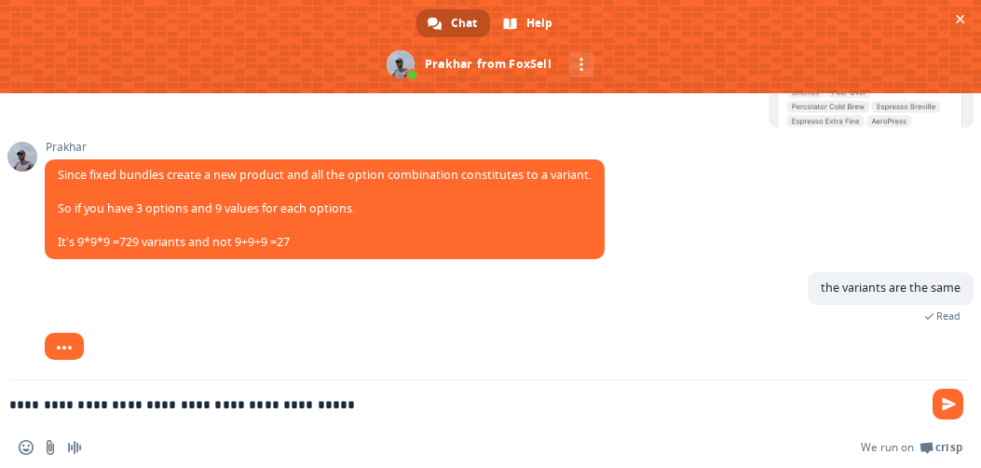
type textarea "**********"
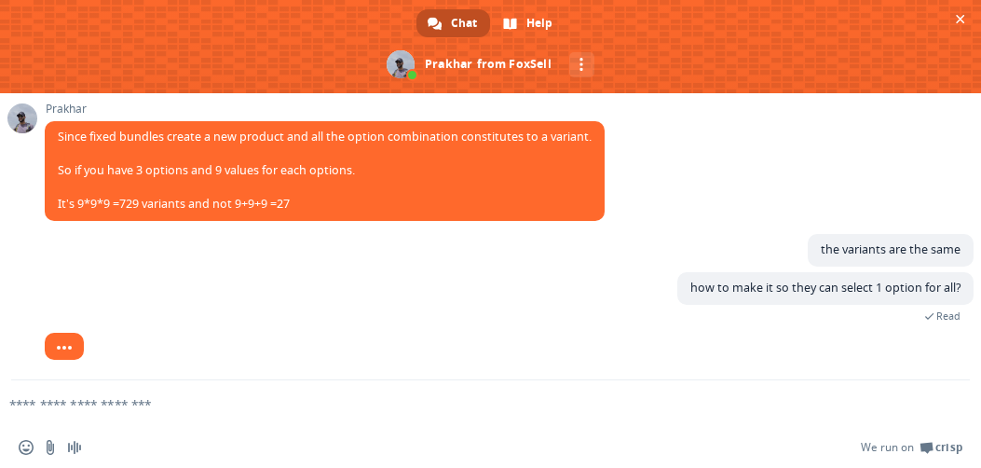
scroll to position [1641, 0]
click at [275, 205] on span "Since fixed bundles create a new product and all the option combination constit…" at bounding box center [325, 170] width 534 height 83
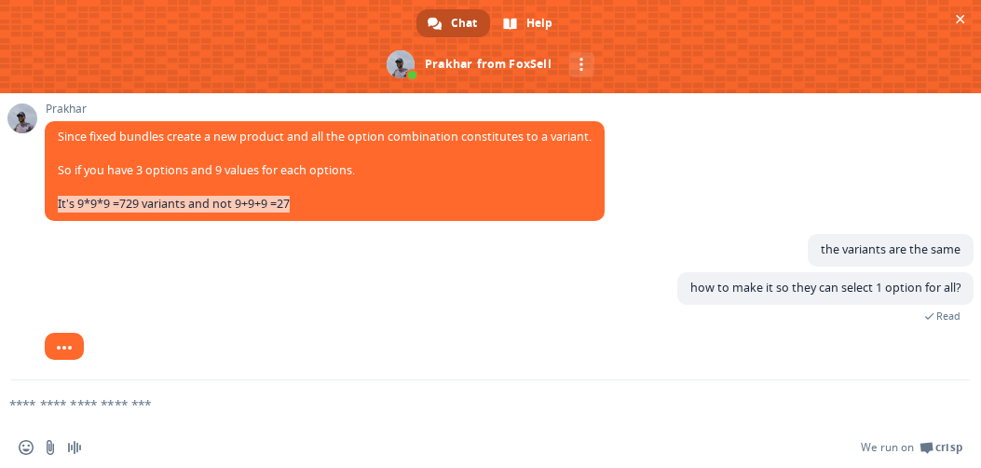
click at [310, 256] on div "the variants are the same Just now" at bounding box center [509, 253] width 929 height 38
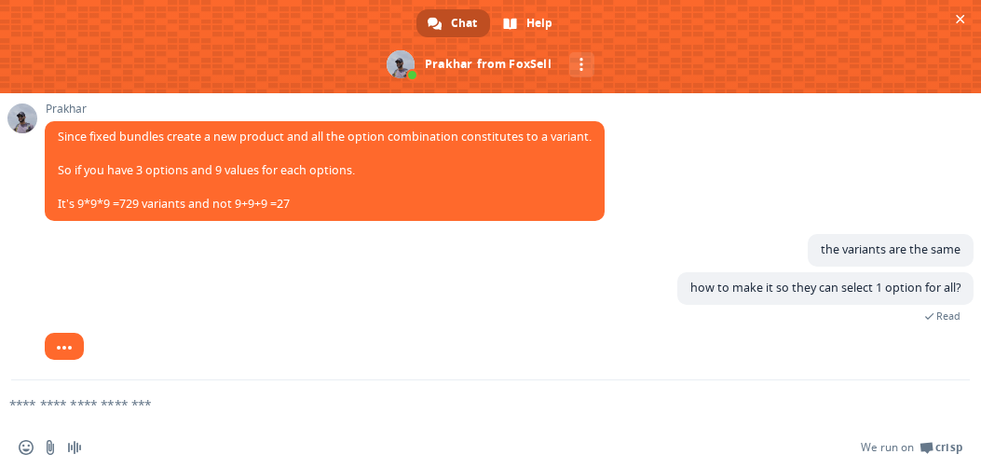
scroll to position [1605, 0]
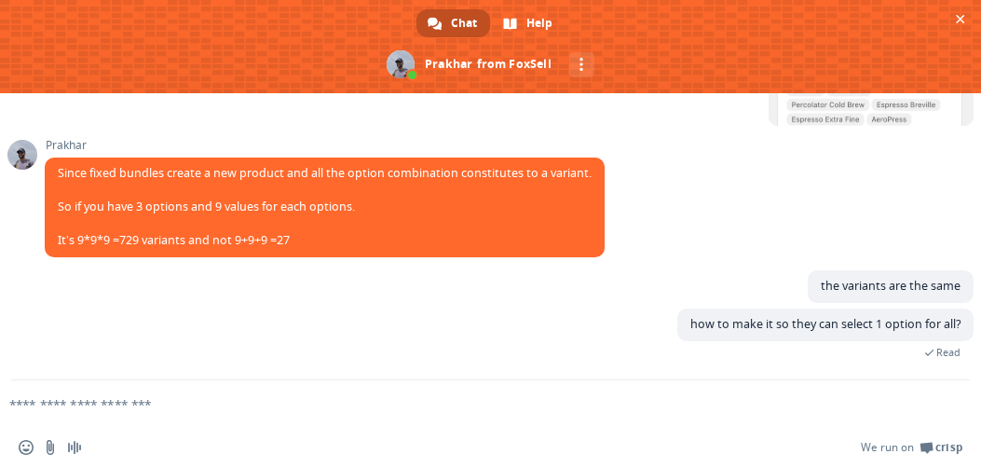
click at [362, 413] on form at bounding box center [470, 405] width 903 height 50
click at [362, 402] on textarea "Compose your message..." at bounding box center [460, 404] width 903 height 17
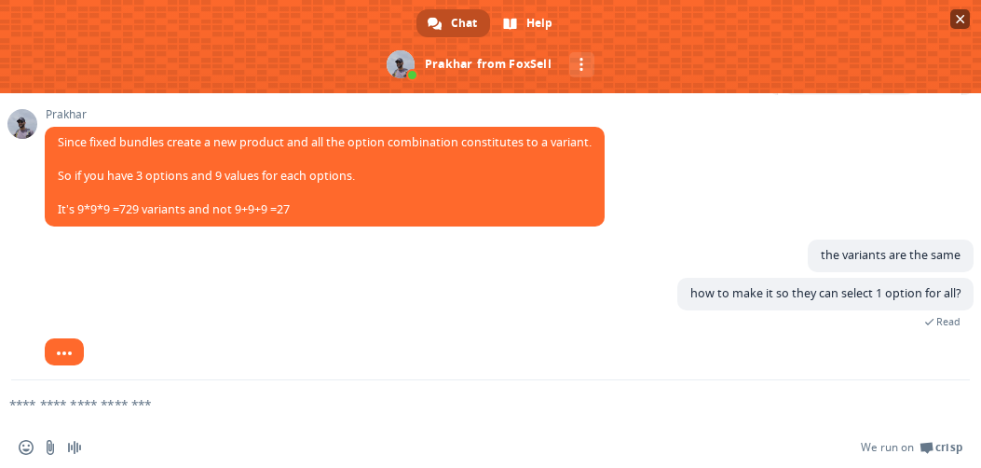
scroll to position [1641, 0]
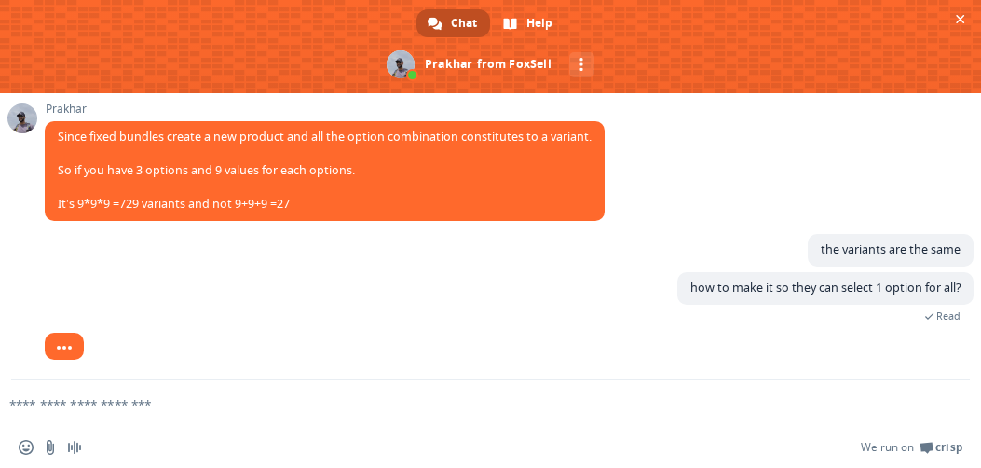
click at [20, 116] on span at bounding box center [22, 118] width 30 height 30
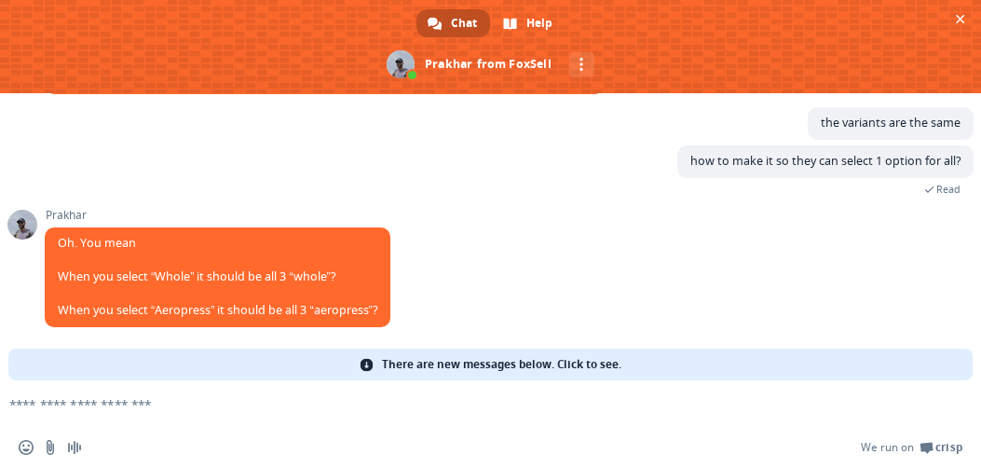
scroll to position [1740, 0]
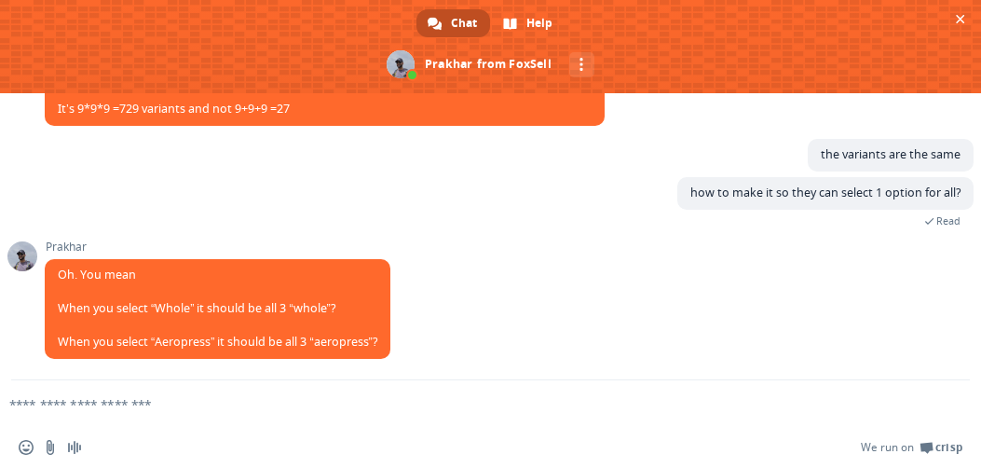
click at [252, 400] on textarea "Compose your message..." at bounding box center [460, 404] width 903 height 17
click at [239, 402] on textarea "Compose your message..." at bounding box center [460, 404] width 903 height 17
type textarea "**********"
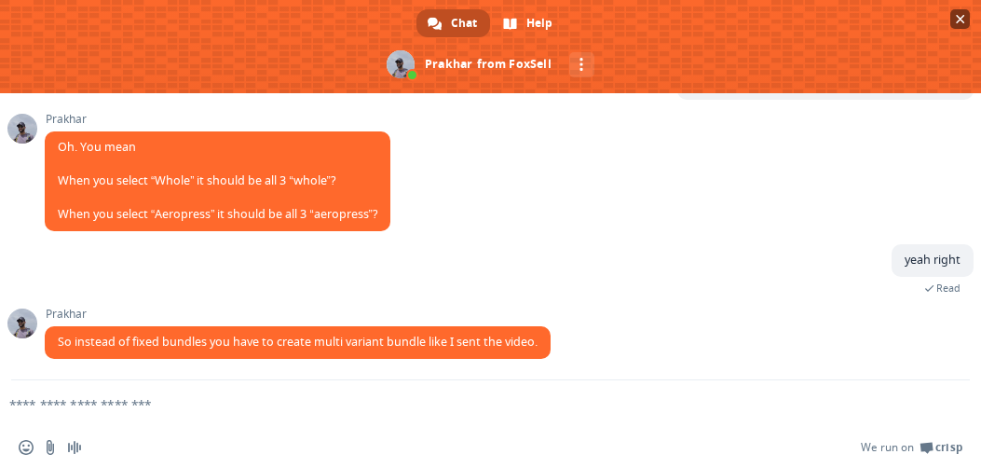
scroll to position [1891, 0]
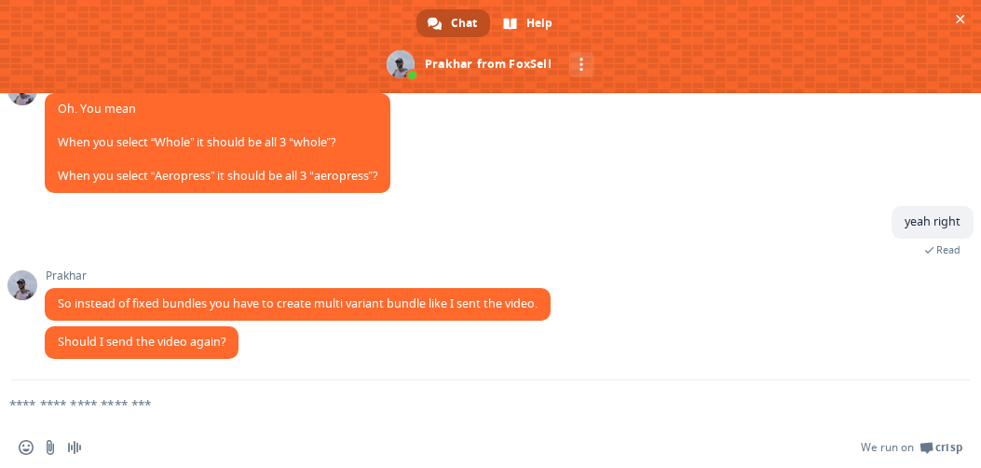
click at [248, 412] on textarea "Compose your message..." at bounding box center [460, 404] width 903 height 17
click at [232, 400] on textarea "Compose your message..." at bounding box center [460, 404] width 903 height 17
type textarea "**********"
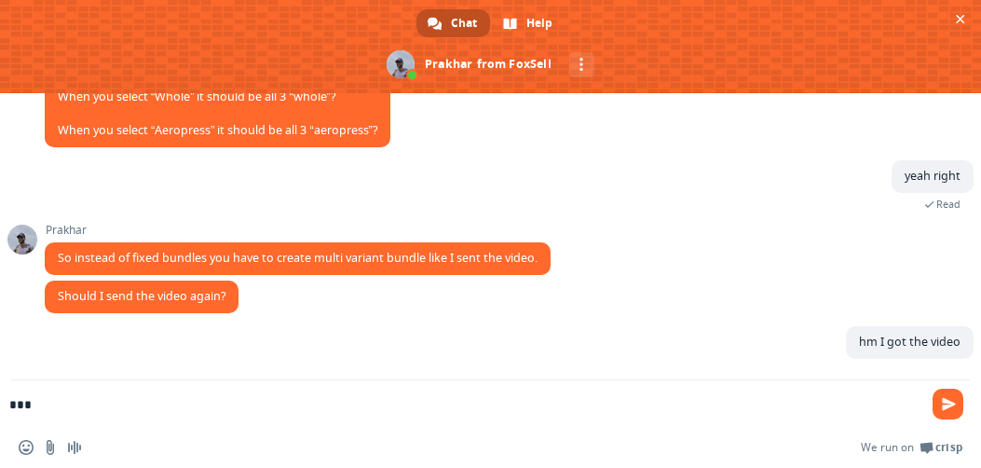
scroll to position [1938, 0]
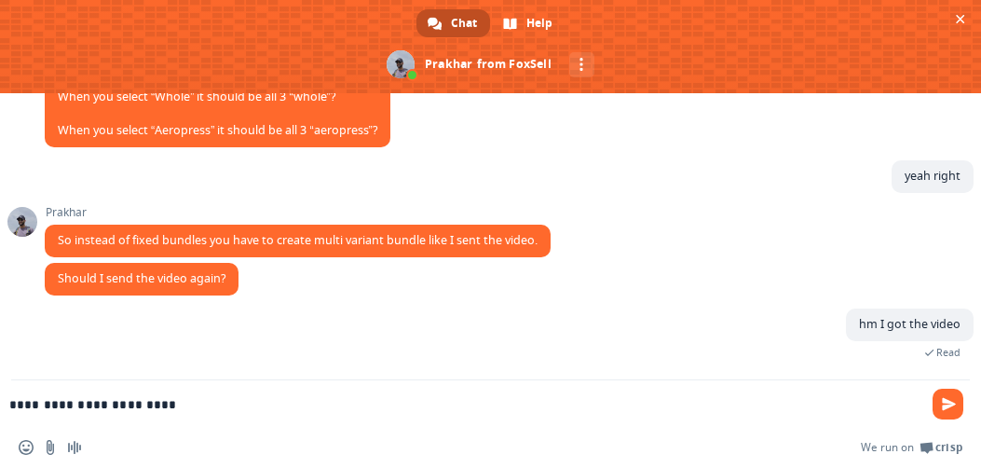
type textarea "**********"
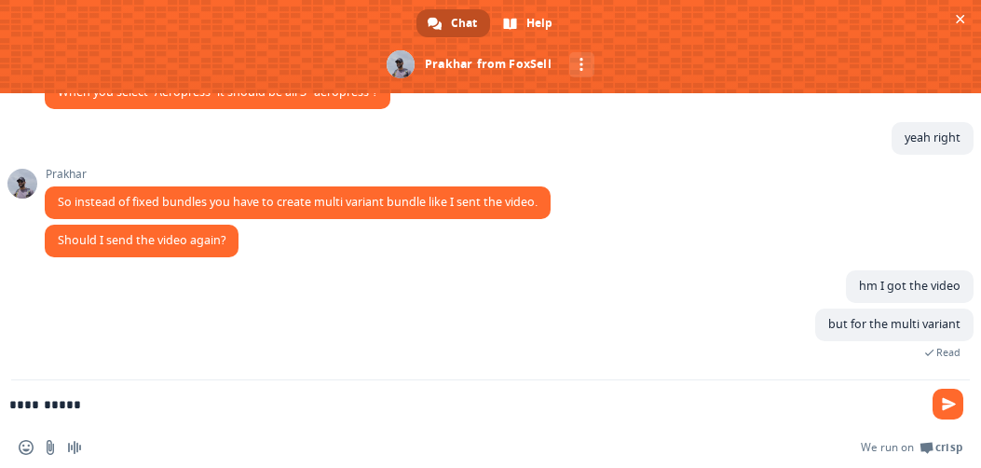
scroll to position [1977, 0]
type textarea "**********"
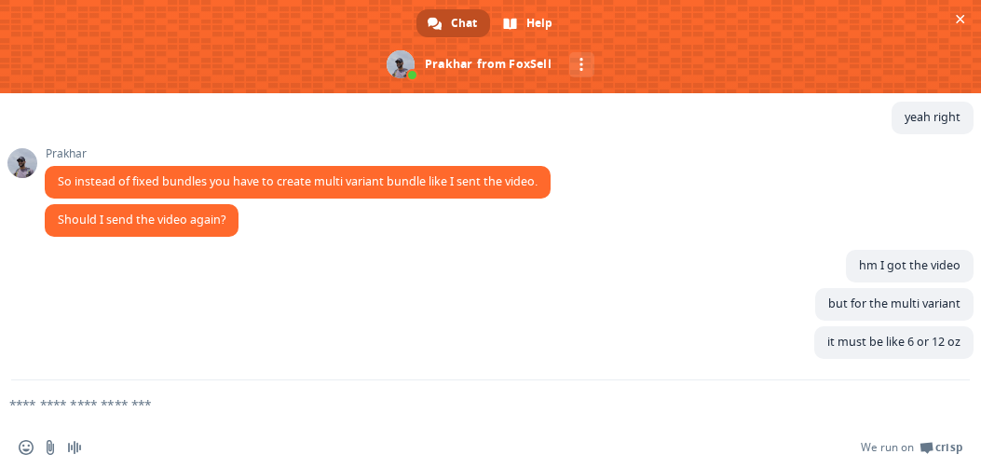
scroll to position [2016, 0]
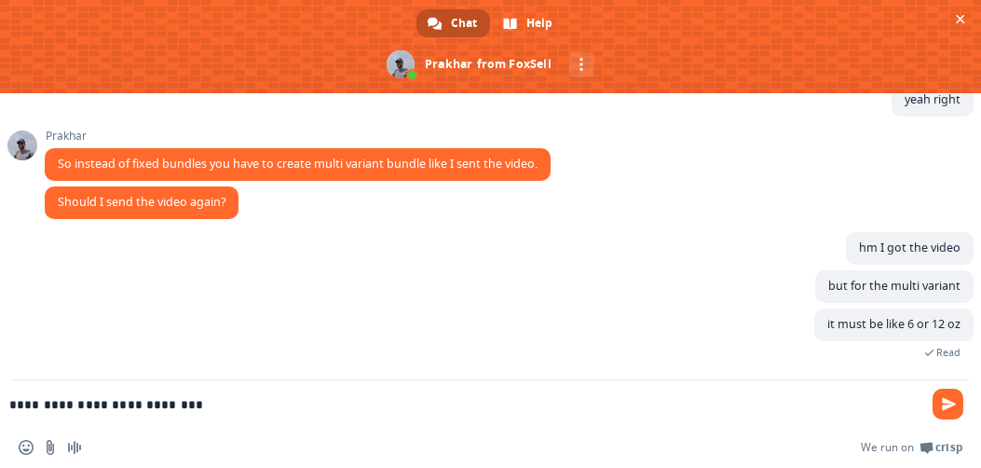
type textarea "**********"
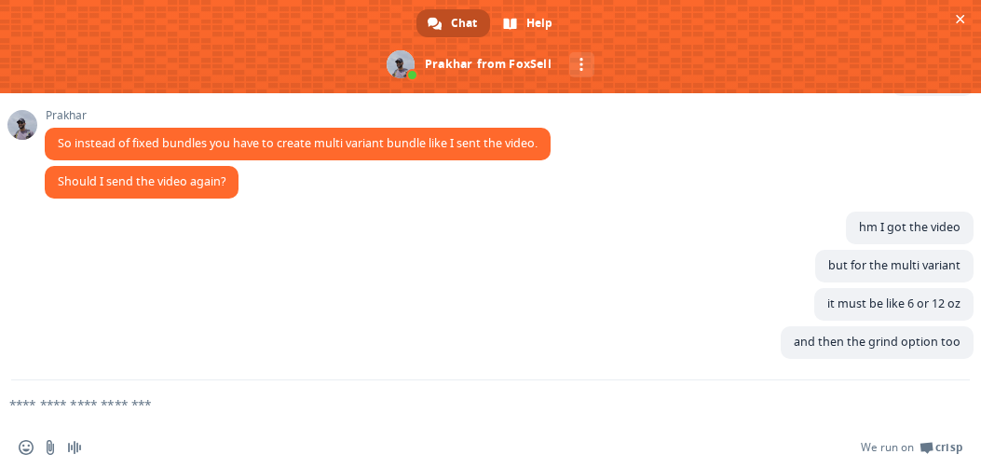
scroll to position [2054, 0]
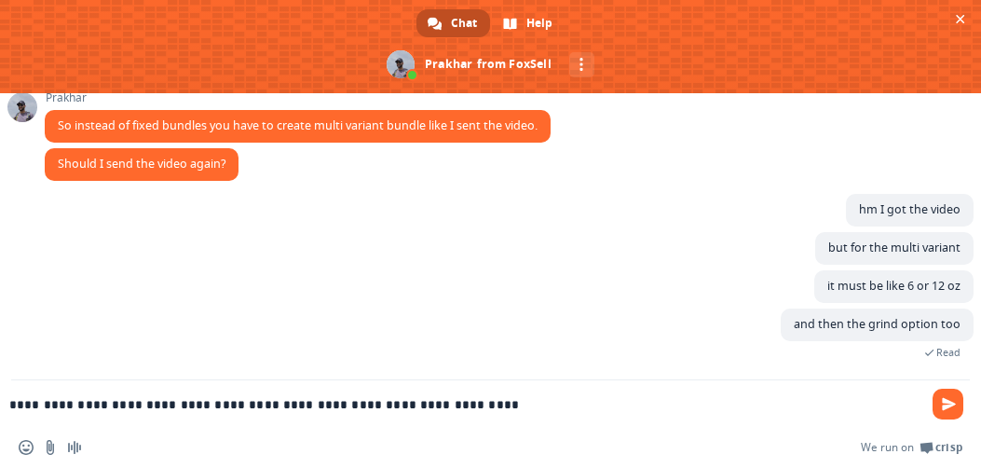
type textarea "**********"
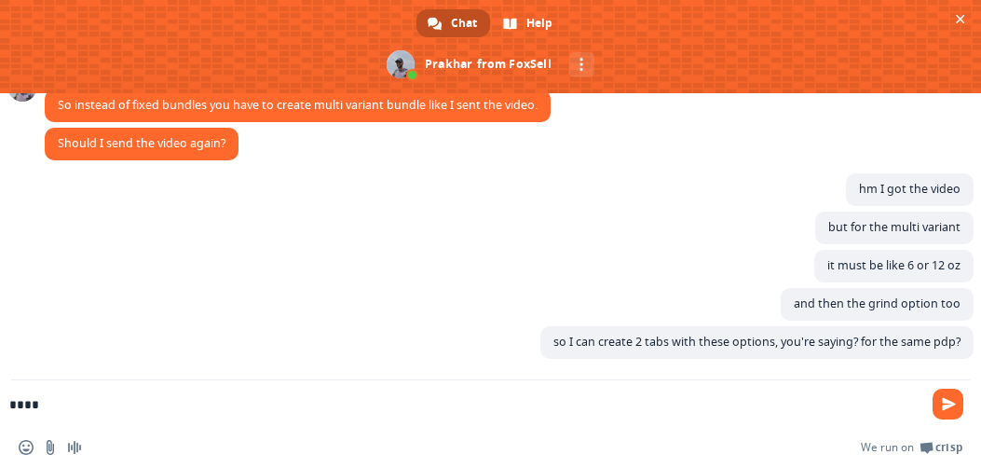
scroll to position [2093, 0]
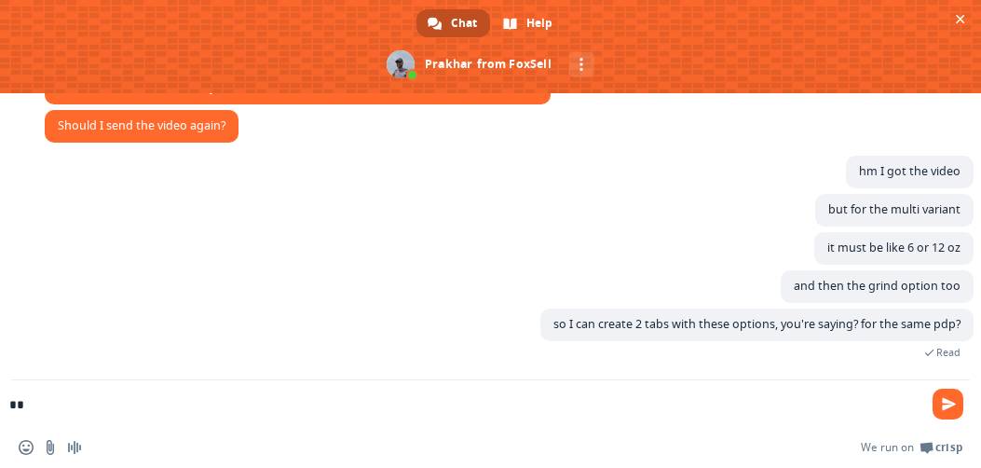
type textarea "*"
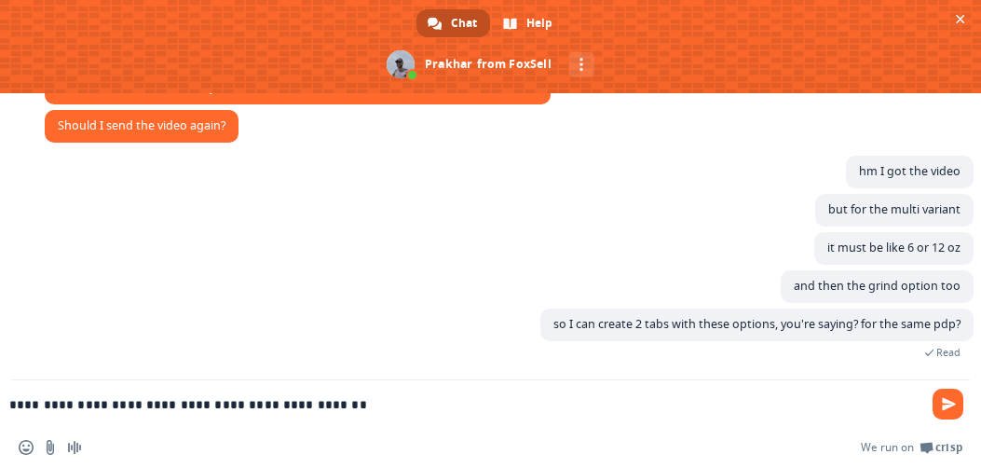
type textarea "**********"
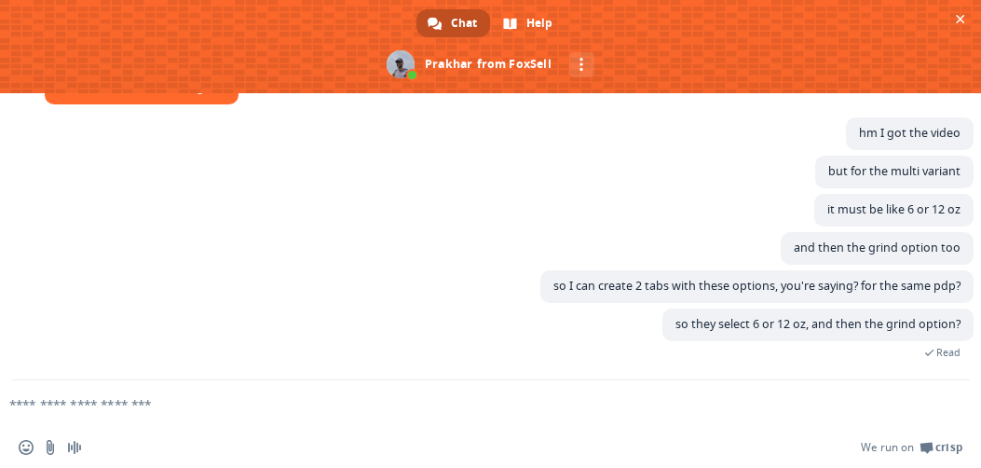
scroll to position [2169, 0]
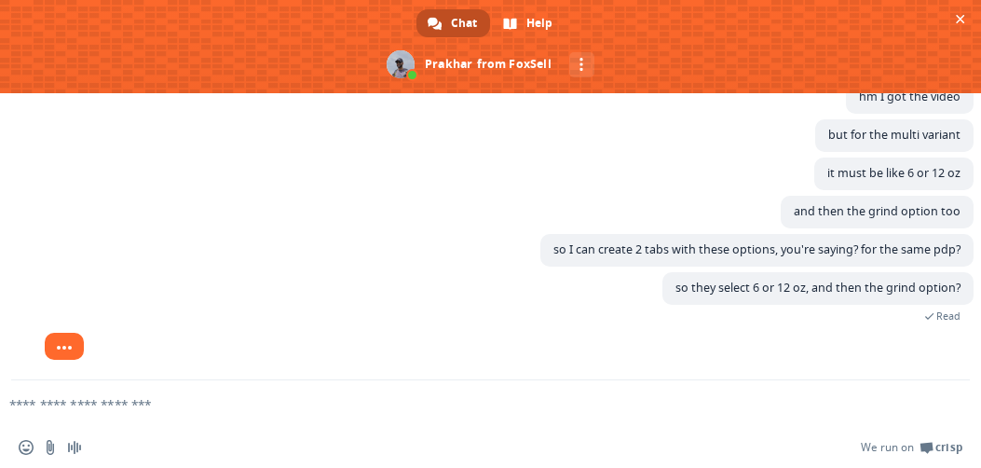
click at [148, 405] on textarea "Compose your message..." at bounding box center [460, 404] width 903 height 17
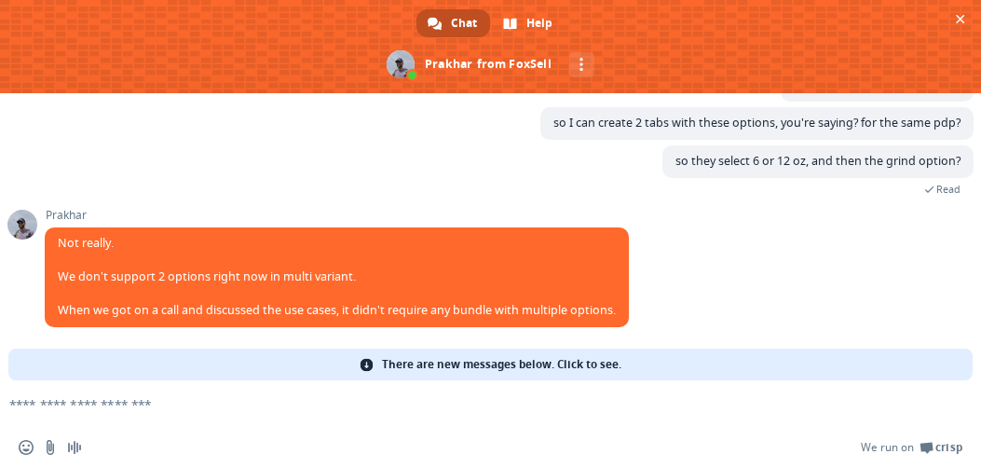
scroll to position [2268, 0]
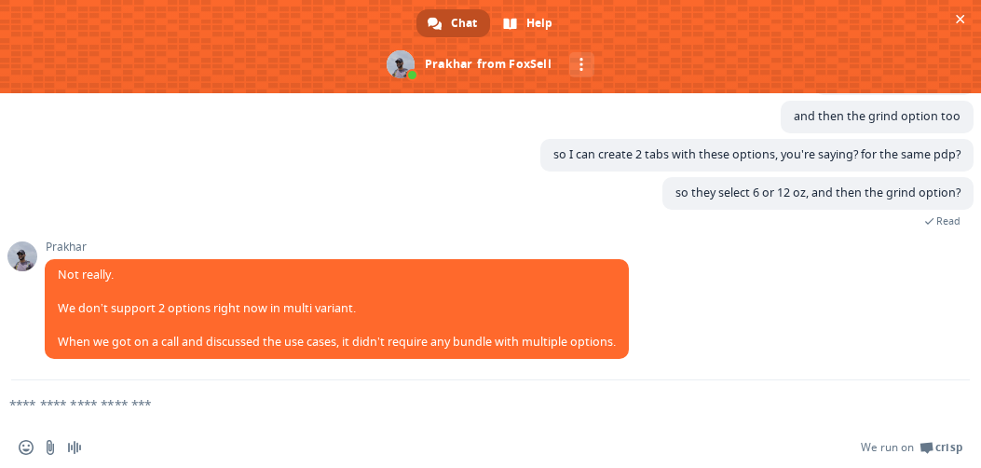
click at [174, 403] on textarea "Compose your message..." at bounding box center [460, 404] width 903 height 17
type textarea "**********"
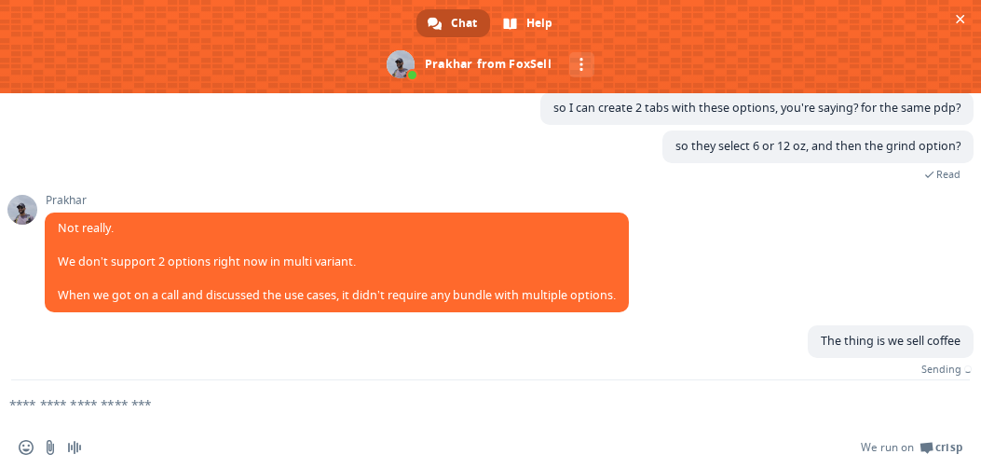
scroll to position [2336, 0]
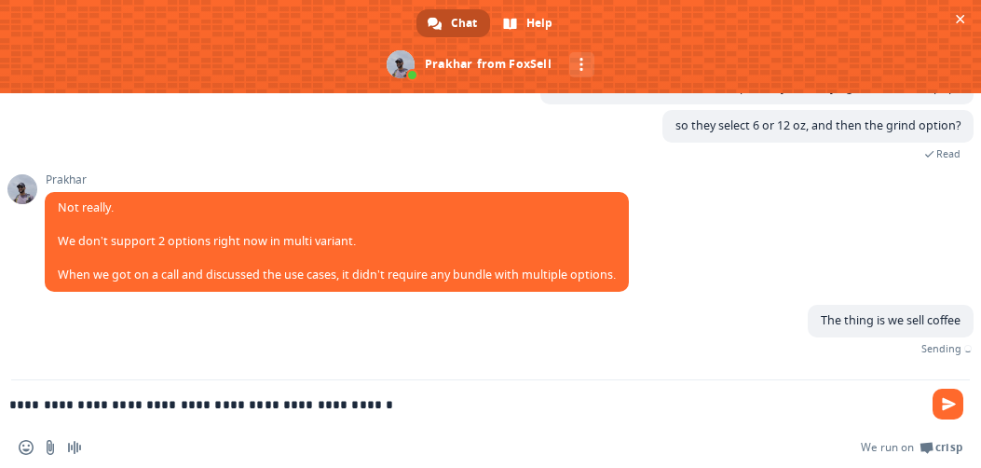
type textarea "**********"
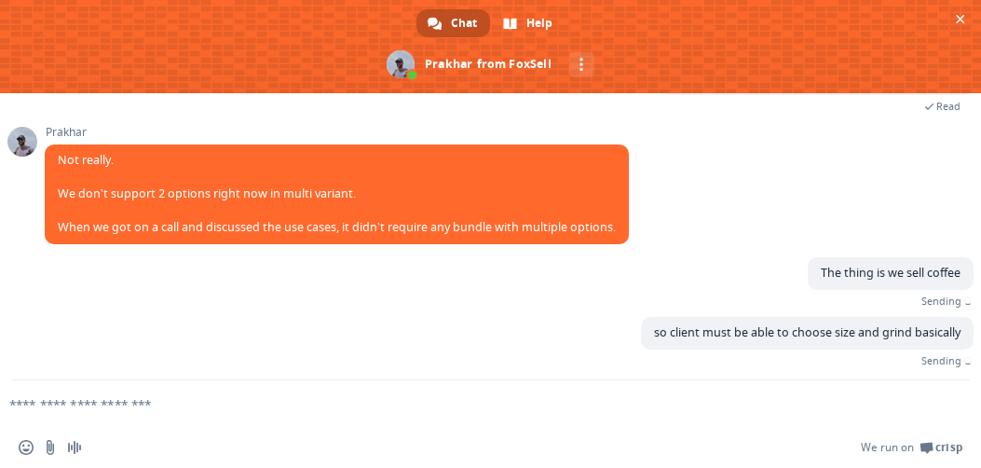
scroll to position [2397, 0]
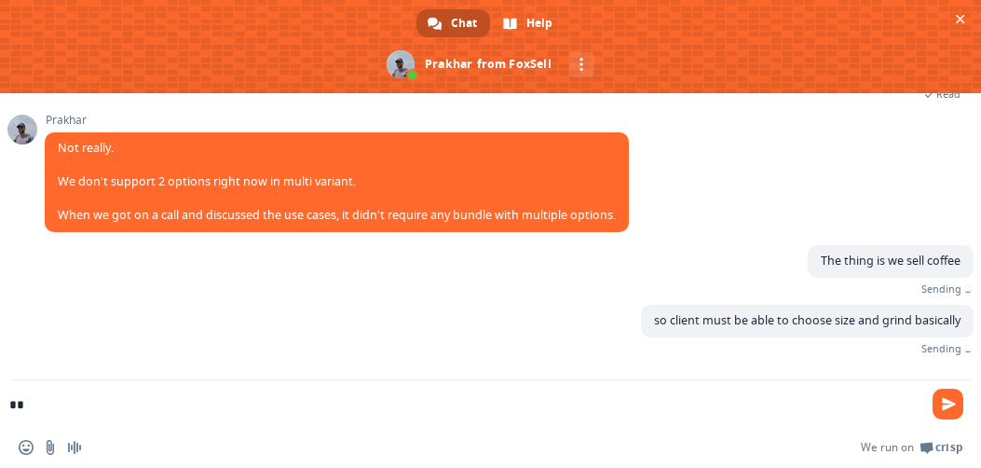
type textarea "*"
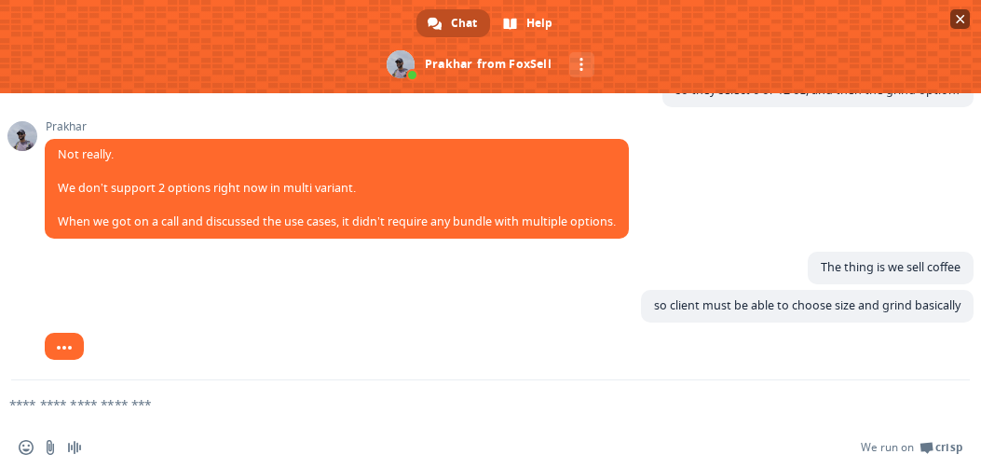
scroll to position [2372, 0]
click at [224, 397] on textarea "Compose your message..." at bounding box center [460, 404] width 903 height 17
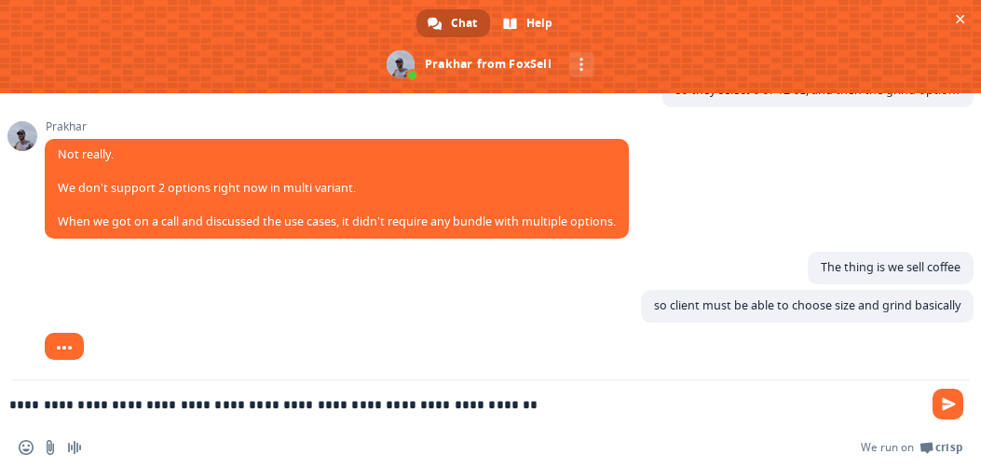
type textarea "**********"
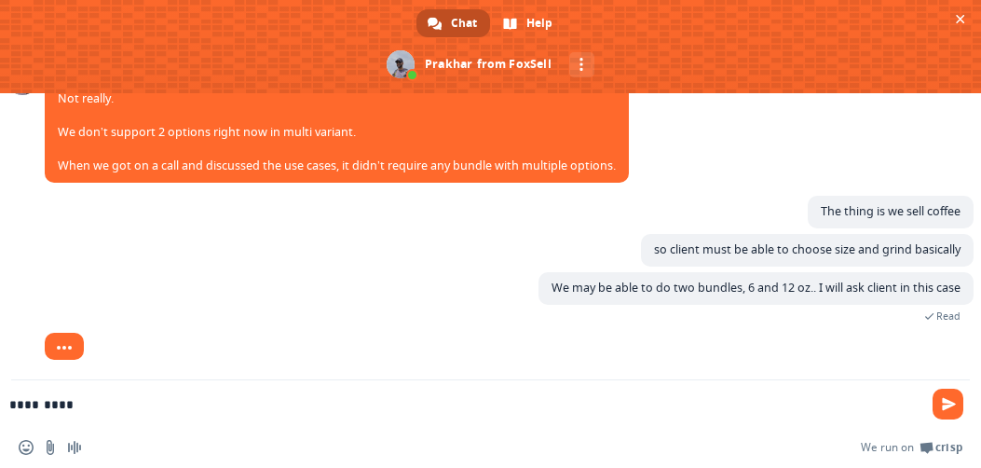
scroll to position [2430, 0]
type textarea "**********"
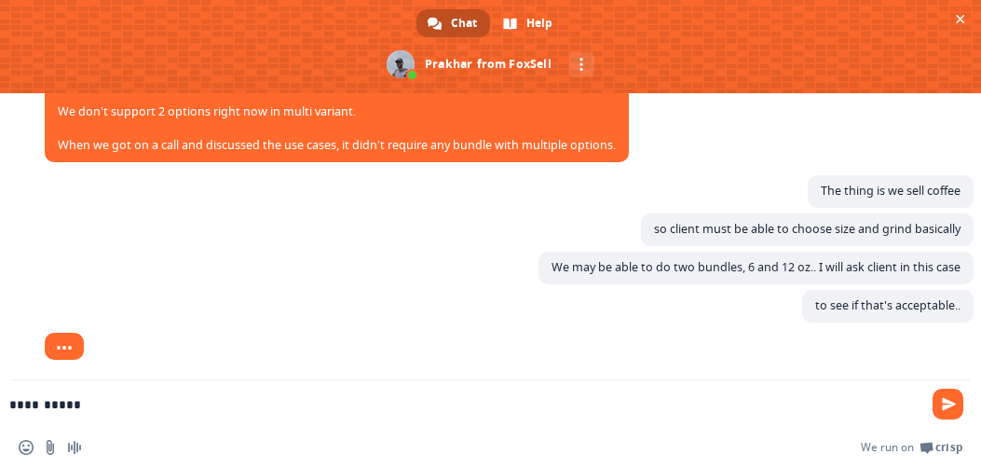
scroll to position [2469, 0]
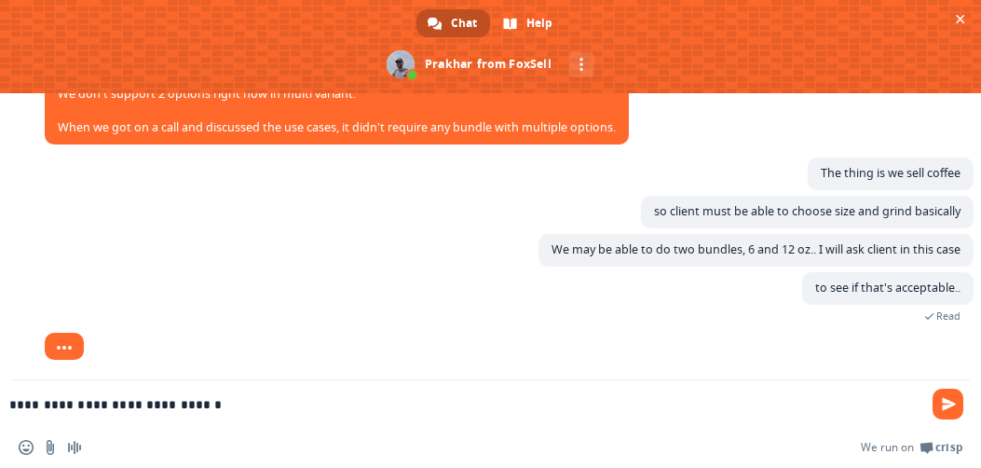
type textarea "**********"
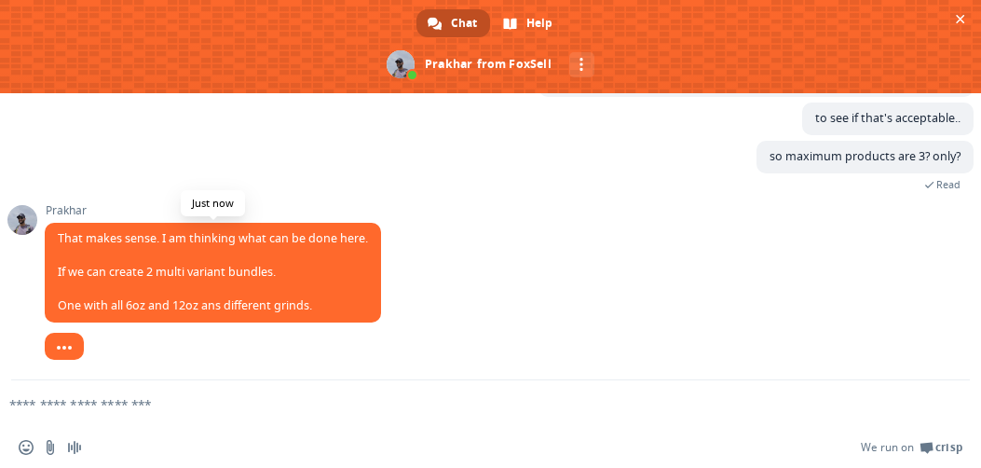
scroll to position [2643, 0]
click at [143, 401] on textarea "Compose your message..." at bounding box center [460, 404] width 903 height 17
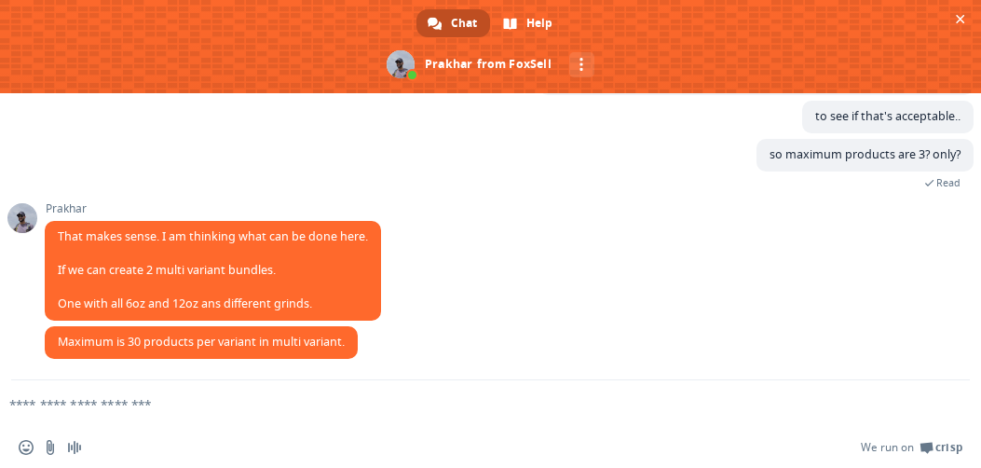
scroll to position [2646, 0]
click at [246, 393] on form at bounding box center [470, 405] width 903 height 50
click at [182, 407] on textarea "Compose your message..." at bounding box center [460, 404] width 903 height 17
click at [129, 407] on textarea "Compose your message..." at bounding box center [460, 404] width 903 height 17
click at [129, 395] on form at bounding box center [470, 405] width 903 height 50
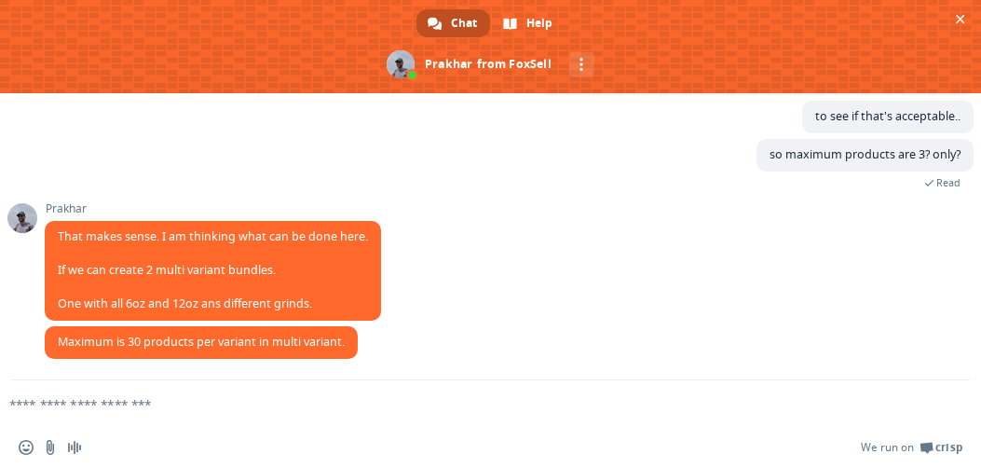
click at [120, 400] on textarea "Compose your message..." at bounding box center [460, 404] width 903 height 17
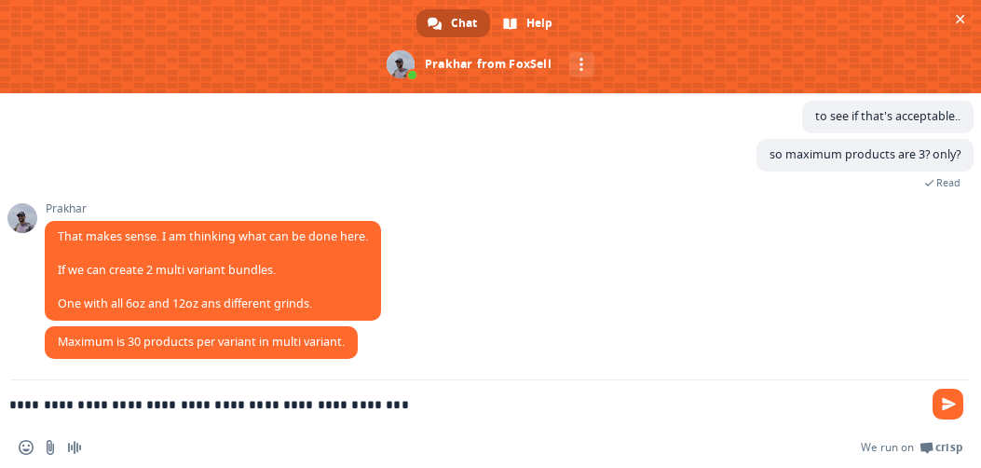
type textarea "**********"
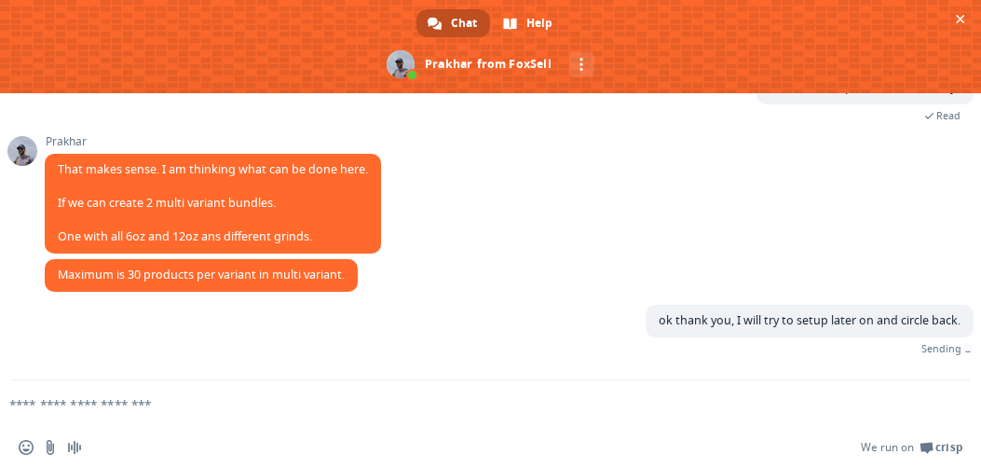
scroll to position [2692, 0]
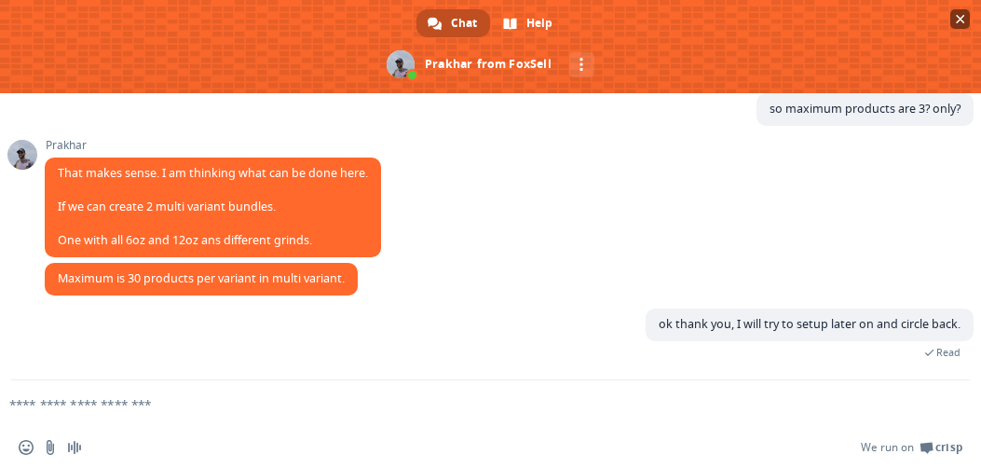
click at [961, 18] on span "Close chat" at bounding box center [960, 19] width 9 height 9
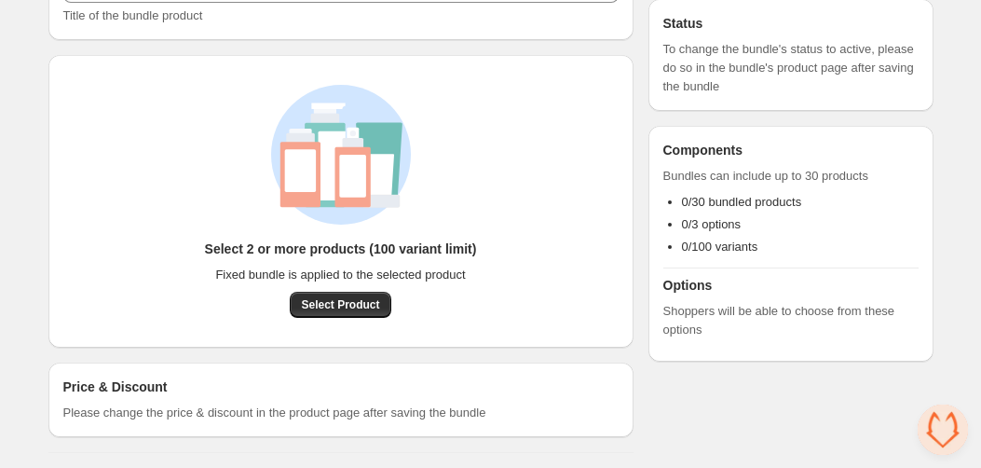
scroll to position [279, 0]
click at [353, 305] on span "Select Product" at bounding box center [340, 305] width 78 height 15
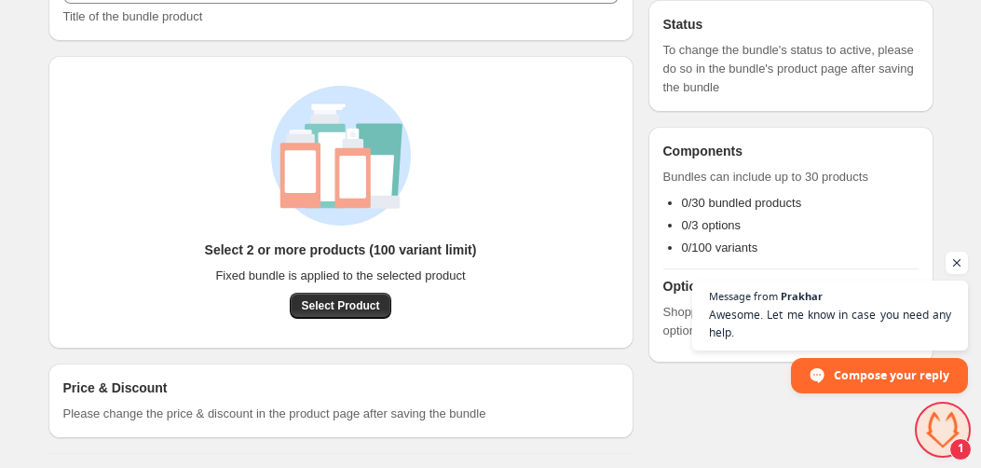
scroll to position [2758, 0]
